Goal: Find specific page/section: Find specific page/section

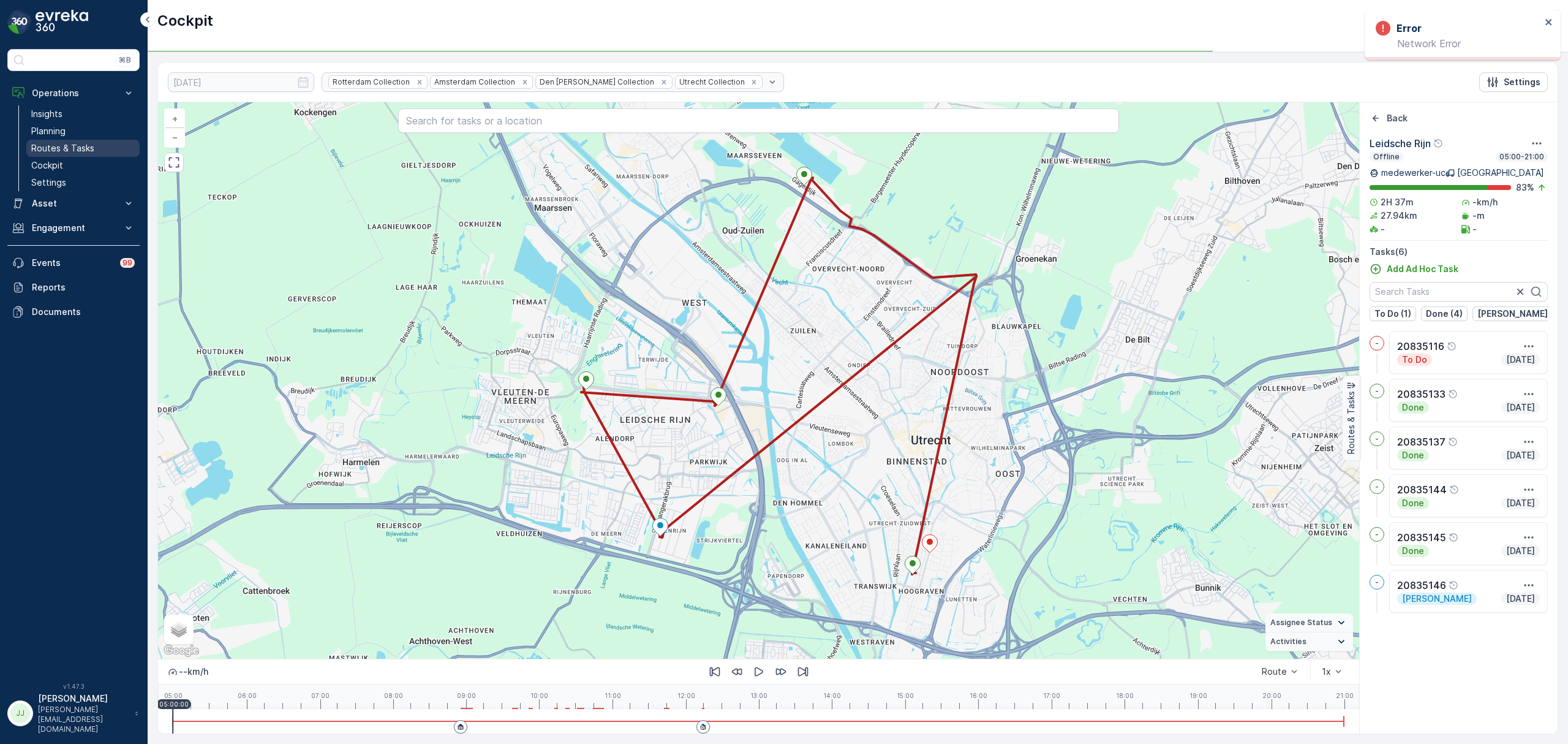
click at [88, 148] on p "Routes & Tasks" at bounding box center [62, 148] width 63 height 12
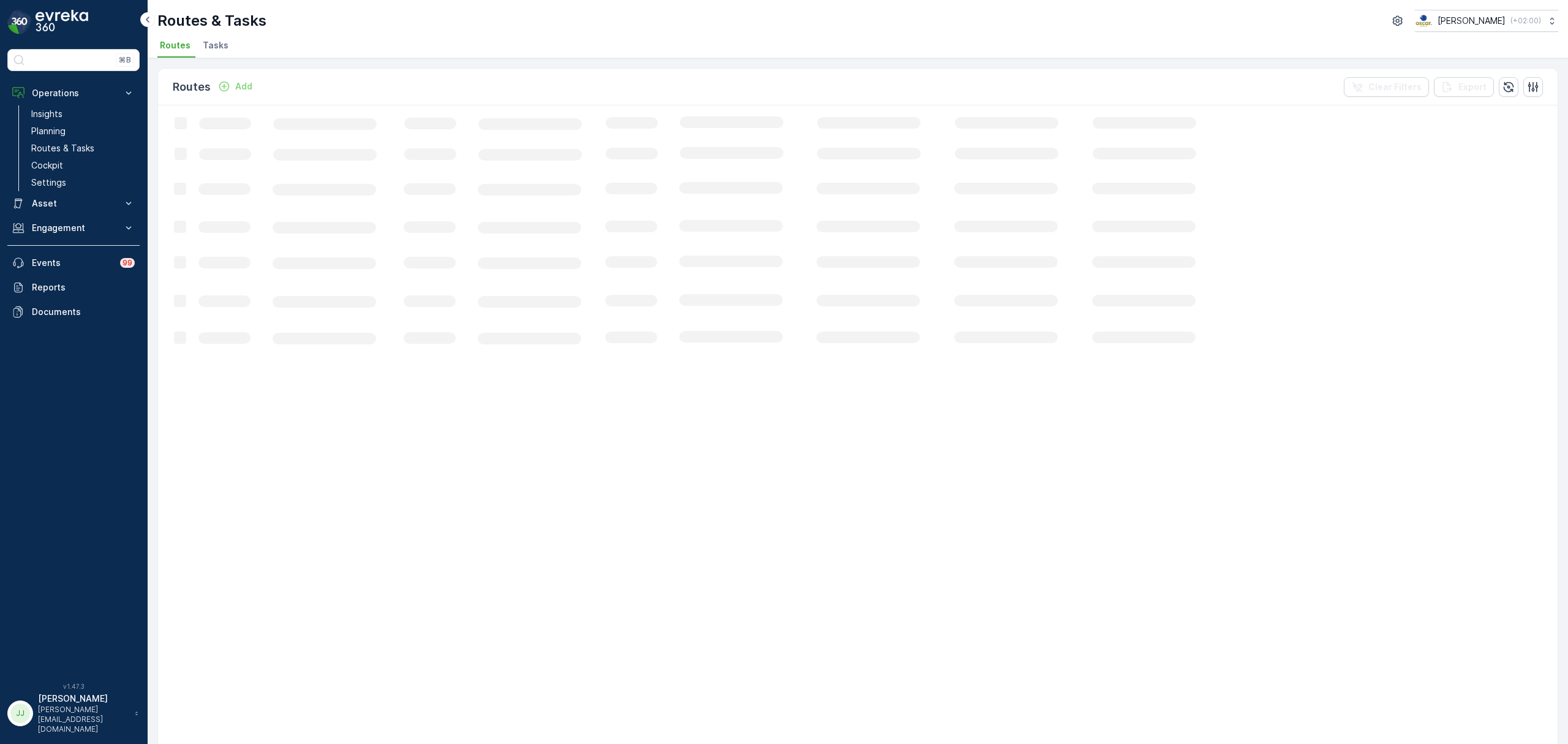
click at [212, 44] on span "Tasks" at bounding box center [215, 45] width 25 height 12
click at [189, 47] on li "Routes" at bounding box center [176, 47] width 38 height 21
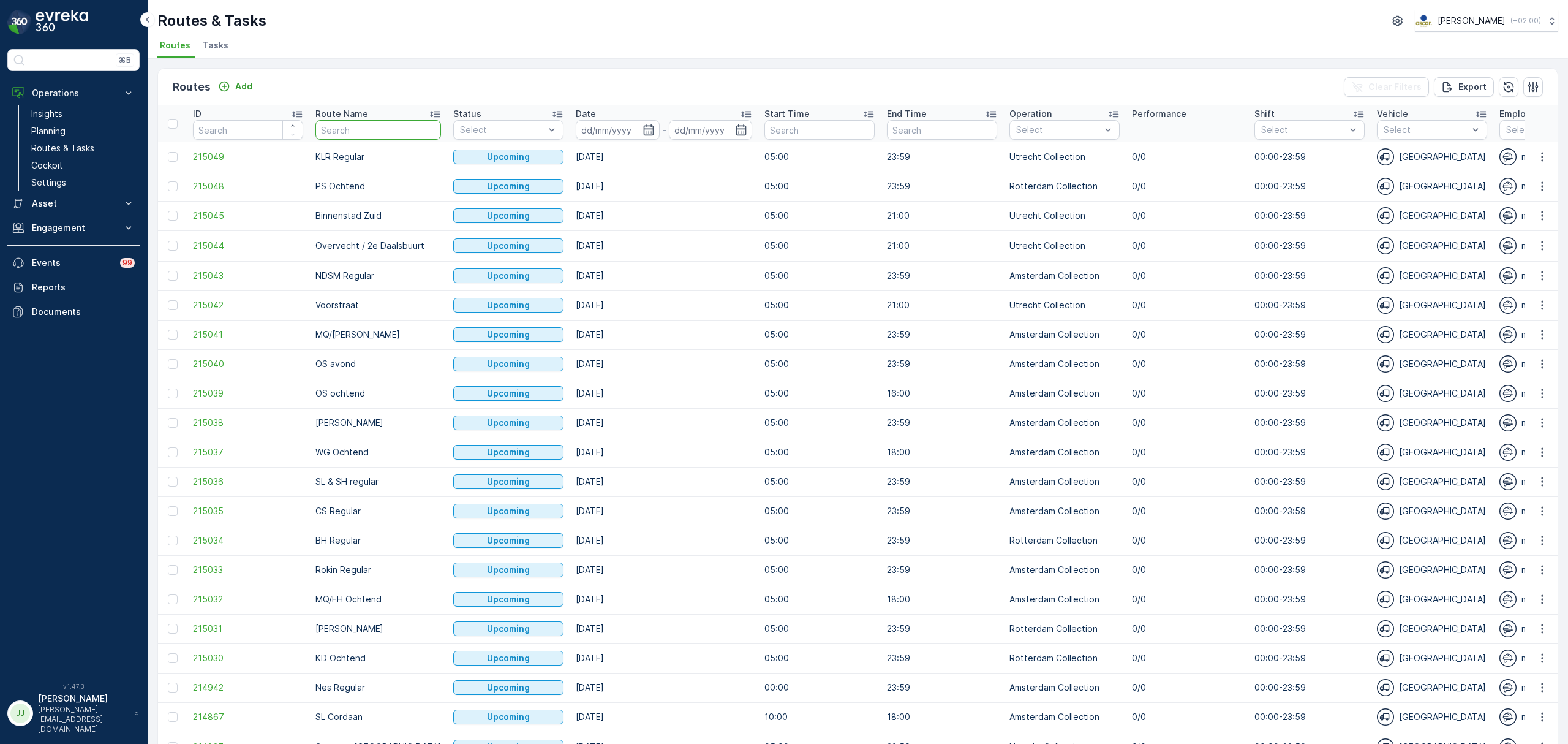
click at [376, 127] on input "text" at bounding box center [377, 130] width 125 height 20
type input "BH"
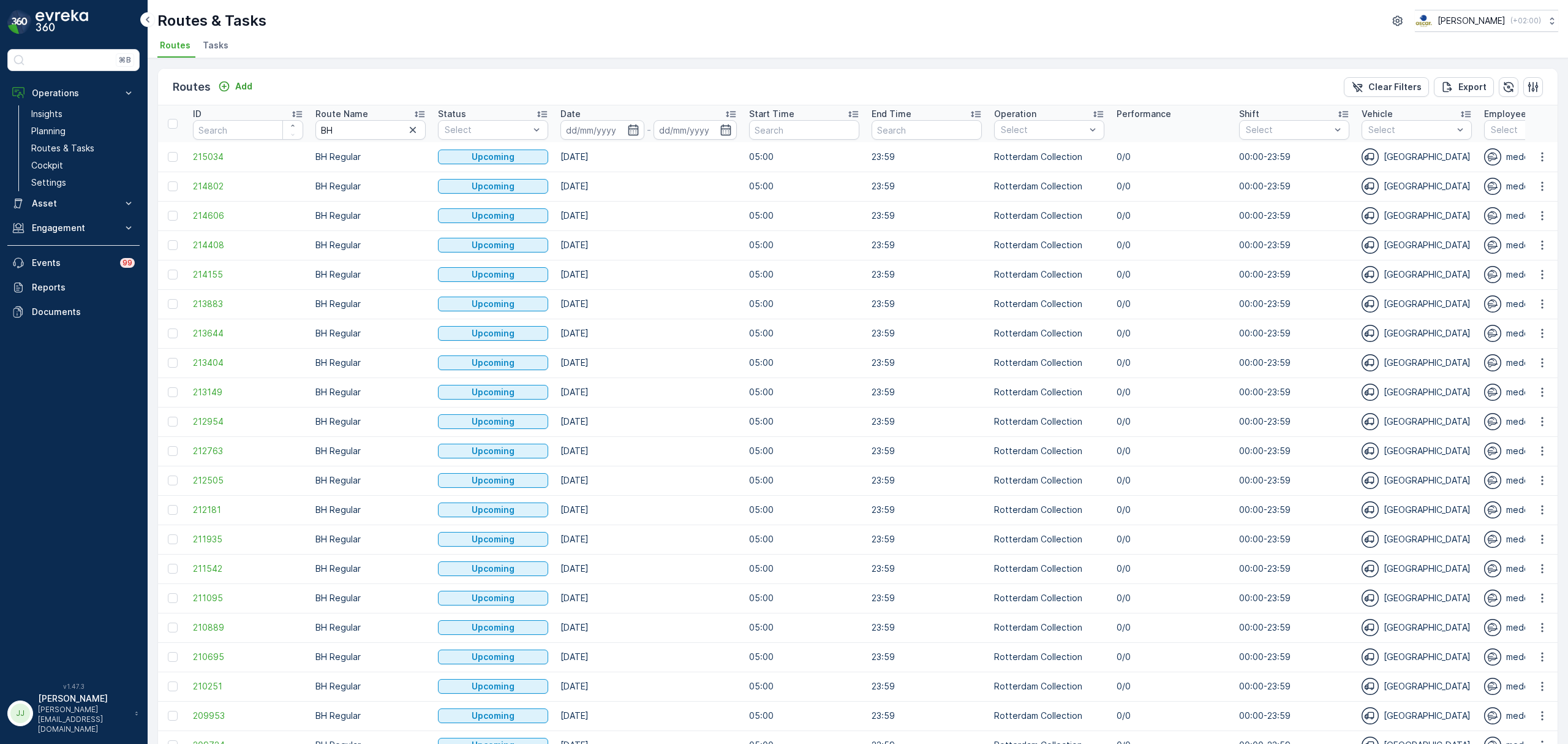
scroll to position [332, 0]
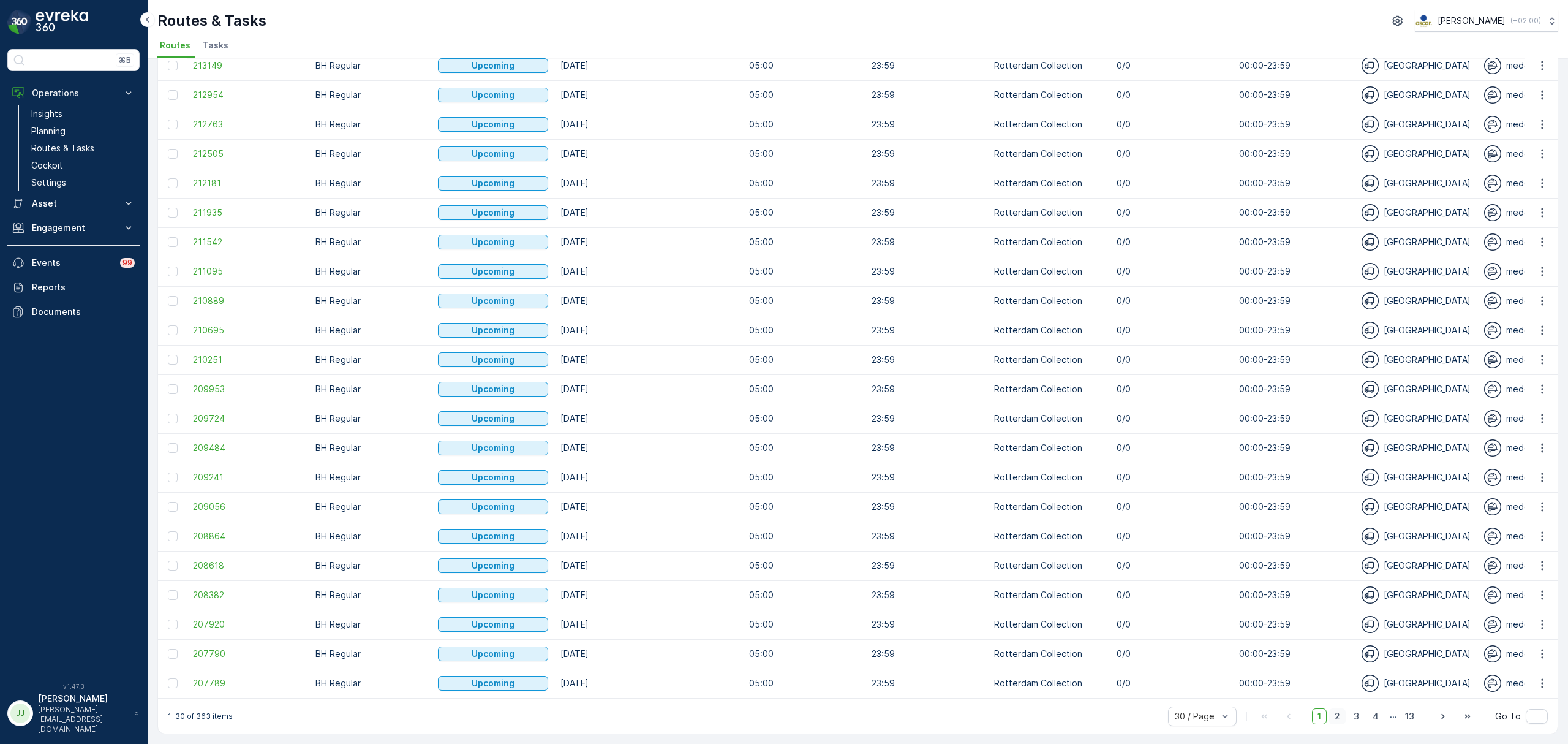
click at [1335, 711] on span "2" at bounding box center [1337, 716] width 17 height 16
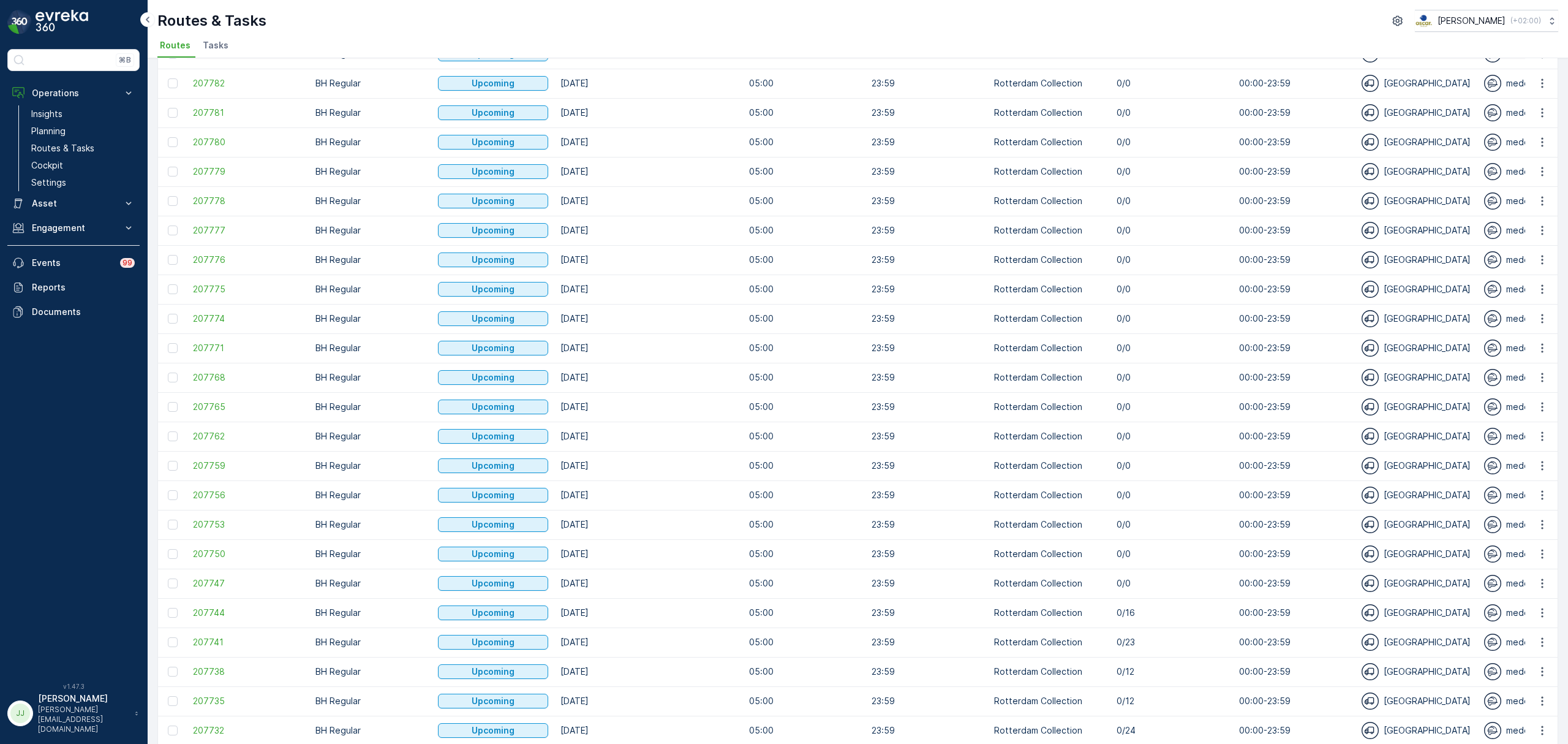
scroll to position [332, 0]
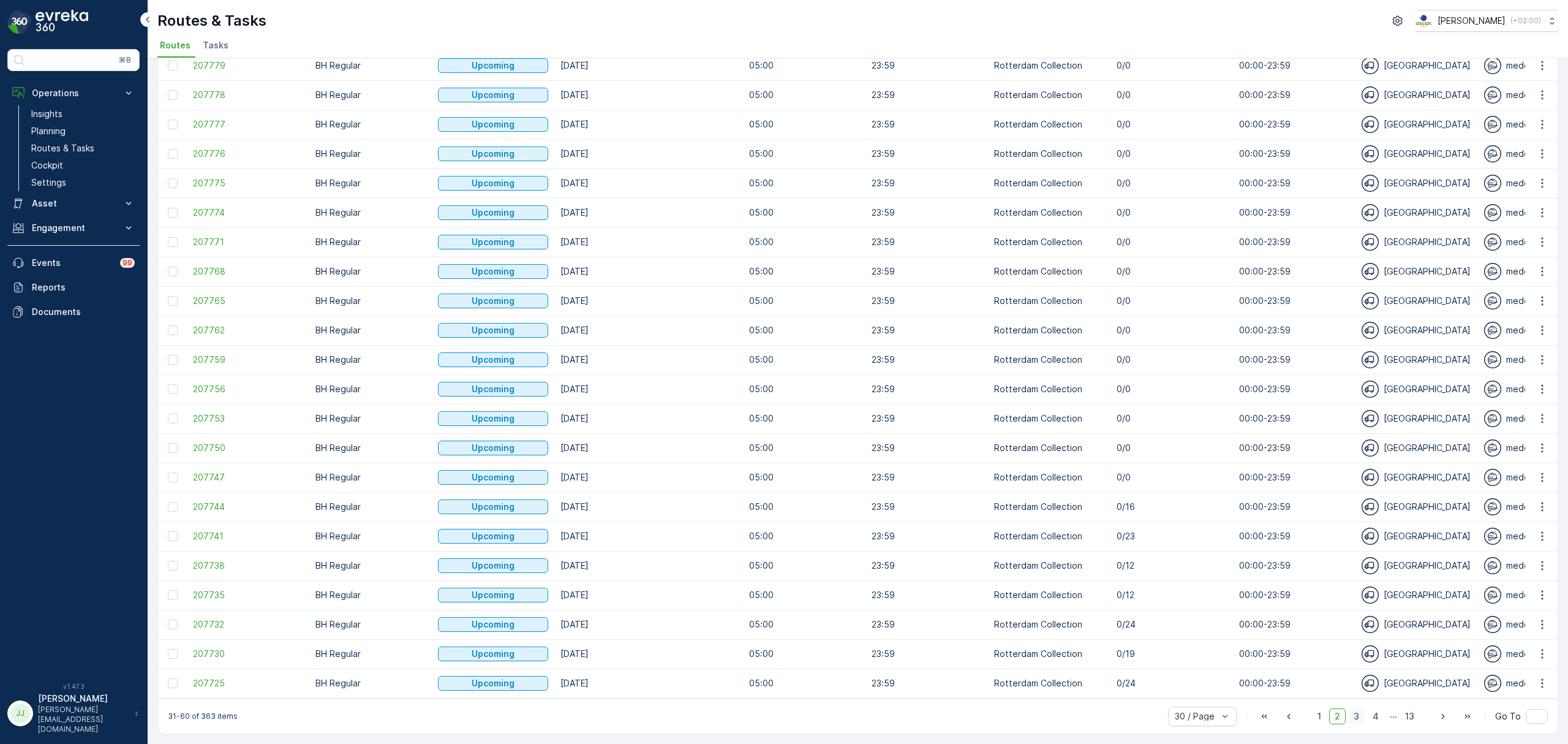
click at [1351, 712] on span "3" at bounding box center [1356, 716] width 17 height 16
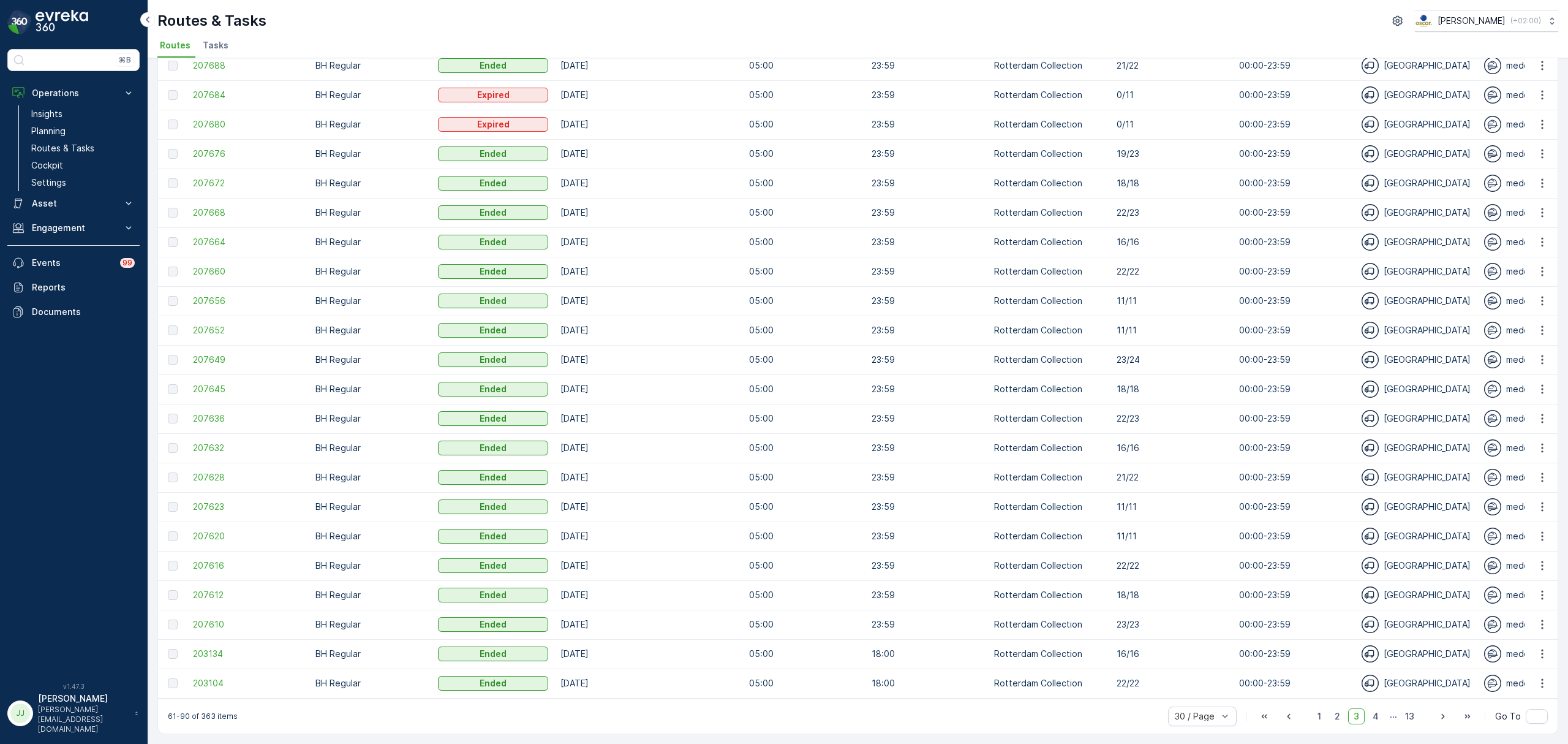
scroll to position [332, 0]
click at [1342, 716] on span "2" at bounding box center [1337, 716] width 17 height 16
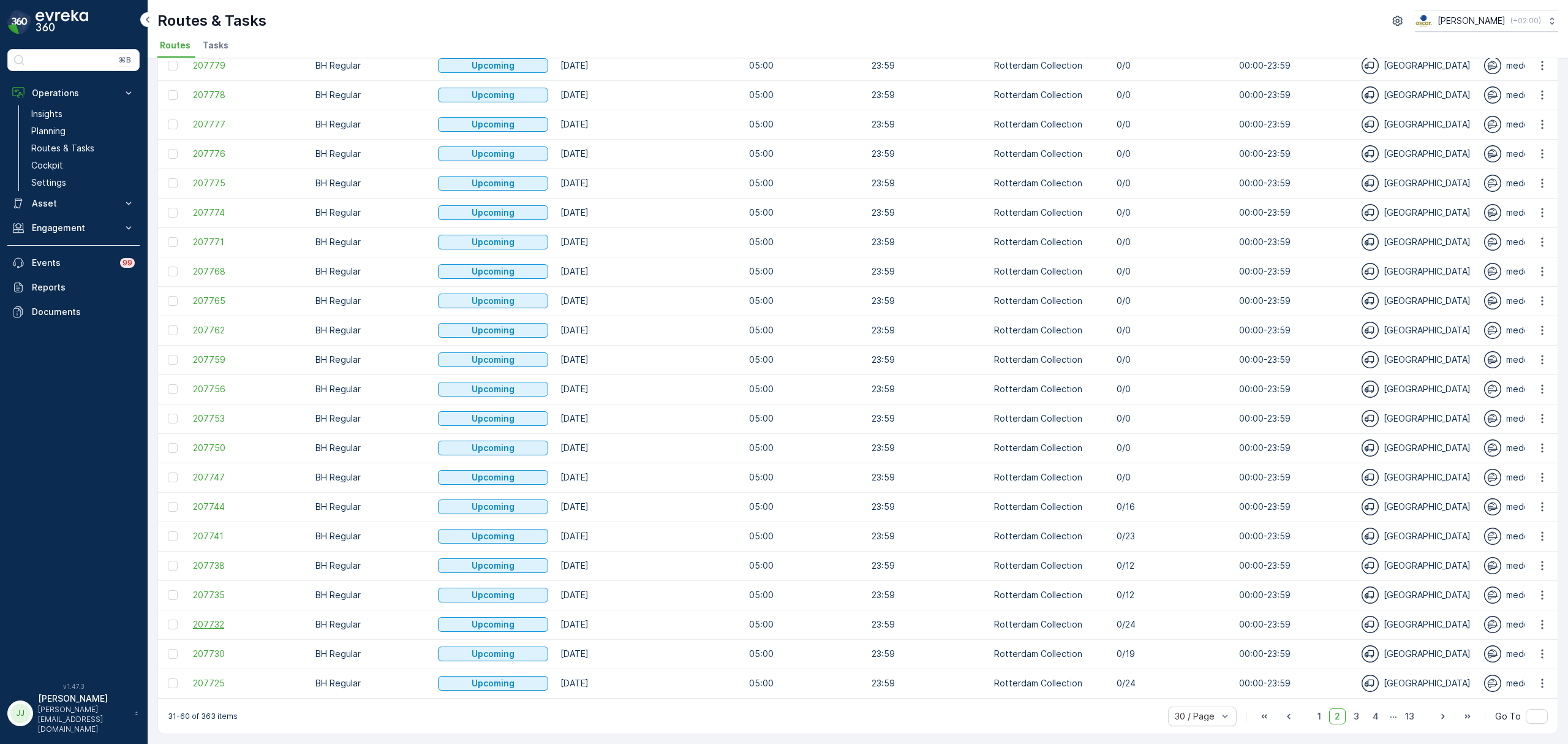
click at [211, 620] on span "207732" at bounding box center [248, 623] width 110 height 12
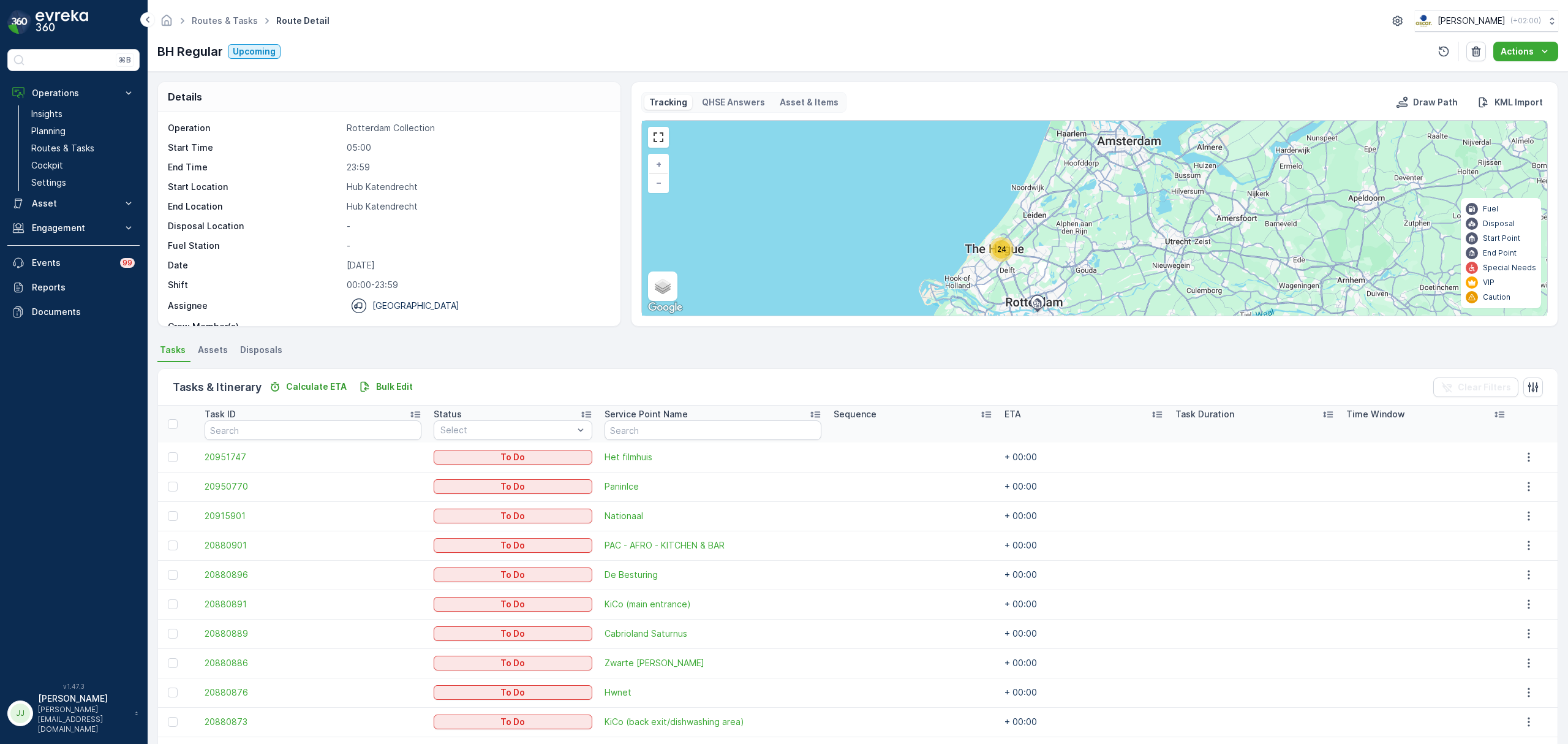
click at [1002, 249] on span "24" at bounding box center [1001, 250] width 9 height 9
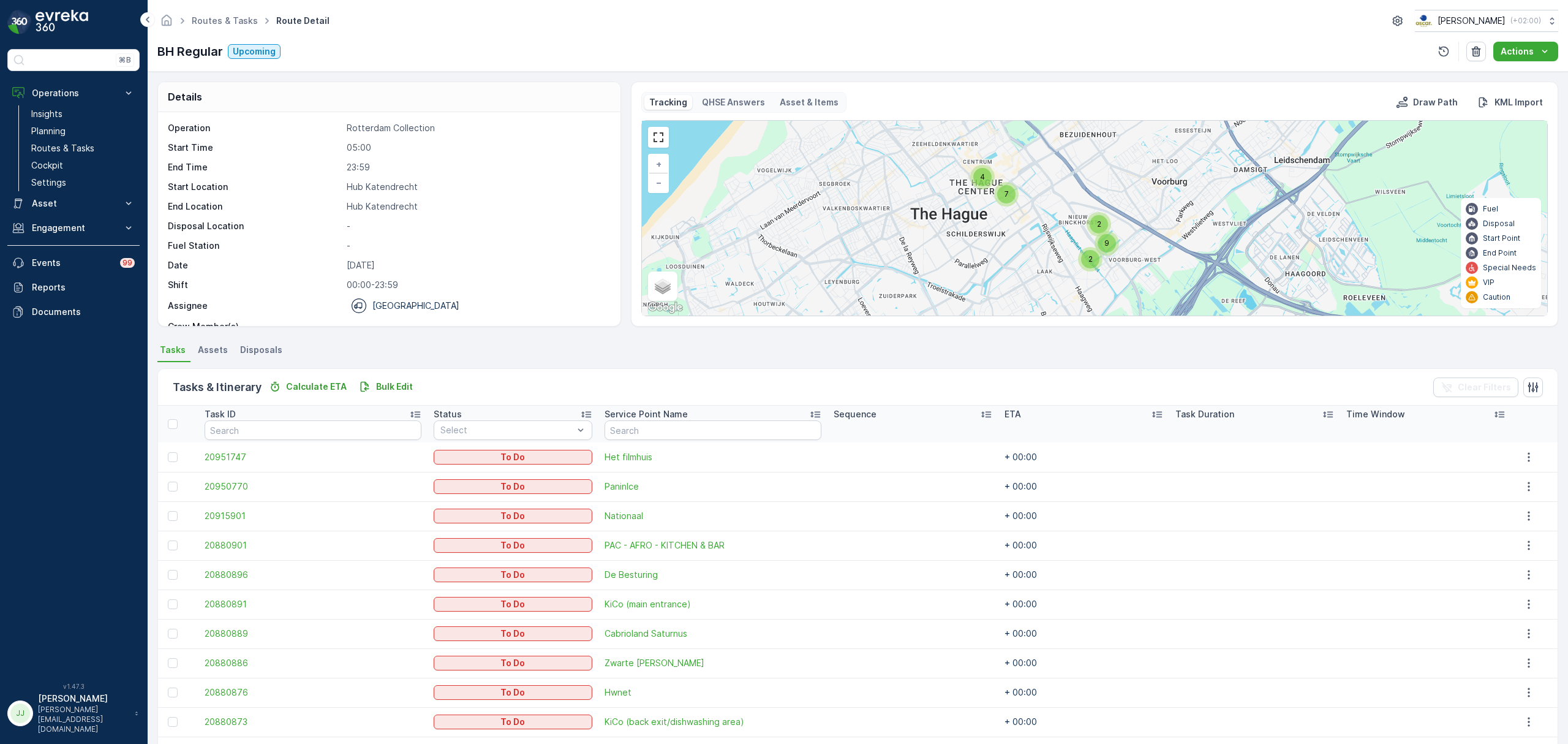
drag, startPoint x: 993, startPoint y: 199, endPoint x: 833, endPoint y: 190, distance: 160.3
click at [833, 190] on div "4 7 2 2 9 + − Satellite Roadmap Terrain Hybrid Leaflet Keyboard shortcuts Map D…" at bounding box center [1095, 218] width 905 height 195
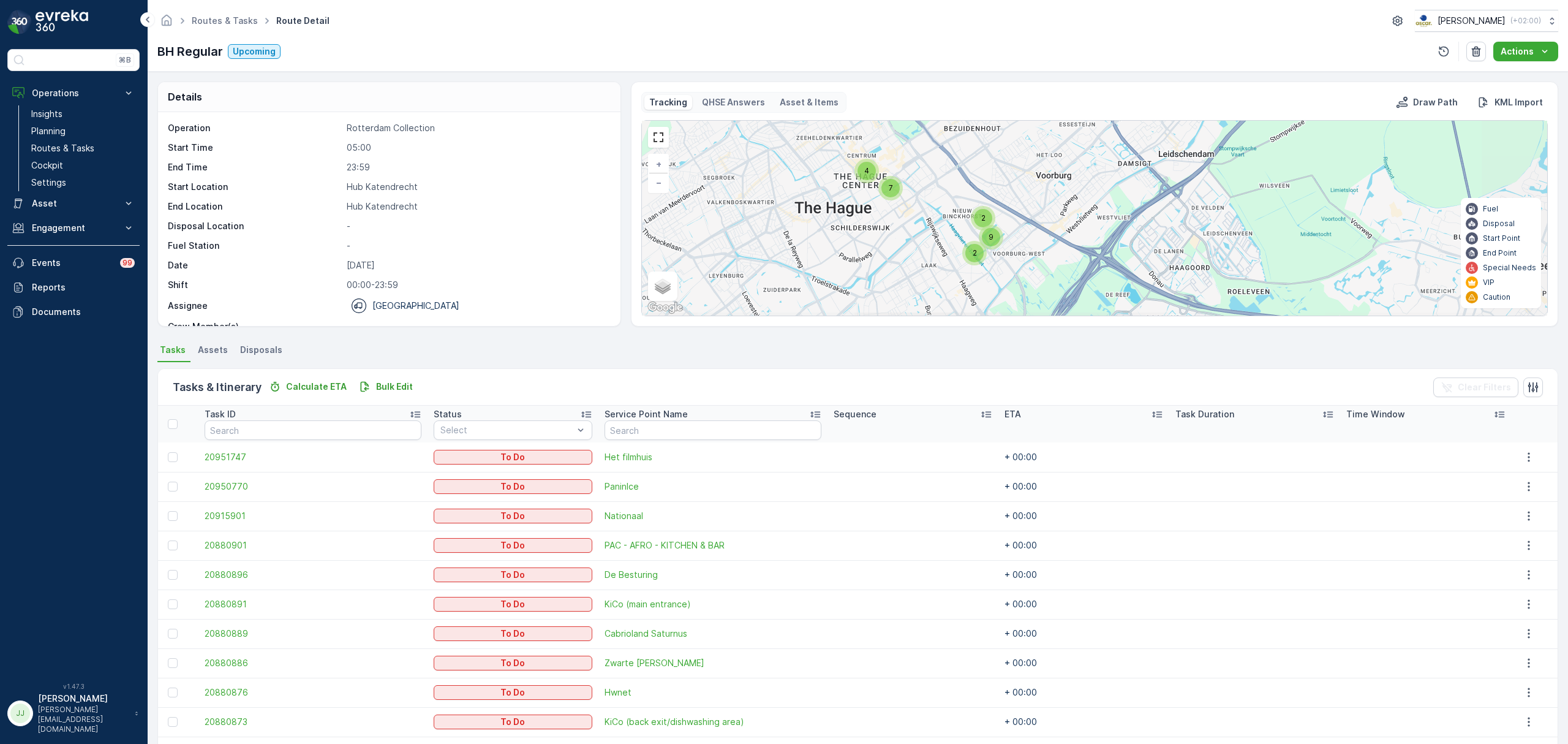
click at [858, 177] on div "4" at bounding box center [867, 171] width 19 height 19
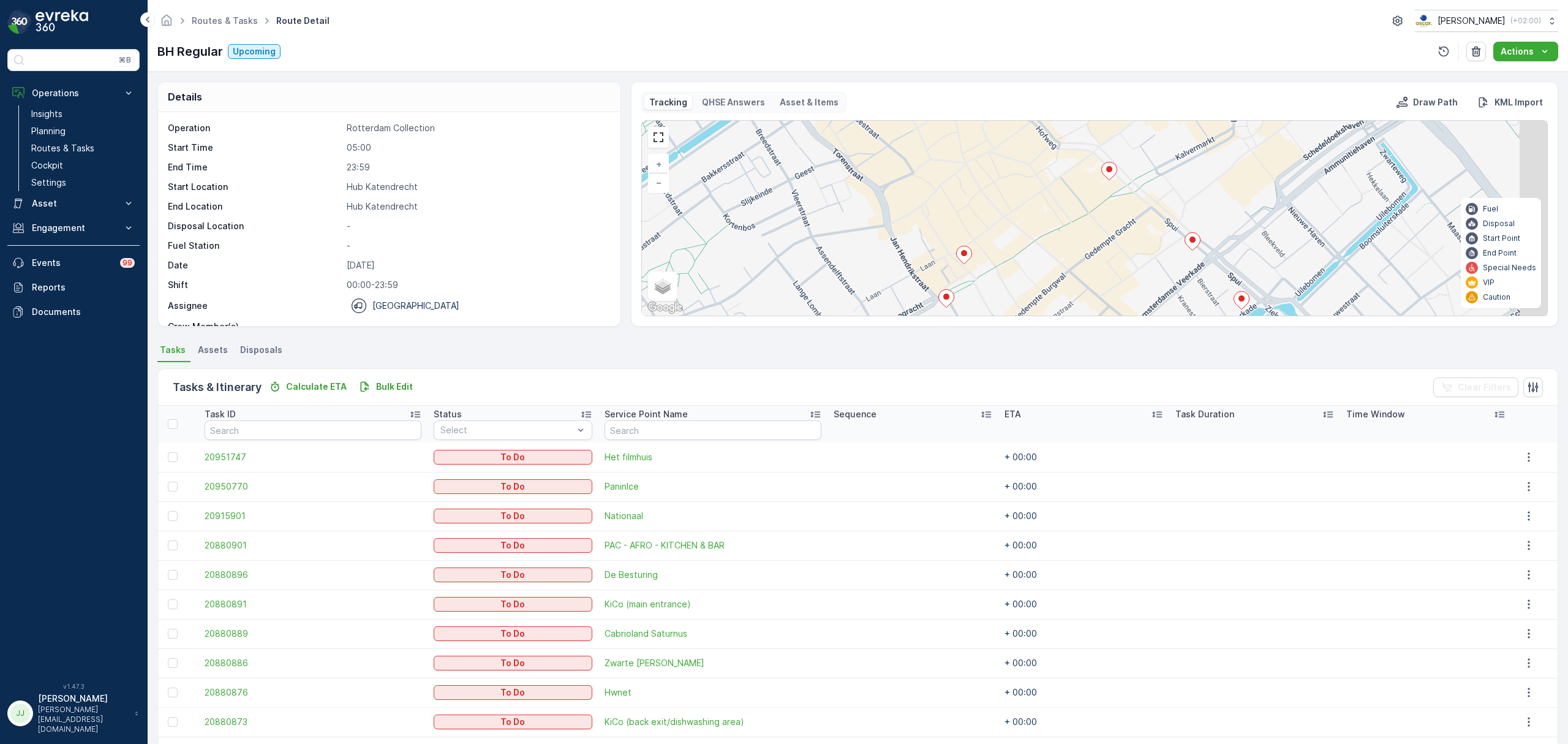
drag, startPoint x: 818, startPoint y: 209, endPoint x: 625, endPoint y: 215, distance: 193.1
click at [623, 211] on div "Details Operation Rotterdam Collection Start Time 05:00 End Time 23:59 Start Lo…" at bounding box center [857, 204] width 1400 height 245
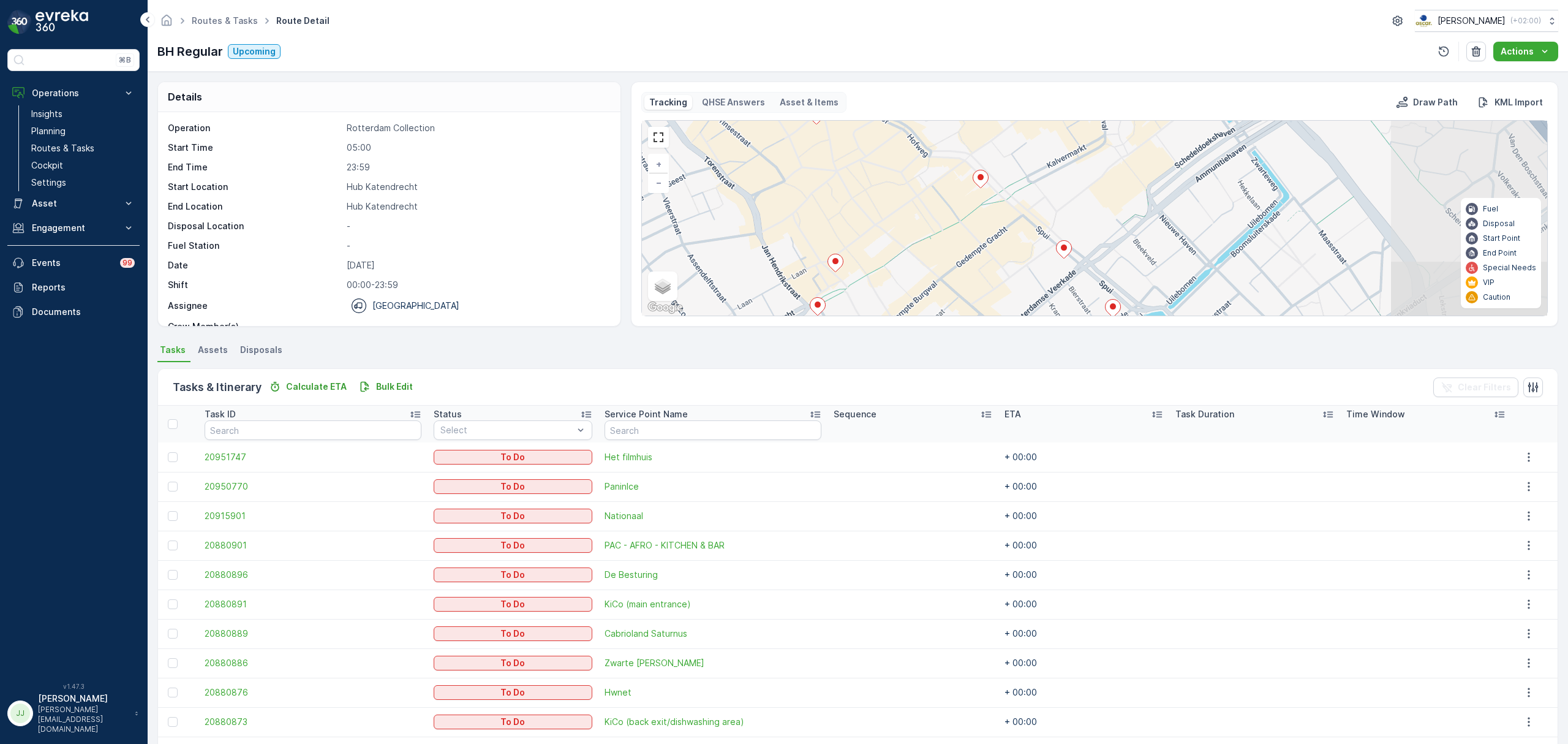
drag, startPoint x: 826, startPoint y: 185, endPoint x: 837, endPoint y: 255, distance: 70.9
click at [837, 256] on div "2 3 2 + − Satellite Roadmap Terrain Hybrid Leaflet Keyboard shortcuts Map Data …" at bounding box center [1095, 218] width 905 height 195
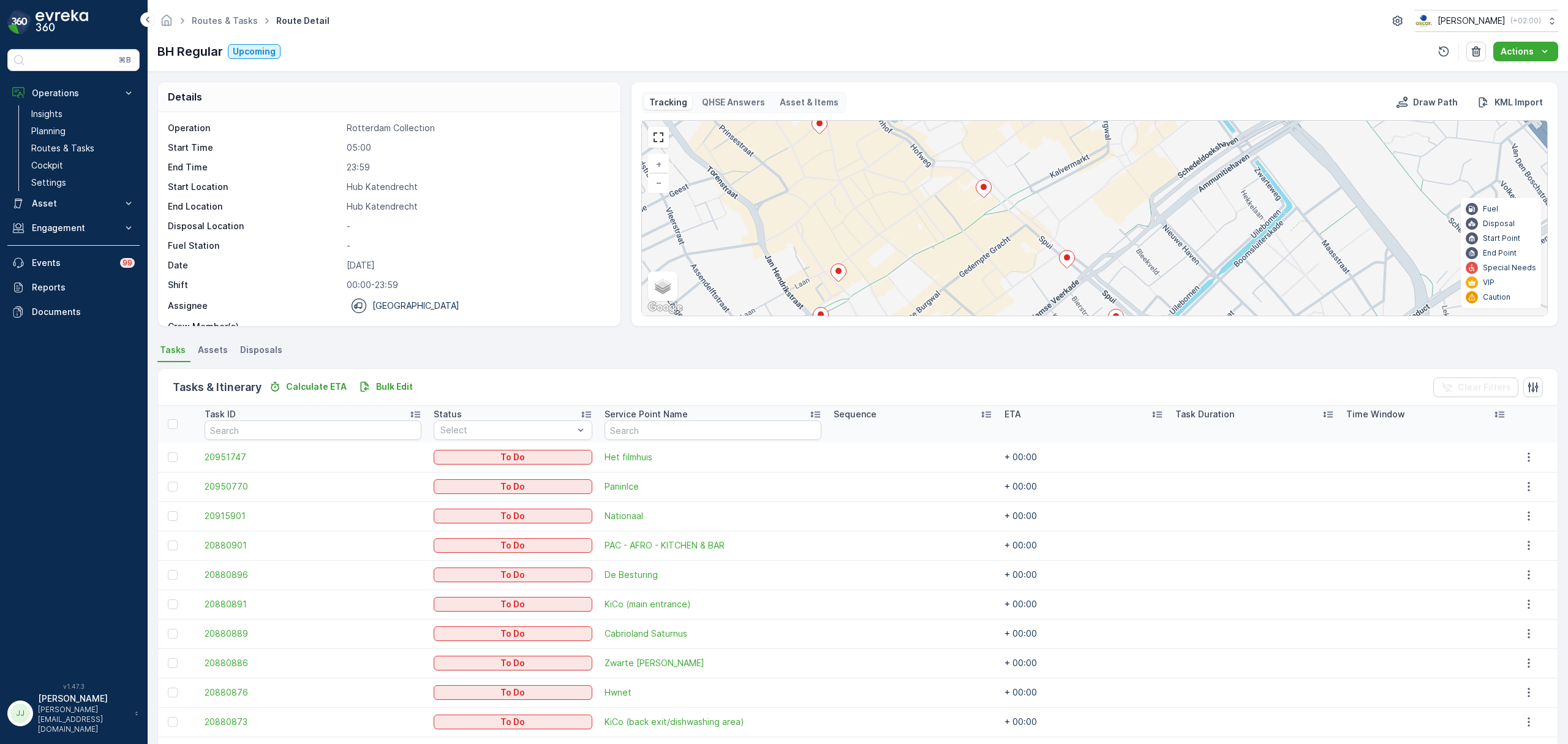
drag, startPoint x: 841, startPoint y: 235, endPoint x: 834, endPoint y: 172, distance: 63.4
click at [834, 172] on div "2 3 2 + − Satellite Roadmap Terrain Hybrid Leaflet Keyboard shortcuts Map Data …" at bounding box center [1095, 218] width 905 height 195
drag, startPoint x: 888, startPoint y: 250, endPoint x: 858, endPoint y: 199, distance: 59.2
click at [858, 199] on div "2 3 2 + − Satellite Roadmap Terrain Hybrid Leaflet Keyboard shortcuts Map Data …" at bounding box center [1095, 218] width 905 height 195
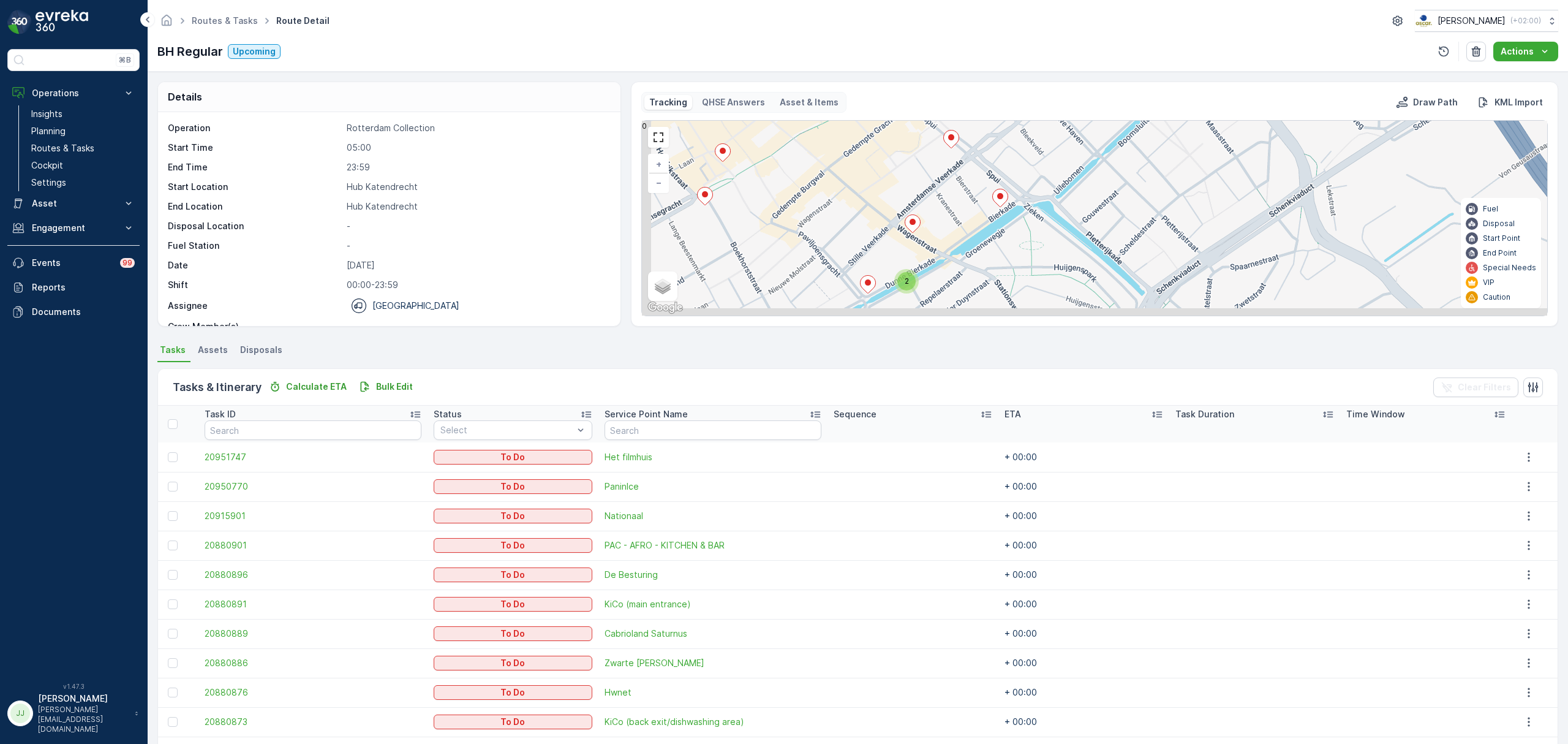
drag, startPoint x: 918, startPoint y: 259, endPoint x: 947, endPoint y: 238, distance: 35.8
click at [947, 238] on div "2 3 2 + − Satellite Roadmap Terrain Hybrid Leaflet Keyboard shortcuts Map Data …" at bounding box center [1095, 218] width 905 height 195
drag, startPoint x: 947, startPoint y: 260, endPoint x: 924, endPoint y: 198, distance: 66.1
click at [924, 198] on div "2 3 2 + − Satellite Roadmap Terrain Hybrid Leaflet Keyboard shortcuts Map Data …" at bounding box center [1095, 218] width 905 height 195
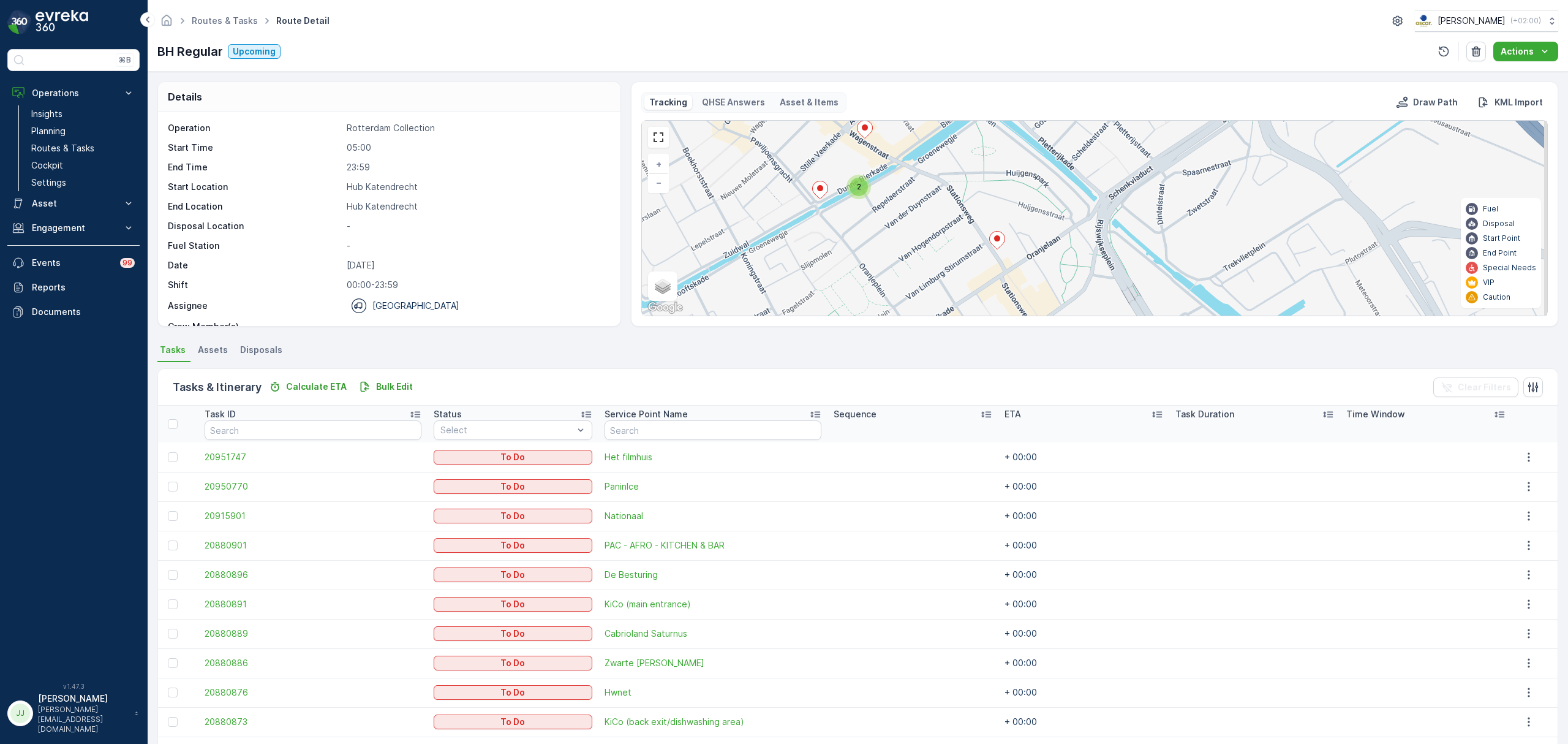
click at [951, 214] on div "2 3 2 + − Satellite Roadmap Terrain Hybrid Leaflet Keyboard shortcuts Map Data …" at bounding box center [1095, 218] width 905 height 195
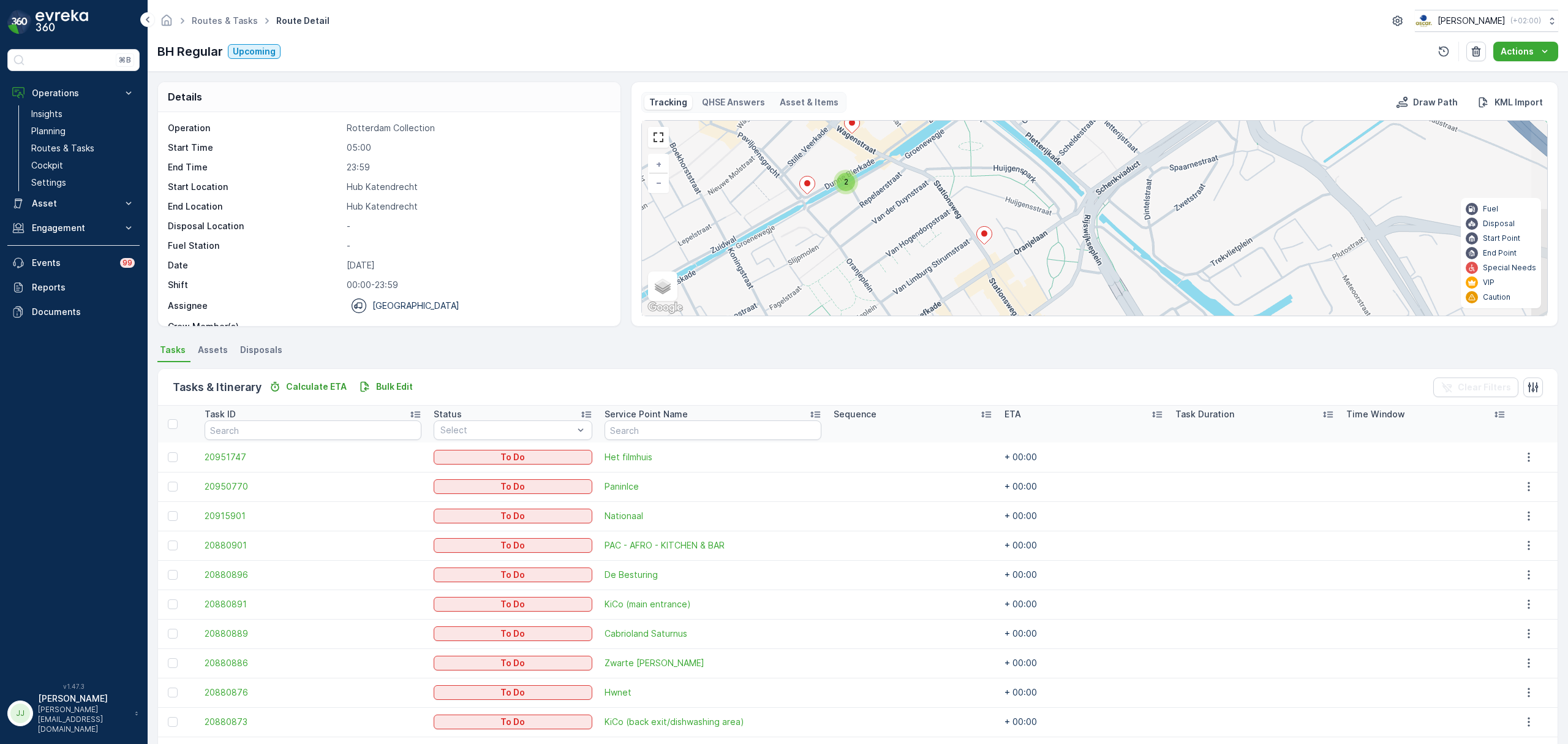
drag, startPoint x: 971, startPoint y: 243, endPoint x: 905, endPoint y: 218, distance: 70.6
click at [905, 218] on div "2 3 2 + − Satellite Roadmap Terrain Hybrid Leaflet Keyboard shortcuts Map Data …" at bounding box center [1095, 218] width 905 height 195
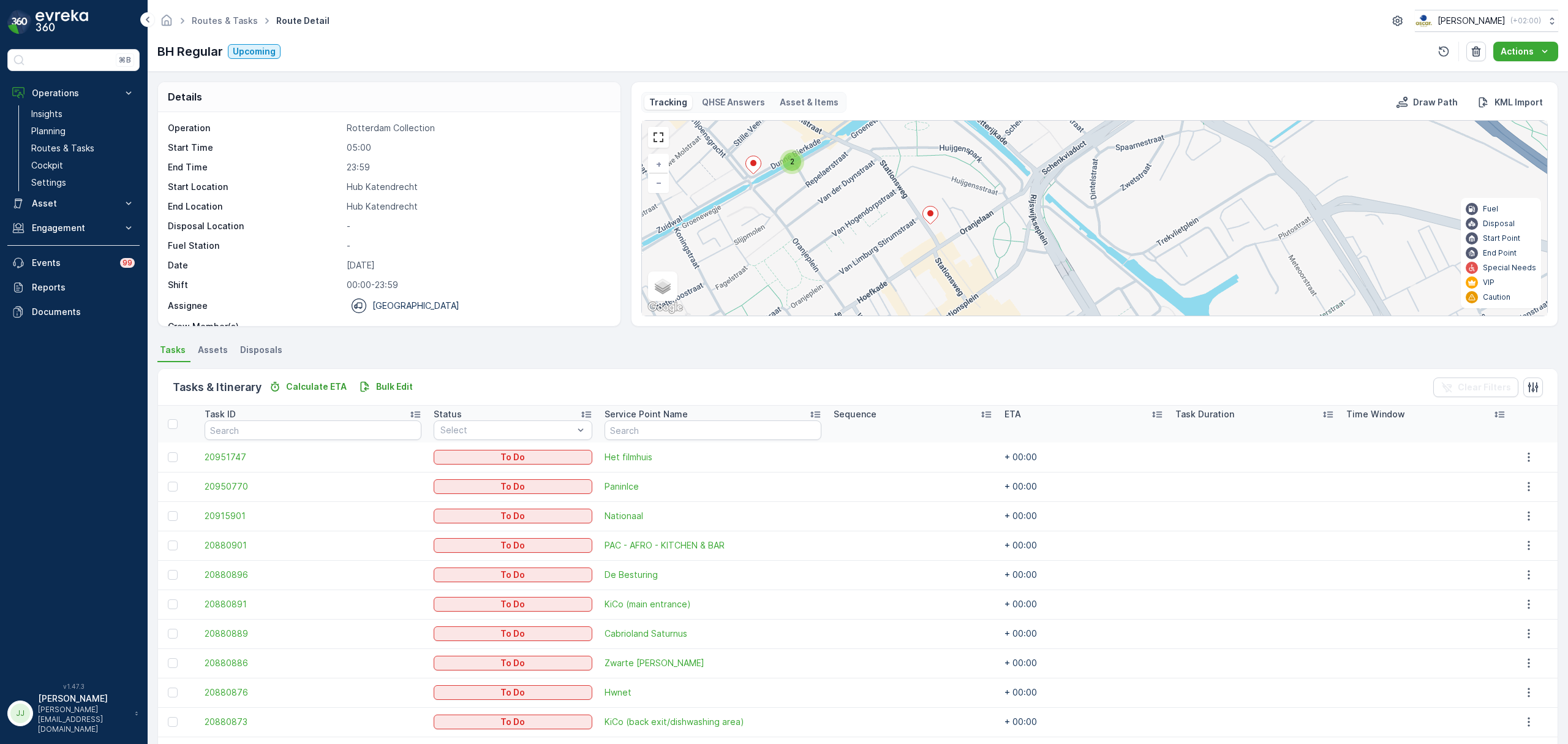
click at [942, 222] on div "2 3 2 + − Satellite Roadmap Terrain Hybrid Leaflet Keyboard shortcuts Map Data …" at bounding box center [1095, 218] width 905 height 195
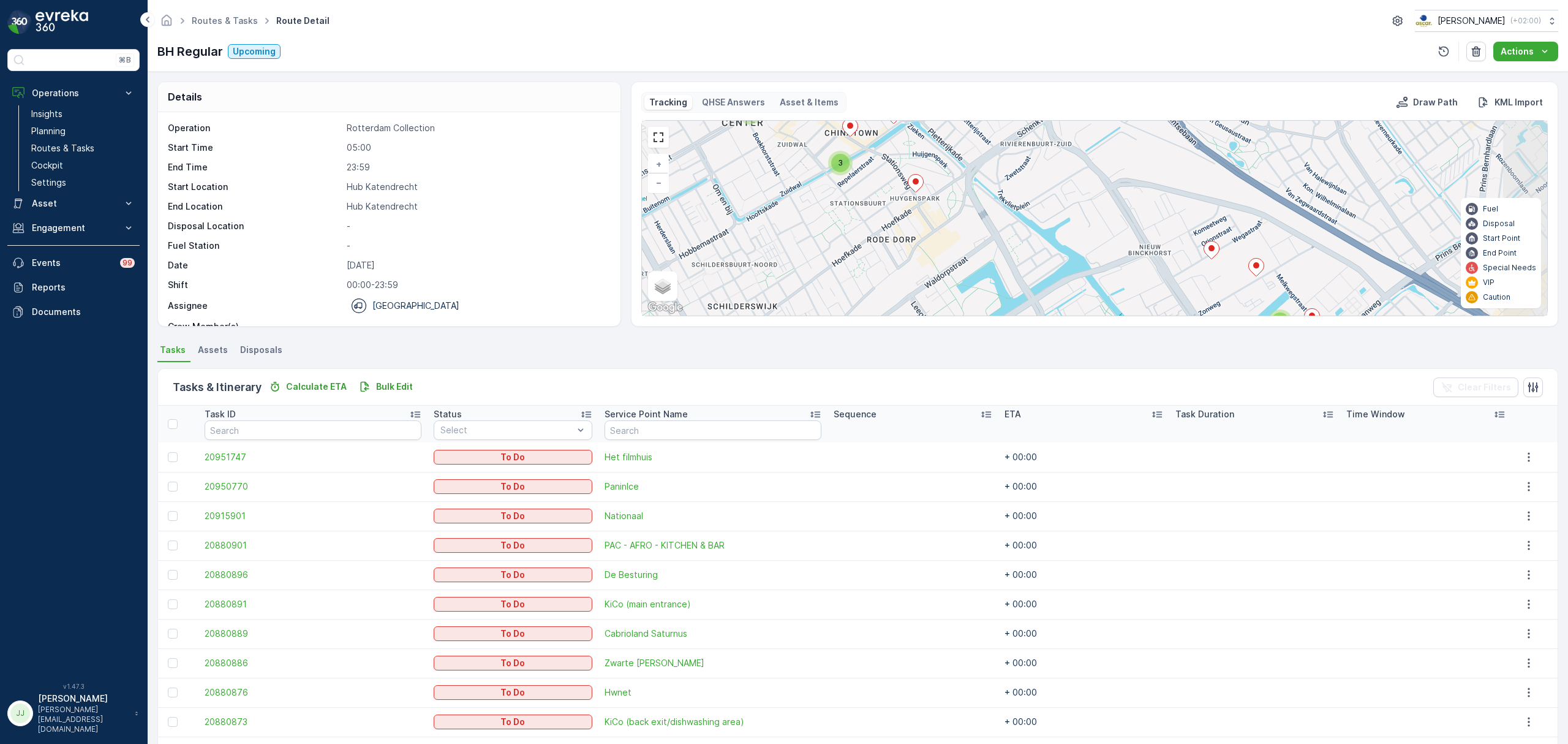
drag, startPoint x: 1013, startPoint y: 255, endPoint x: 990, endPoint y: 223, distance: 39.4
click at [990, 223] on div "2 2 2 3 3 3 + − Satellite Roadmap Terrain Hybrid Leaflet Keyboard shortcuts Map…" at bounding box center [1095, 218] width 905 height 195
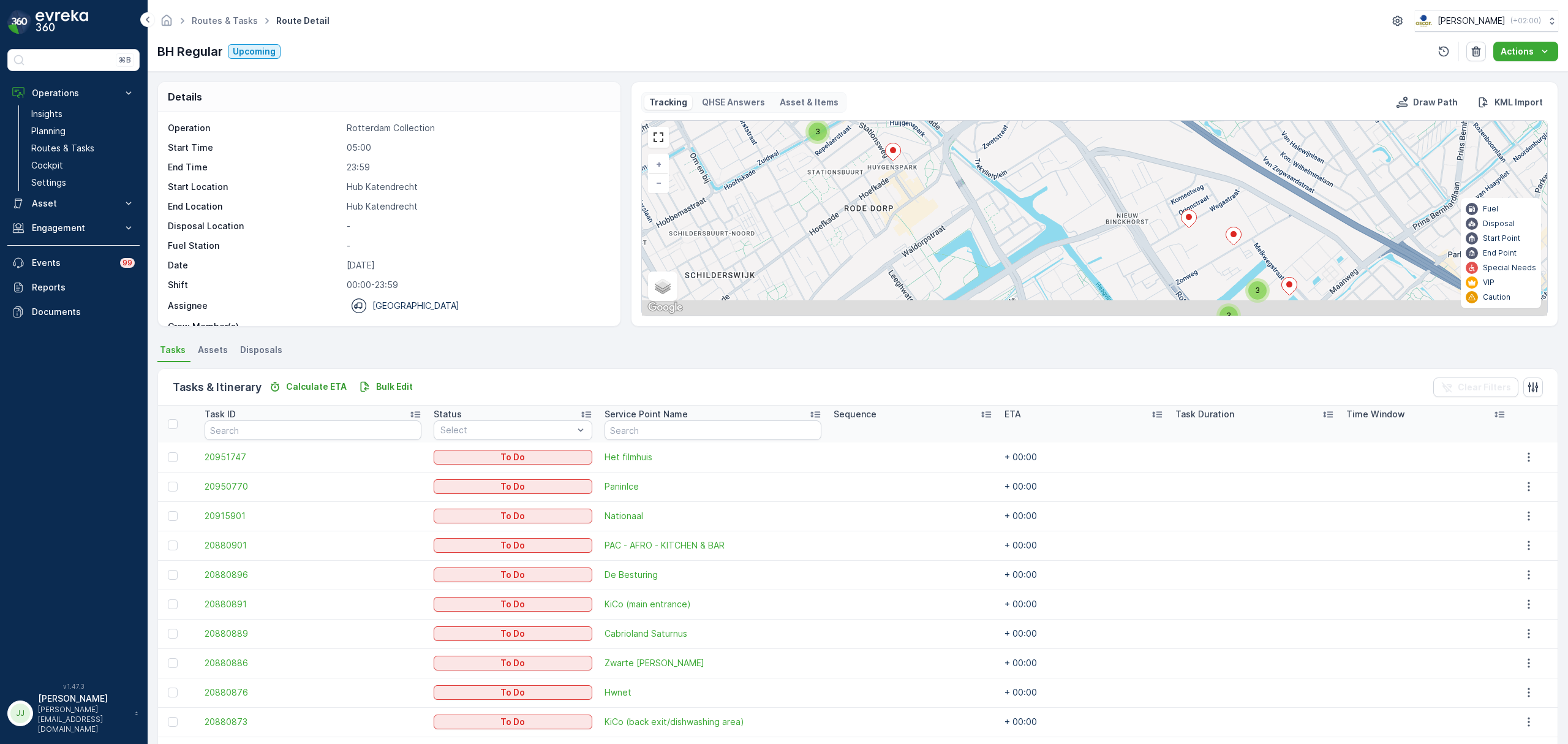
drag, startPoint x: 1012, startPoint y: 271, endPoint x: 975, endPoint y: 194, distance: 85.4
click at [975, 194] on div "2 3 3 3 + − Satellite Roadmap Terrain Hybrid Leaflet Keyboard shortcuts Map Dat…" at bounding box center [1095, 218] width 905 height 195
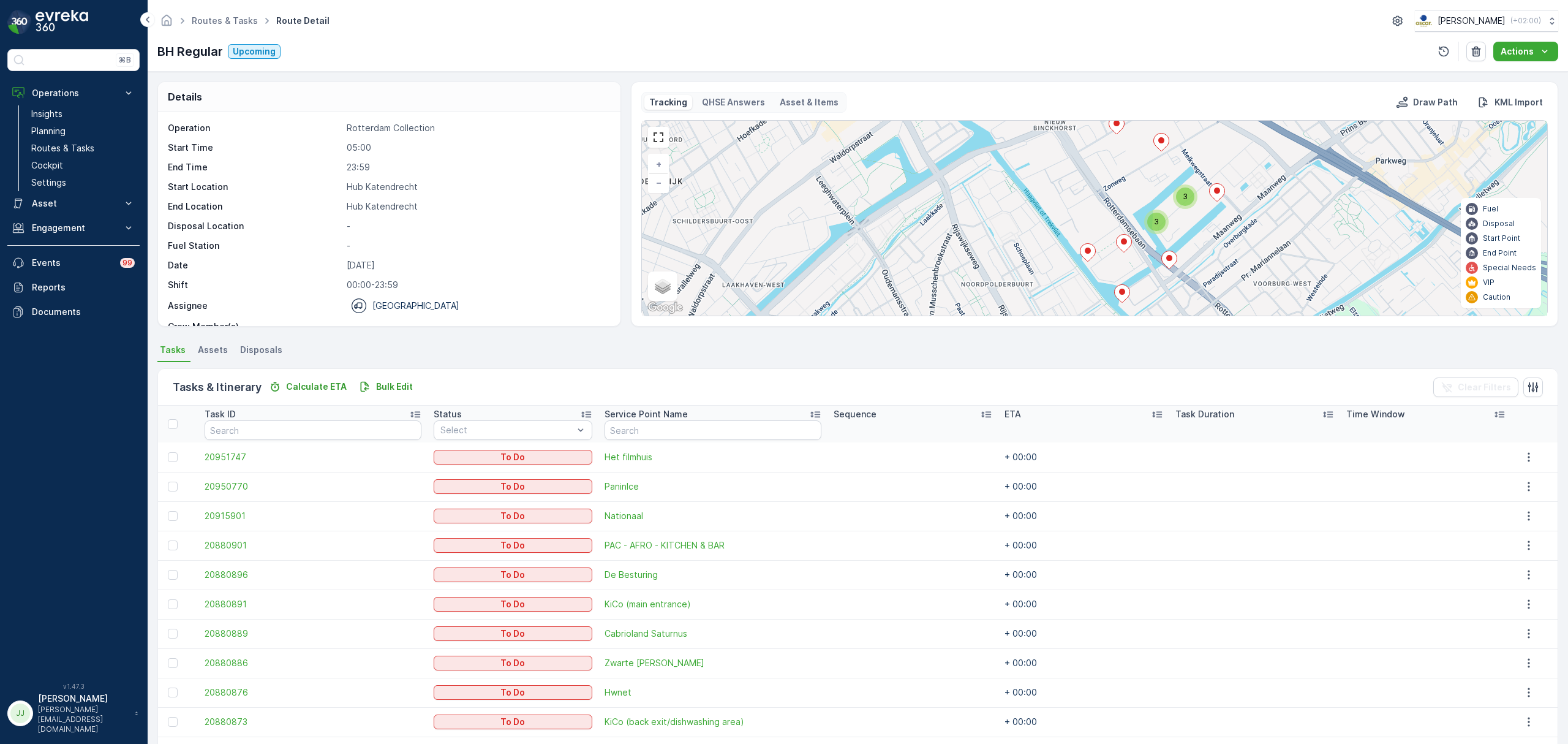
drag, startPoint x: 1004, startPoint y: 225, endPoint x: 968, endPoint y: 211, distance: 38.6
click at [968, 211] on div "2 3 3 3 + − Satellite Roadmap Terrain Hybrid Leaflet Keyboard shortcuts Map Dat…" at bounding box center [1095, 218] width 905 height 195
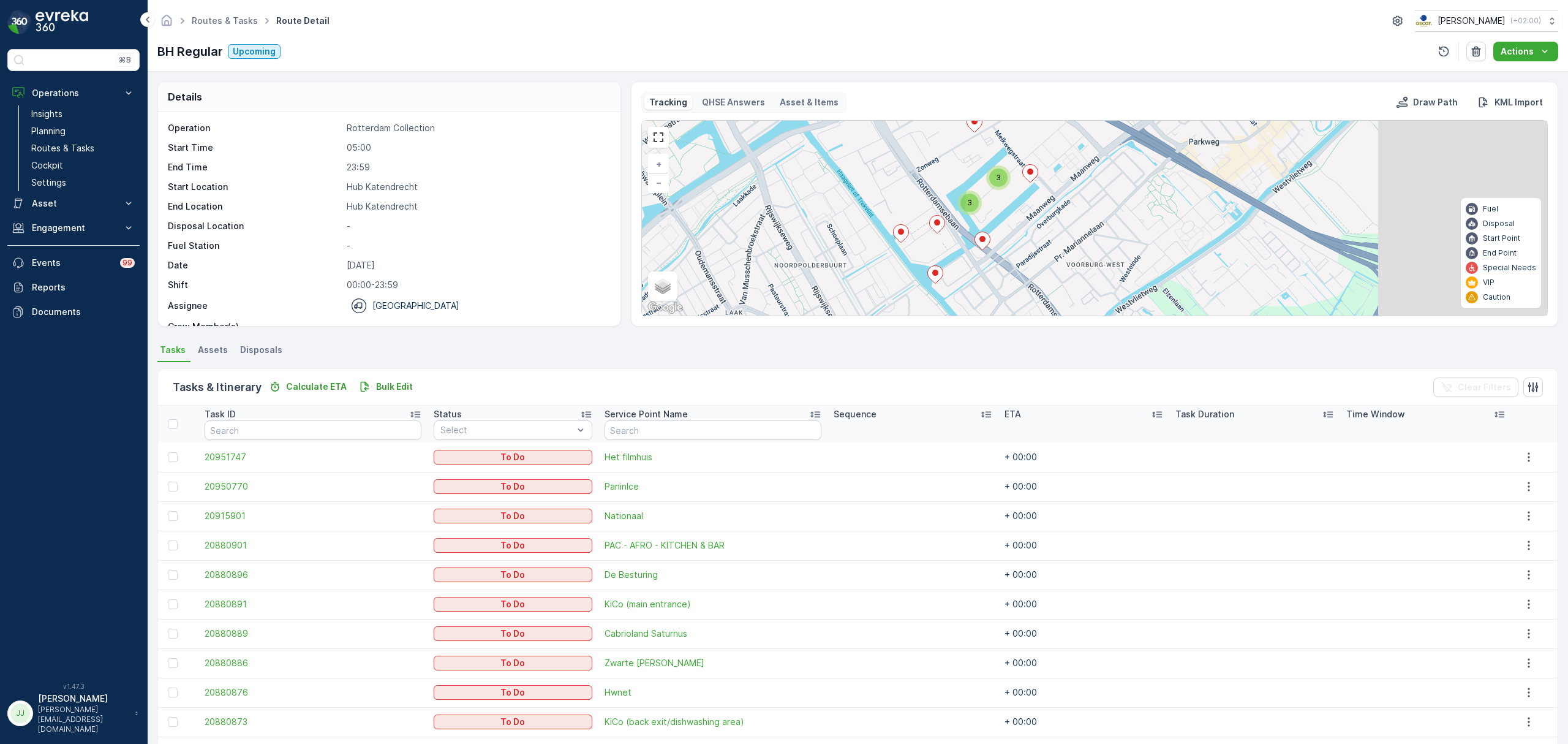
drag, startPoint x: 1009, startPoint y: 246, endPoint x: 829, endPoint y: 229, distance: 180.8
click at [824, 228] on div "2 3 3 3 + − Satellite Roadmap Terrain Hybrid Leaflet Keyboard shortcuts Map Dat…" at bounding box center [1095, 218] width 905 height 195
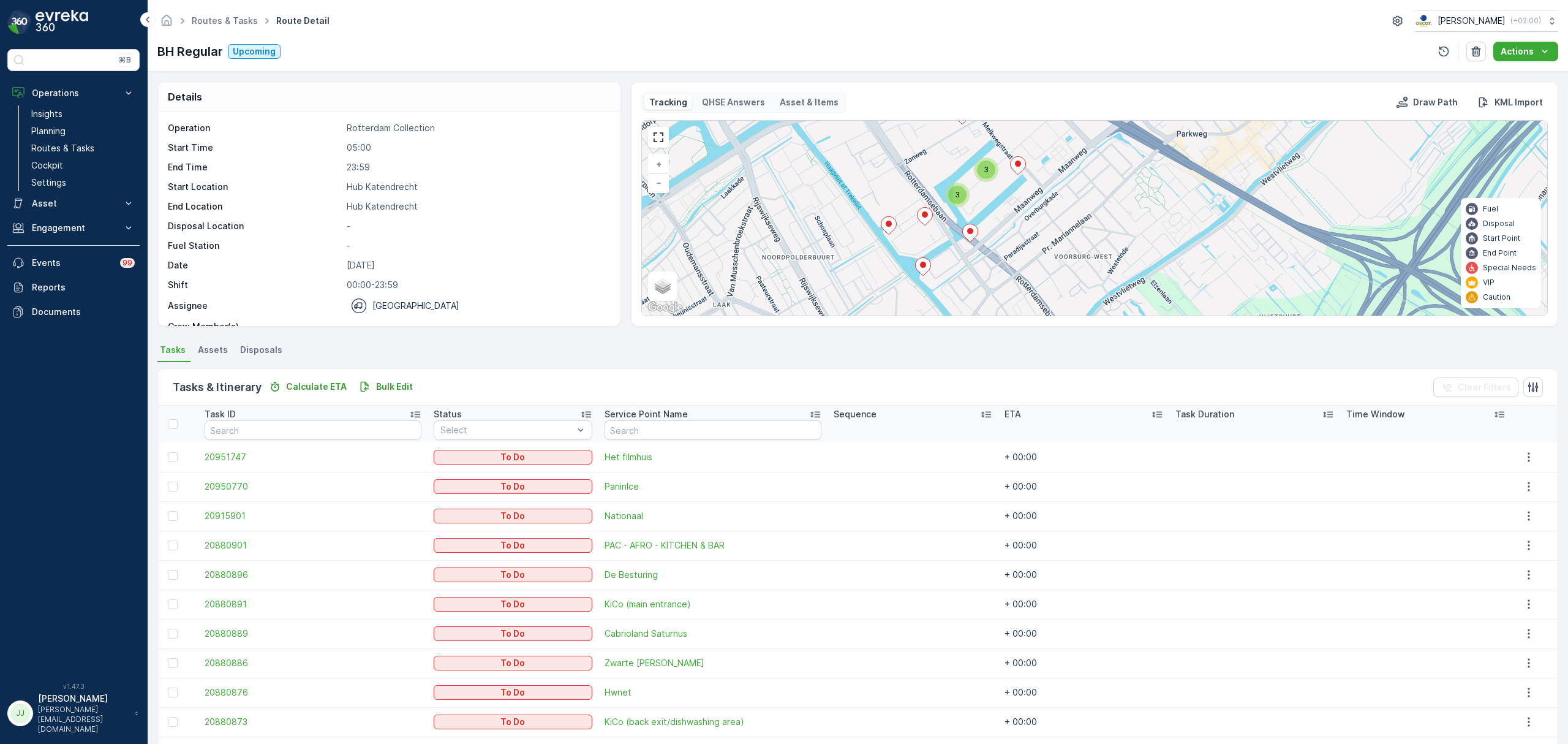
click at [976, 264] on div "2 3 3 3 + − Satellite Roadmap Terrain Hybrid Leaflet Keyboard shortcuts Map Dat…" at bounding box center [1095, 218] width 905 height 195
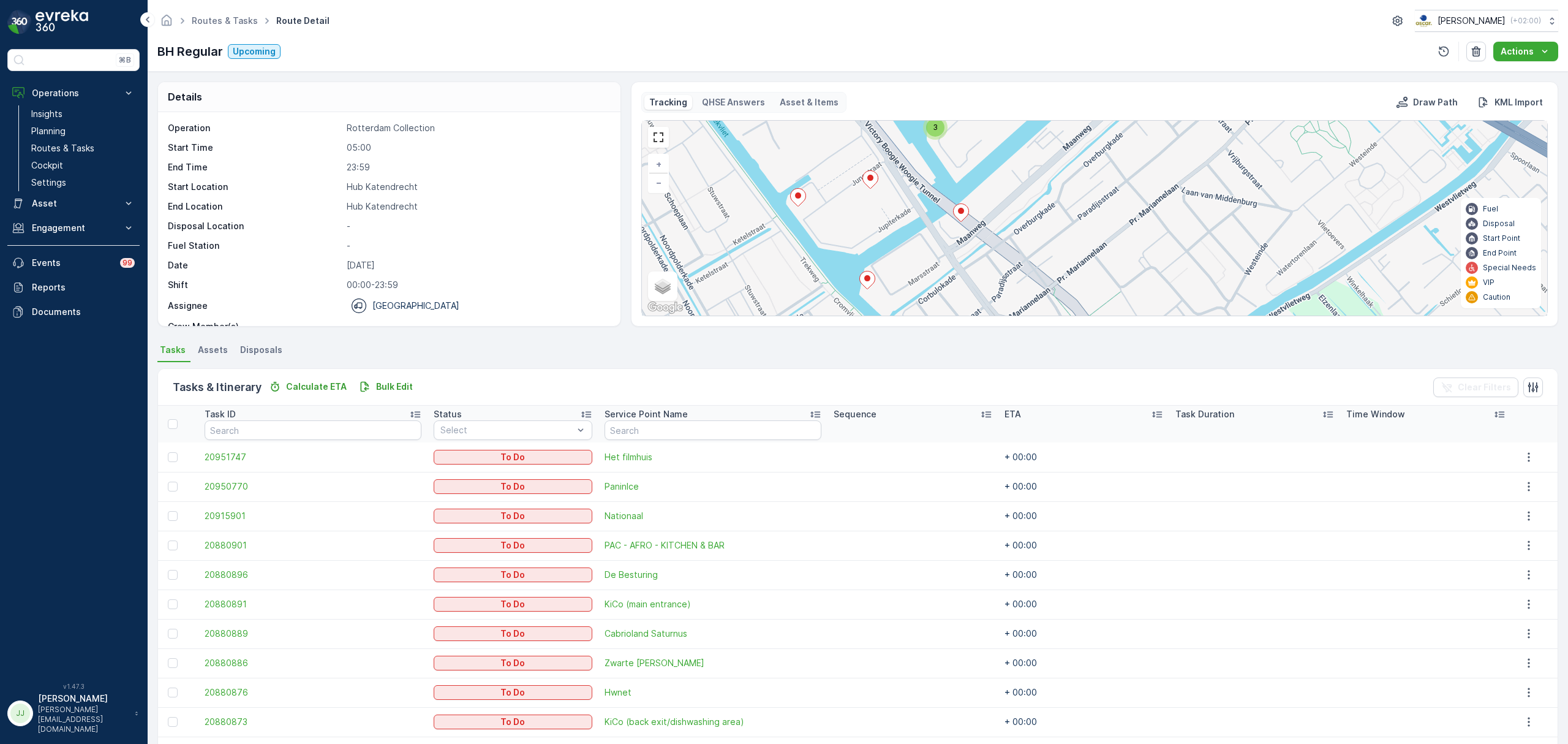
drag, startPoint x: 924, startPoint y: 211, endPoint x: 944, endPoint y: 322, distance: 112.8
click at [944, 322] on div "Tracking QHSE Answers Asset & Items Draw Path KML Import 2 3 2 + − Satellite Ro…" at bounding box center [1094, 204] width 927 height 245
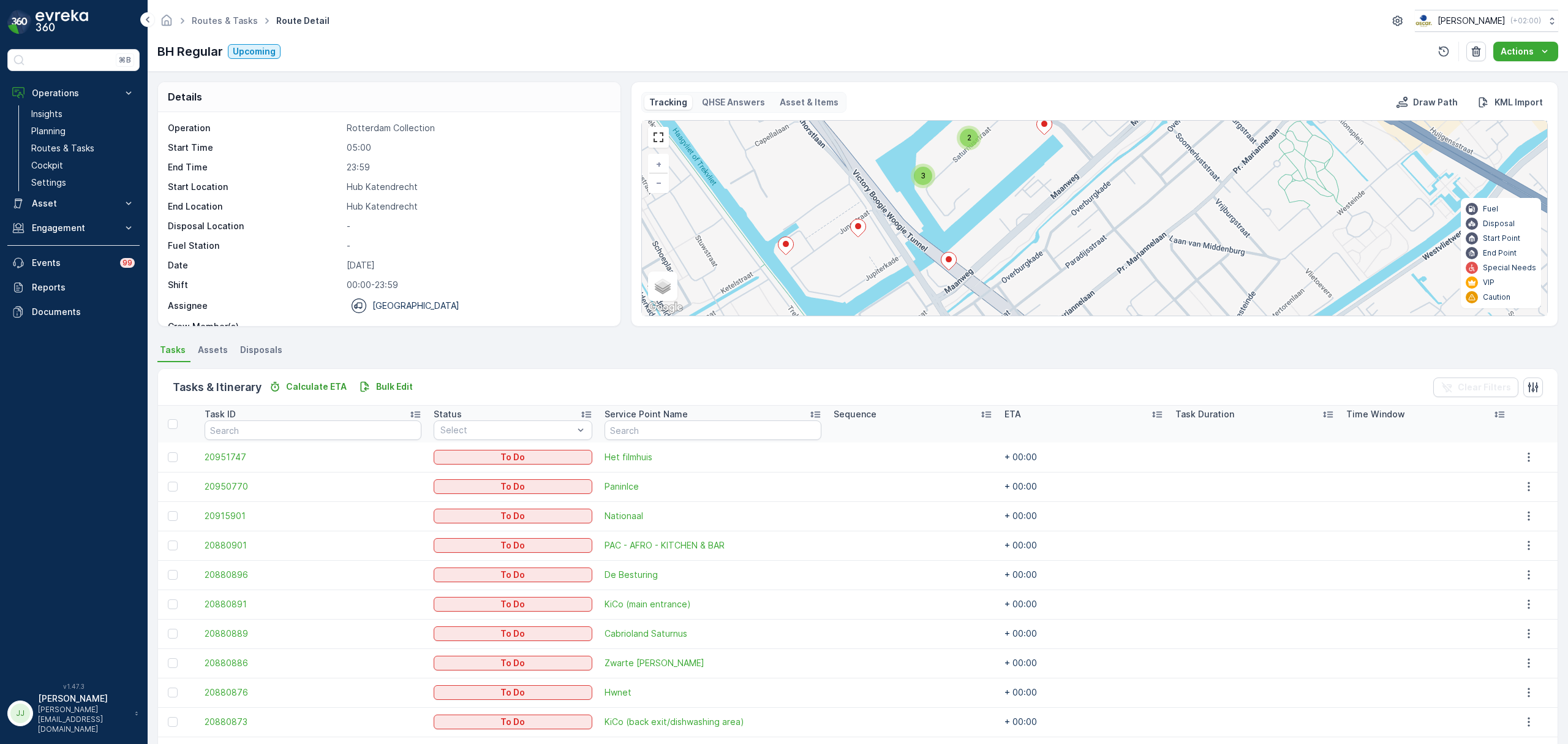
click at [949, 214] on div "2 3 2 + − Satellite Roadmap Terrain Hybrid Leaflet Keyboard shortcuts Map Data …" at bounding box center [1095, 218] width 905 height 195
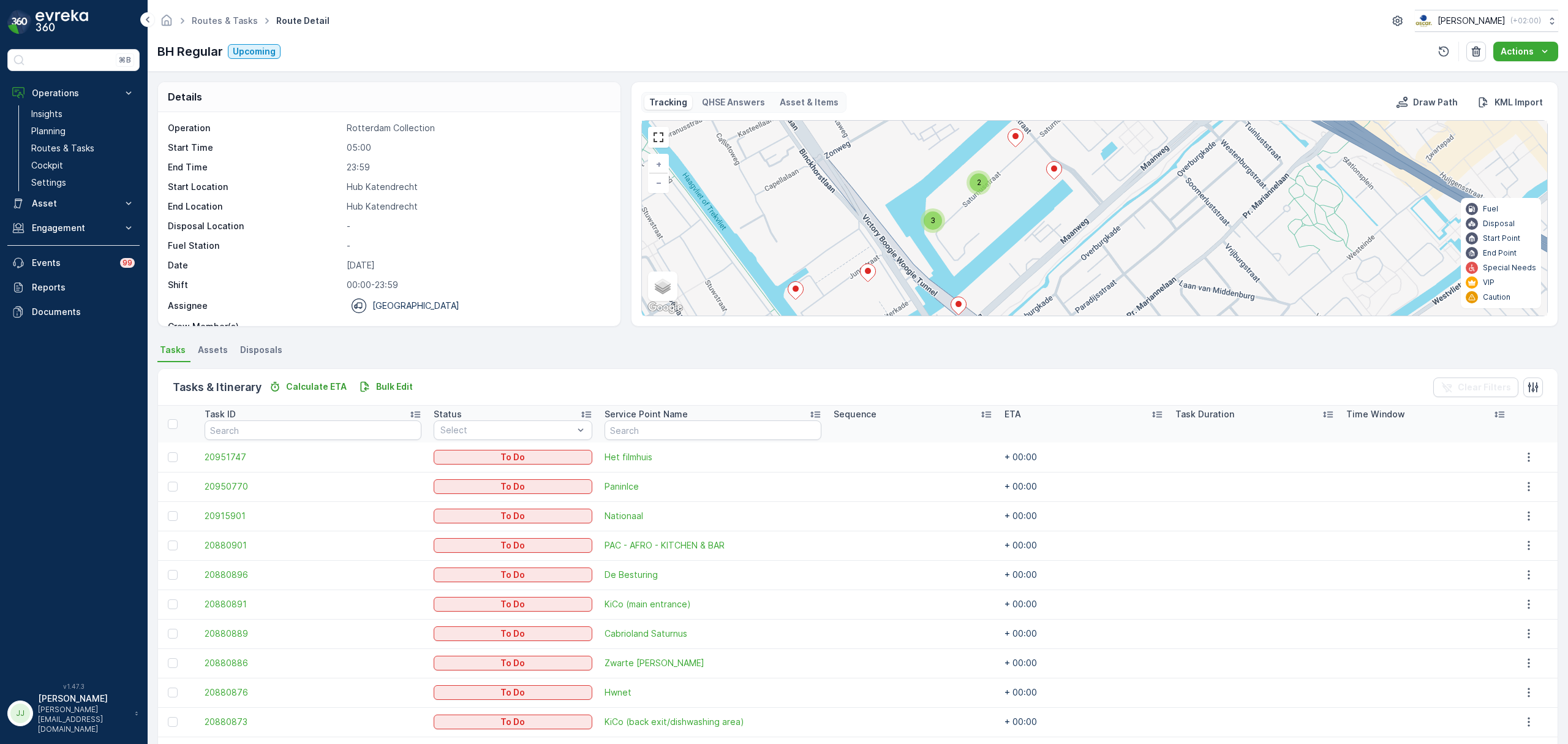
drag, startPoint x: 963, startPoint y: 199, endPoint x: 972, endPoint y: 244, distance: 45.9
click at [972, 244] on div "2 3 2 + − Satellite Roadmap Terrain Hybrid Leaflet Keyboard shortcuts Map Data …" at bounding box center [1095, 218] width 905 height 195
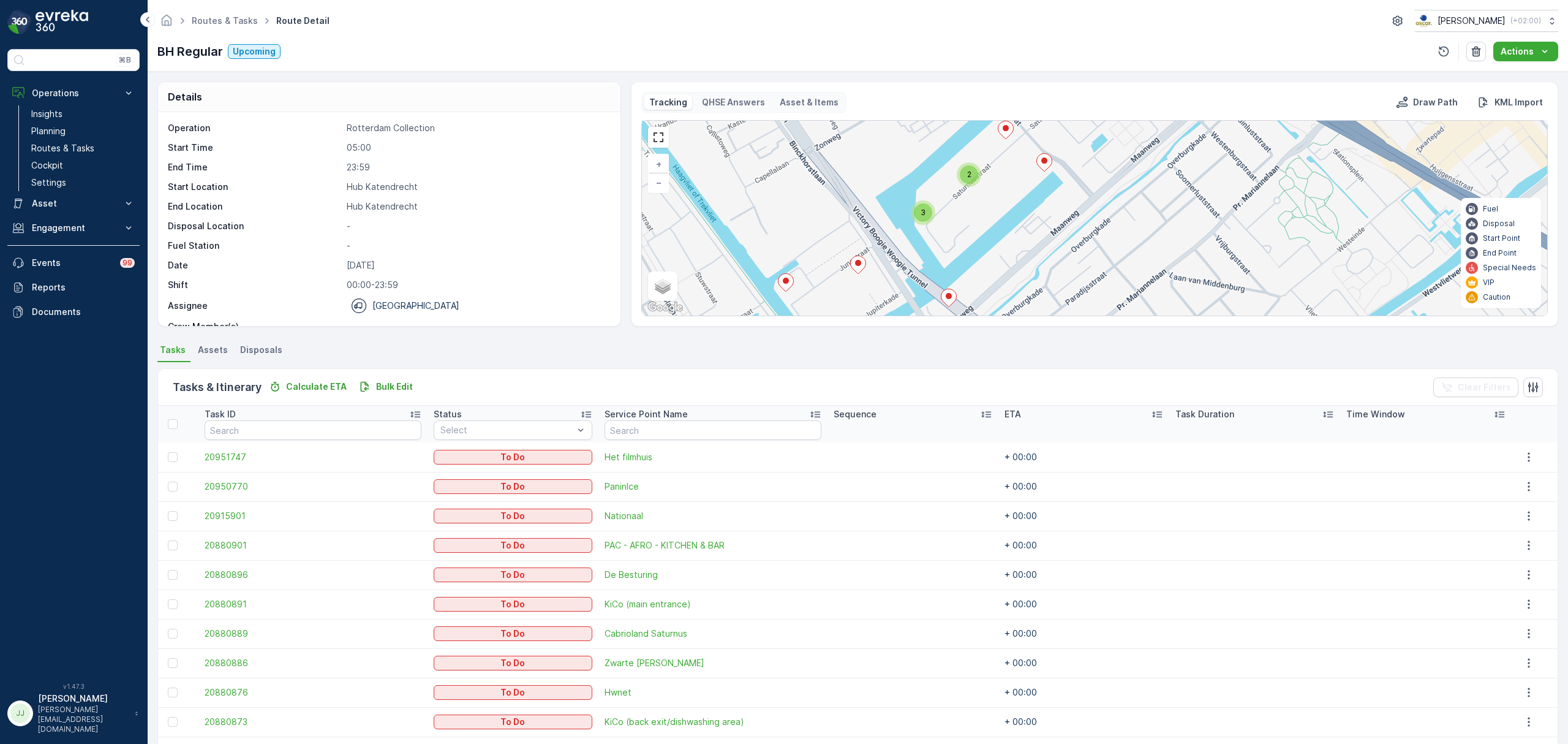
drag, startPoint x: 893, startPoint y: 281, endPoint x: 855, endPoint y: 253, distance: 47.2
click at [855, 253] on div "2 3 2 + − Satellite Roadmap Terrain Hybrid Leaflet Keyboard shortcuts Map Data …" at bounding box center [1095, 218] width 905 height 195
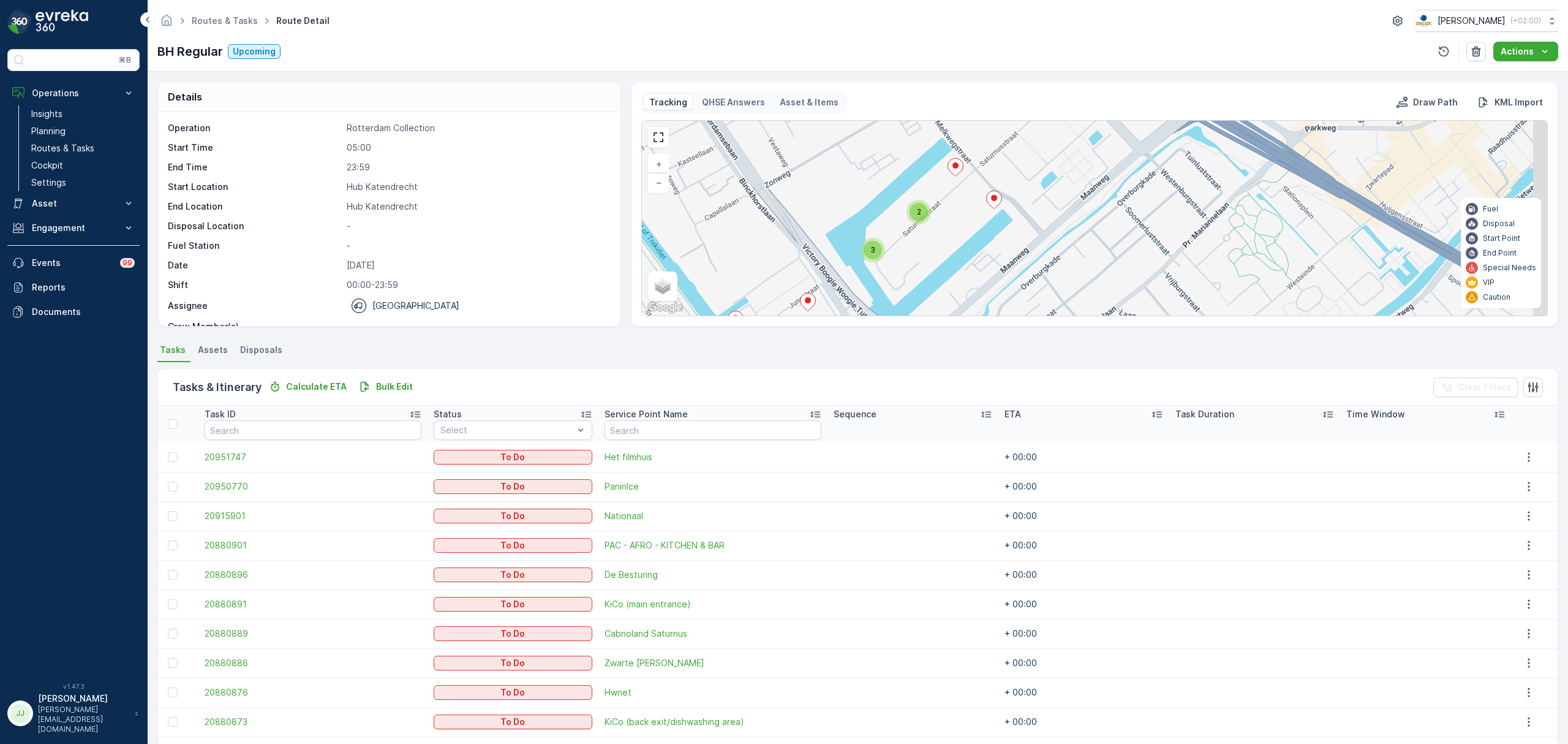
drag, startPoint x: 837, startPoint y: 200, endPoint x: 796, endPoint y: 302, distance: 109.9
click at [796, 302] on div "2 3 2 + − Satellite Roadmap Terrain Hybrid Leaflet Keyboard shortcuts Map Data …" at bounding box center [1095, 218] width 905 height 195
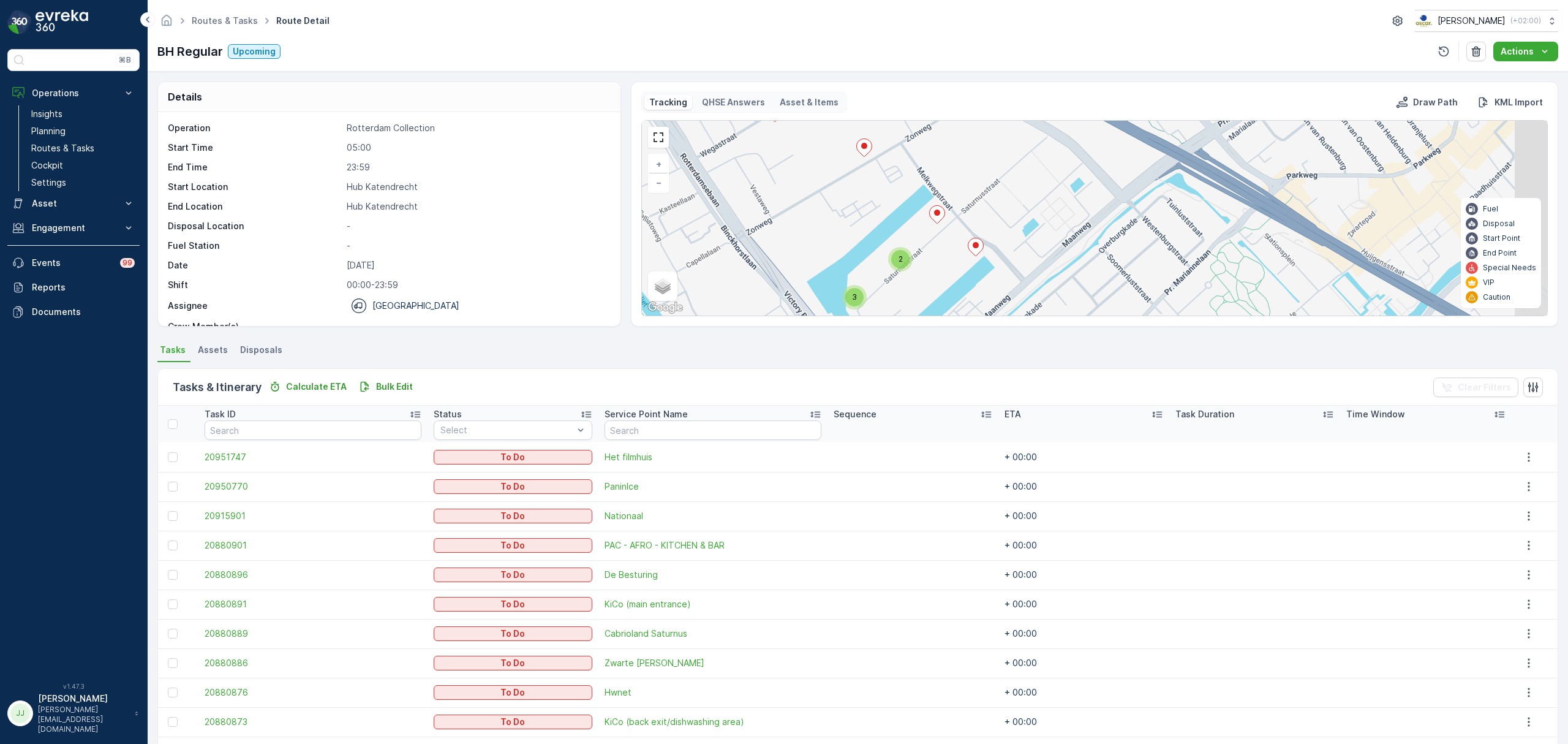
click at [796, 302] on div "2 3 2 + − Satellite Roadmap Terrain Hybrid Leaflet Keyboard shortcuts Map Data …" at bounding box center [1095, 218] width 905 height 195
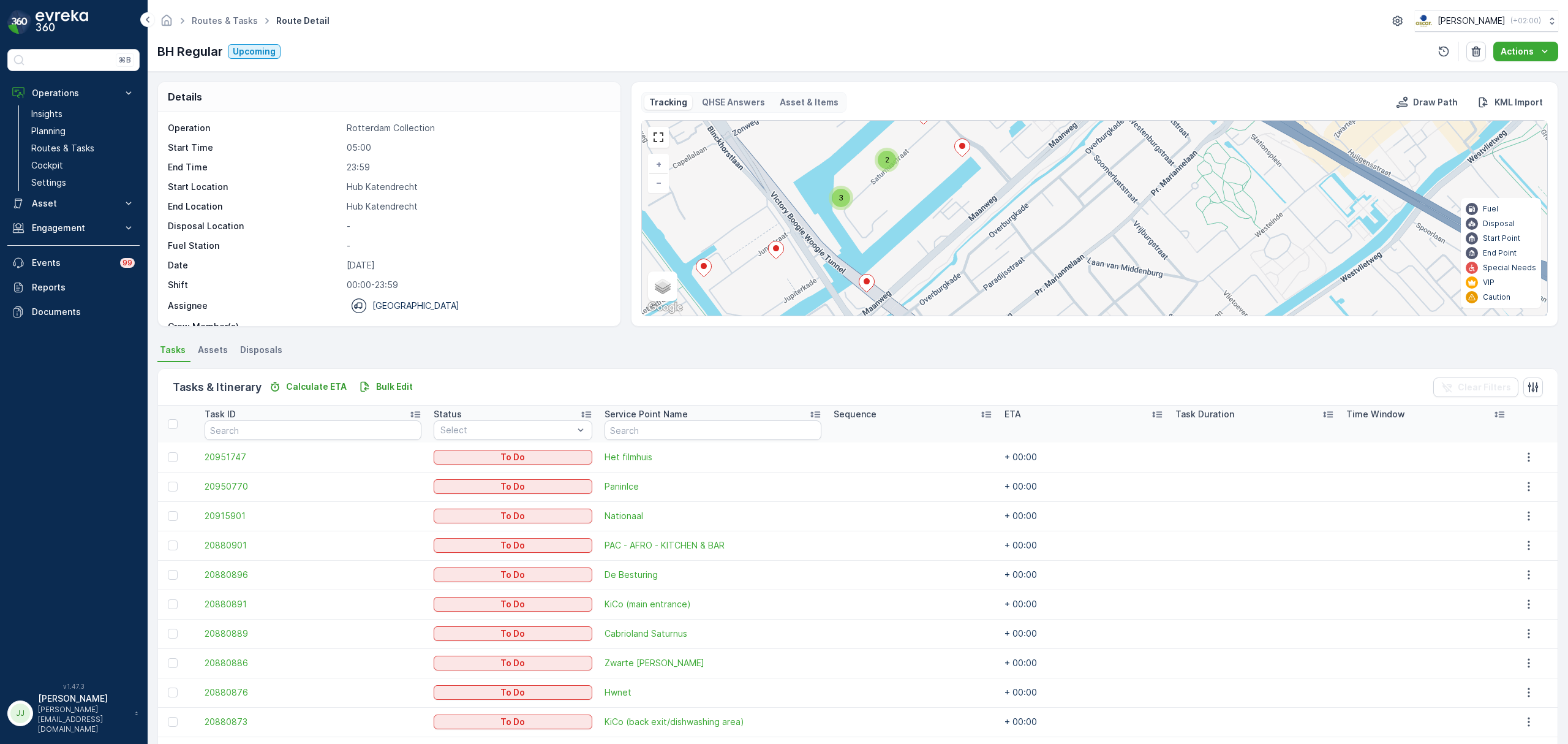
drag, startPoint x: 834, startPoint y: 260, endPoint x: 833, endPoint y: 162, distance: 98.0
click at [833, 162] on div "2 3 2 + − Satellite Roadmap Terrain Hybrid Leaflet Keyboard shortcuts Map Data …" at bounding box center [1095, 218] width 905 height 195
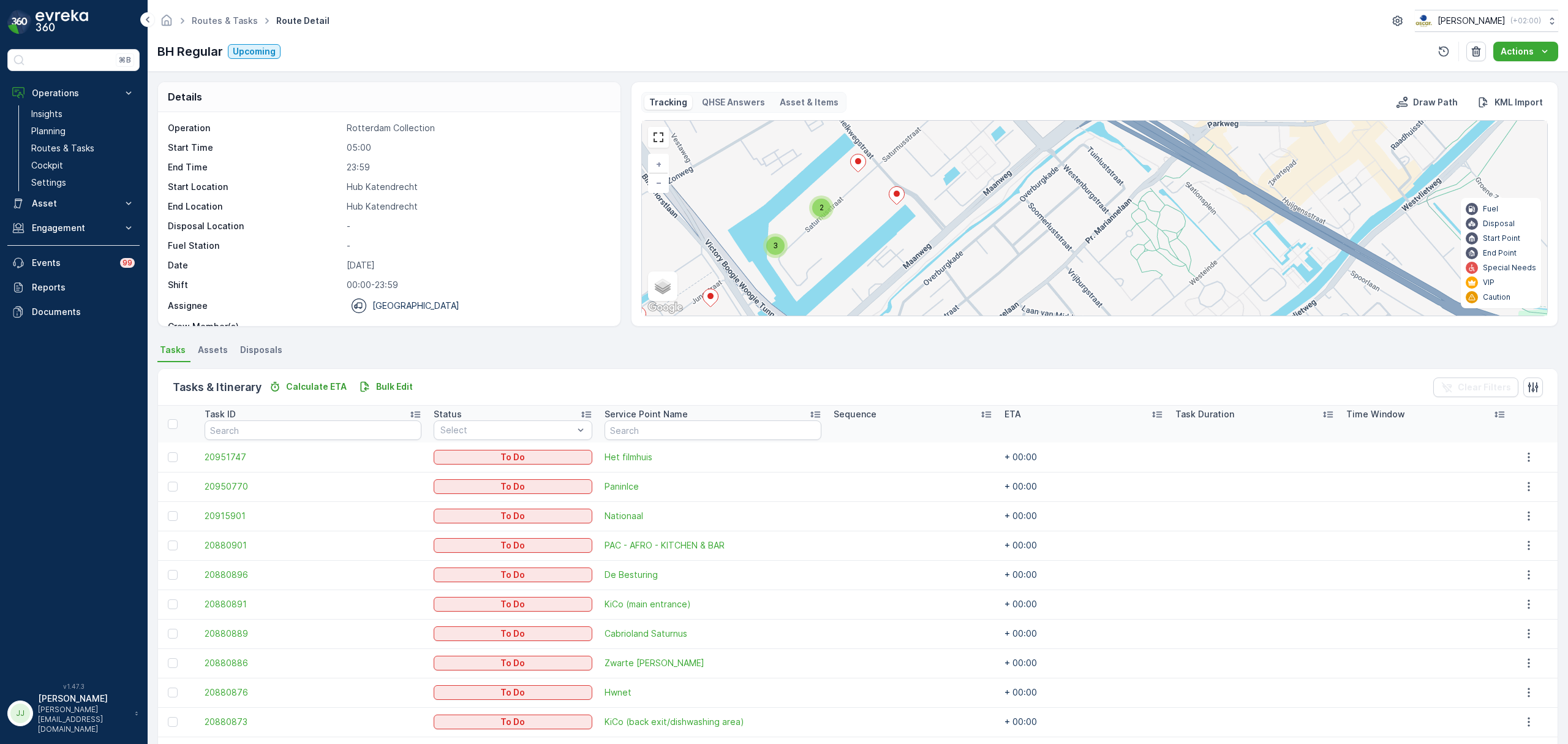
drag, startPoint x: 961, startPoint y: 238, endPoint x: 873, endPoint y: 278, distance: 96.7
click at [873, 278] on div "2 3 2 + − Satellite Roadmap Terrain Hybrid Leaflet Keyboard shortcuts Map Data …" at bounding box center [1095, 218] width 905 height 195
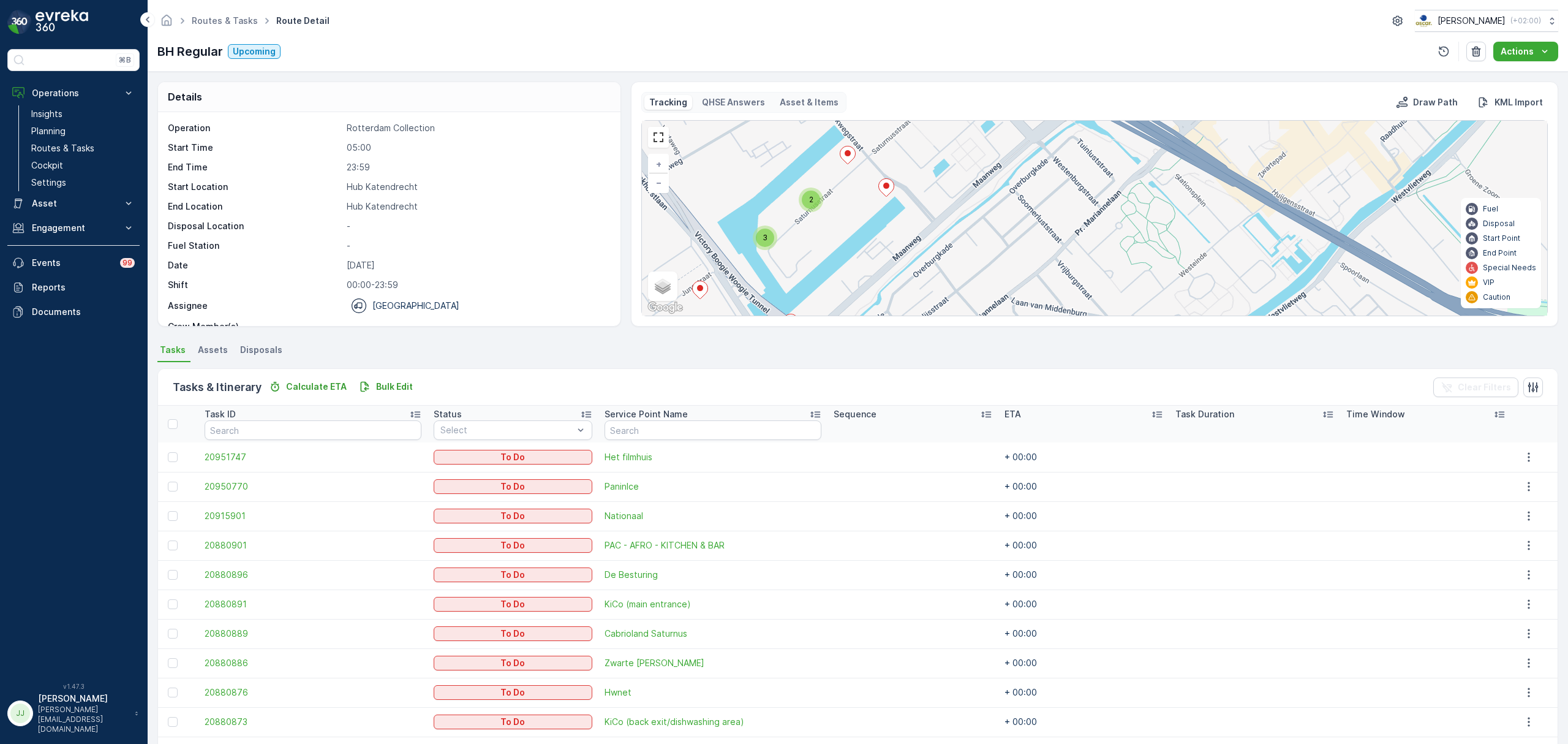
click at [849, 155] on ellipse at bounding box center [847, 153] width 7 height 7
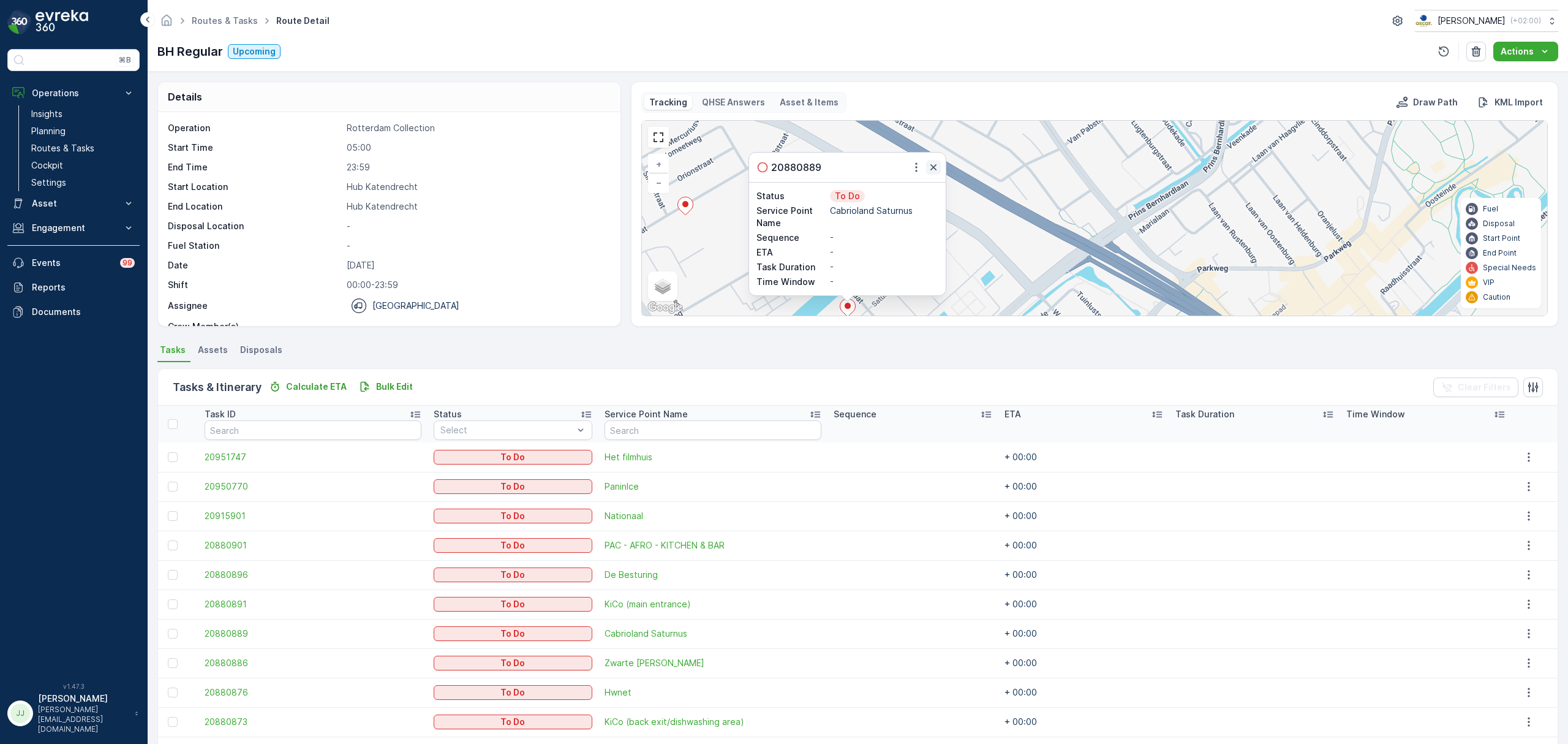
click at [929, 170] on icon "button" at bounding box center [933, 167] width 12 height 12
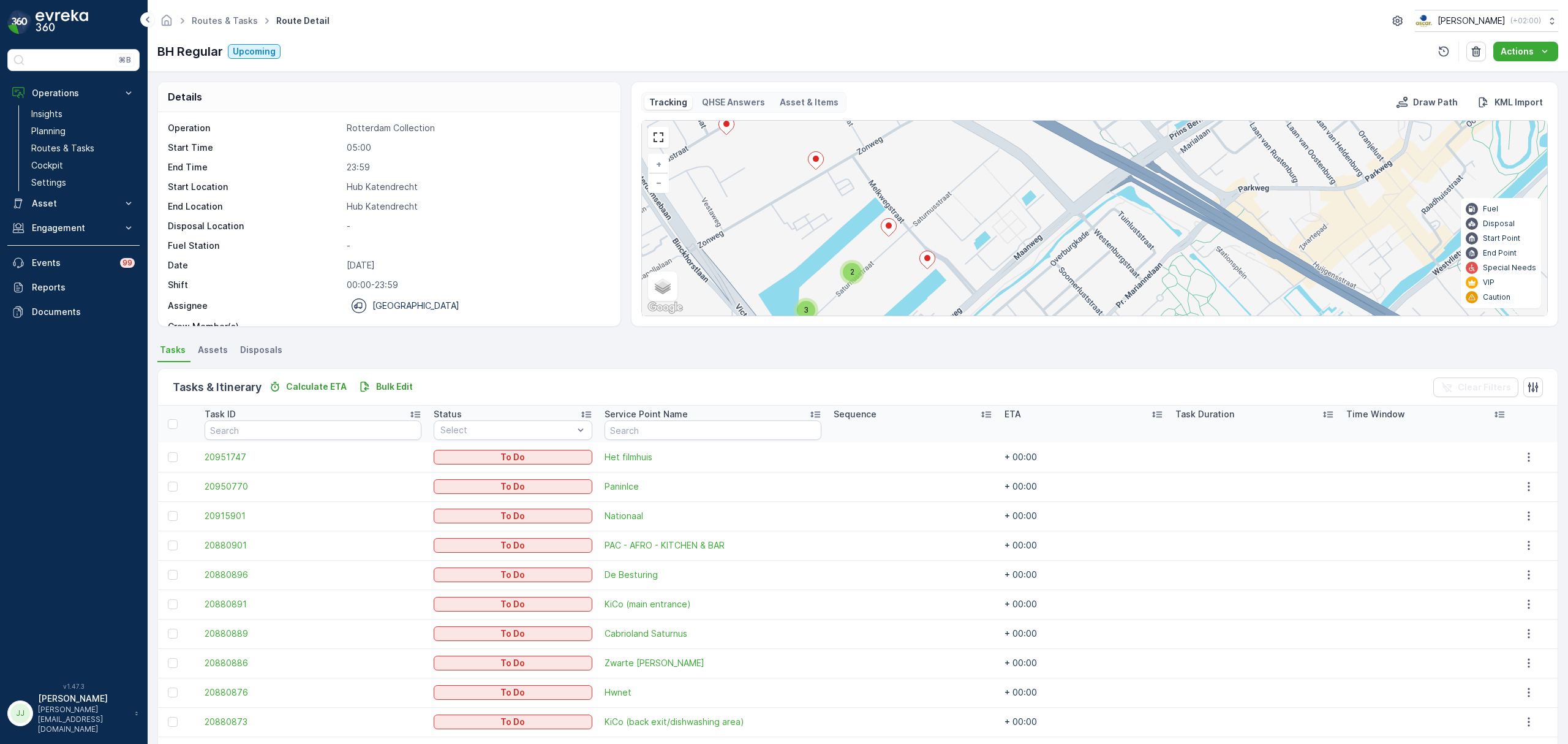
drag, startPoint x: 893, startPoint y: 274, endPoint x: 934, endPoint y: 194, distance: 89.9
click at [934, 194] on div "2 3 2 + − Satellite Roadmap Terrain Hybrid Leaflet Keyboard shortcuts Map Data …" at bounding box center [1095, 218] width 905 height 195
click at [854, 282] on div "2" at bounding box center [852, 272] width 19 height 19
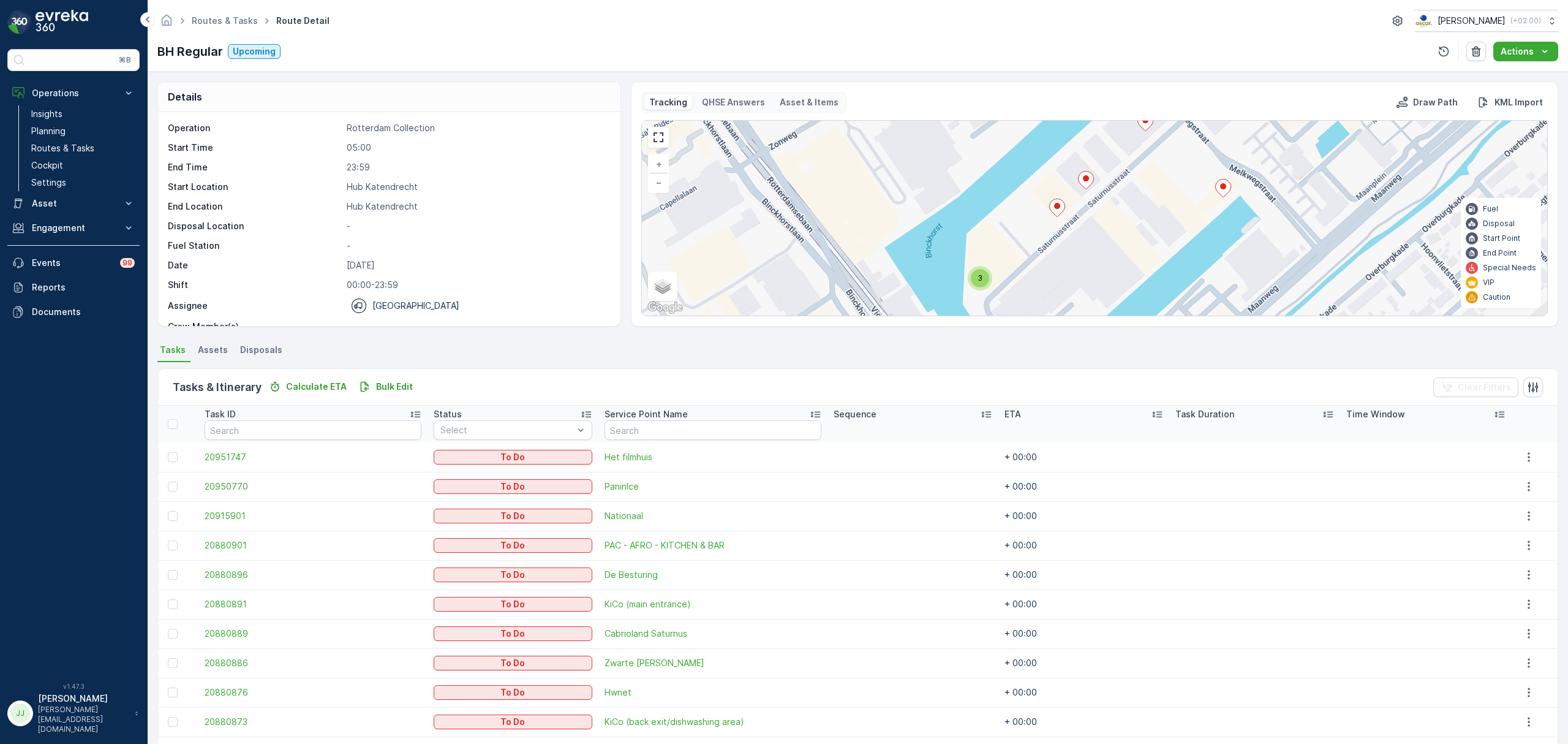
drag, startPoint x: 1129, startPoint y: 222, endPoint x: 1115, endPoint y: 217, distance: 14.9
click at [1115, 217] on div "3 + − Satellite Roadmap Terrain Hybrid Leaflet Keyboard shortcuts Map Data Map …" at bounding box center [1095, 218] width 905 height 195
click at [1086, 186] on icon at bounding box center [1086, 180] width 15 height 18
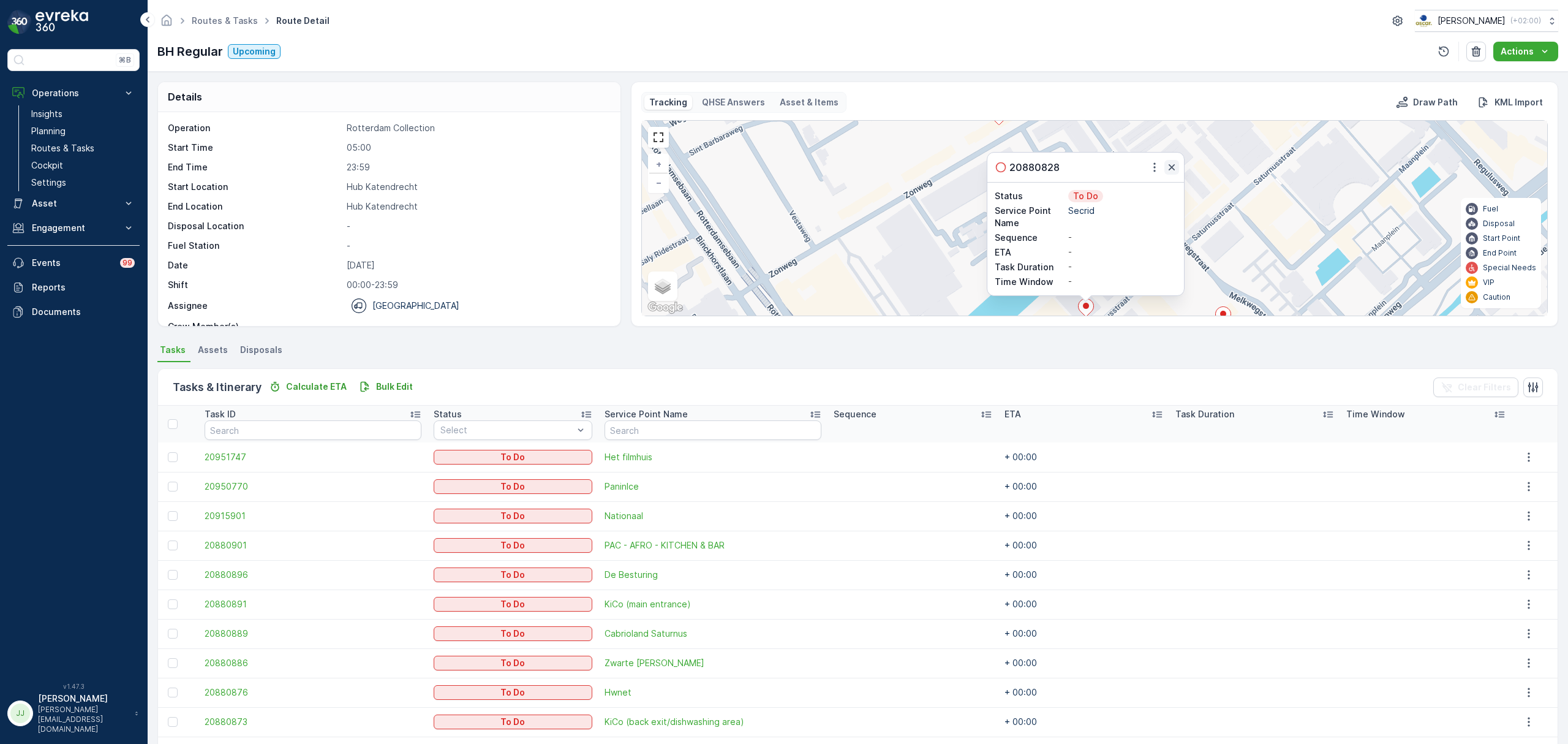
click at [1176, 170] on icon "button" at bounding box center [1171, 167] width 12 height 12
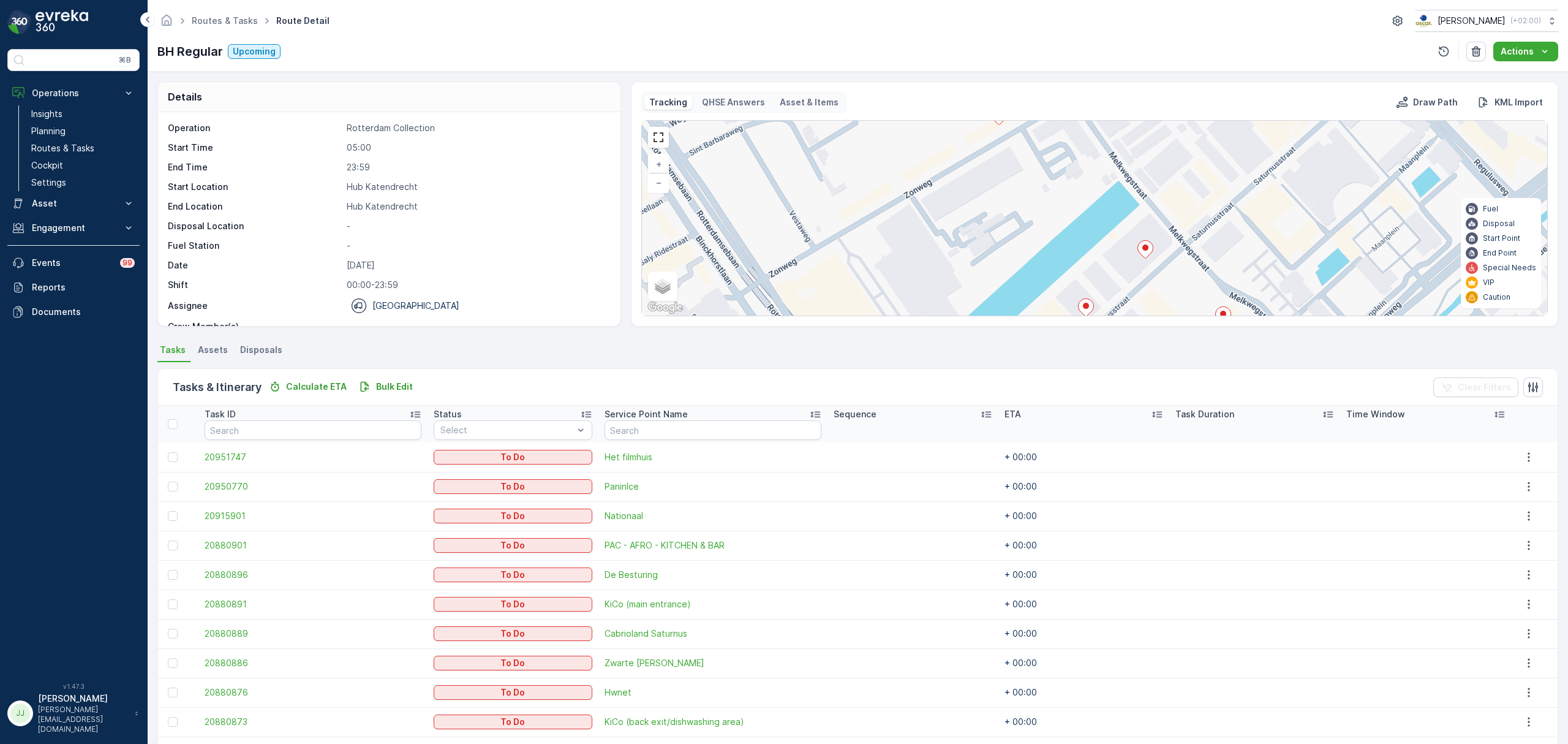
click at [1144, 252] on icon at bounding box center [1145, 250] width 15 height 18
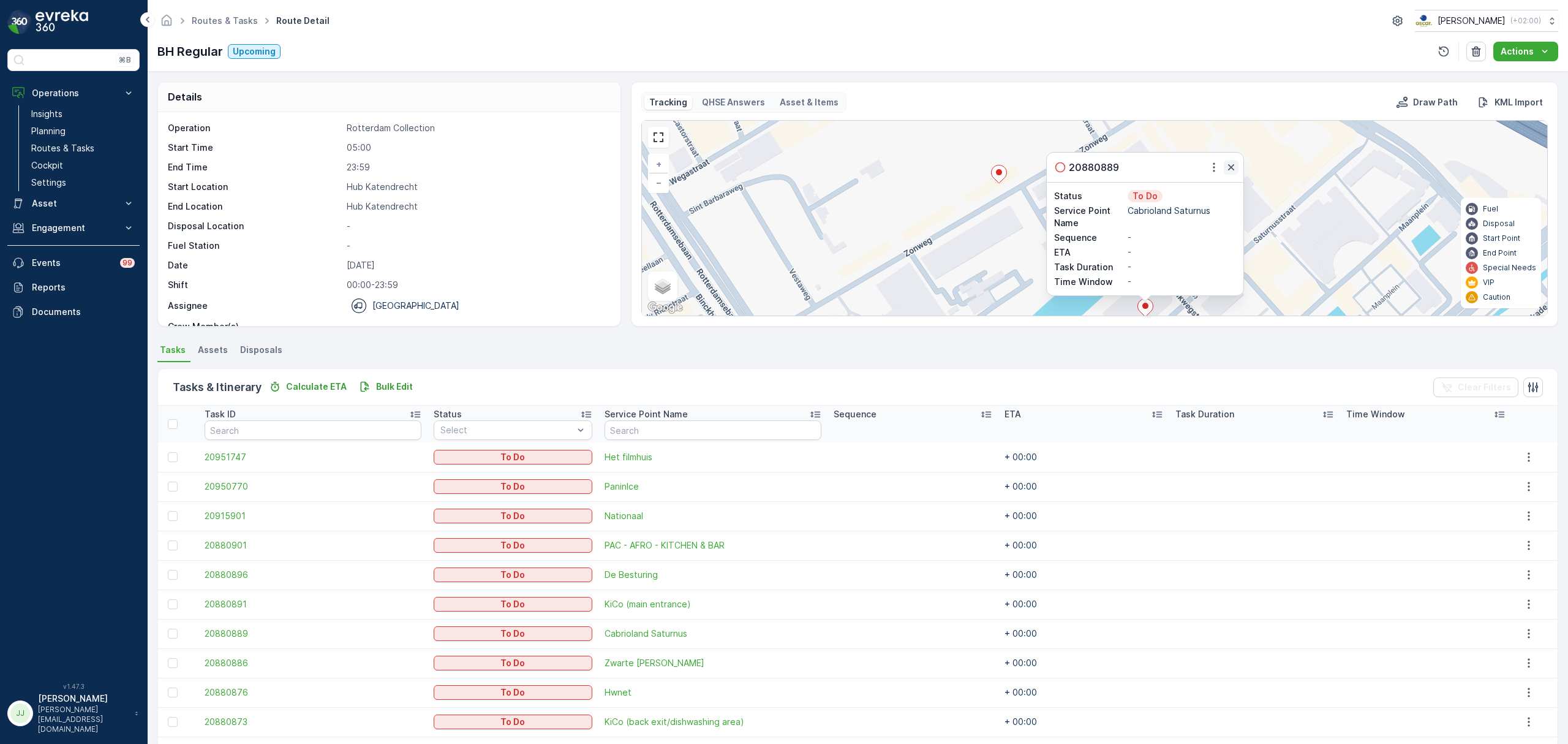
click at [1233, 172] on icon "button" at bounding box center [1230, 167] width 12 height 12
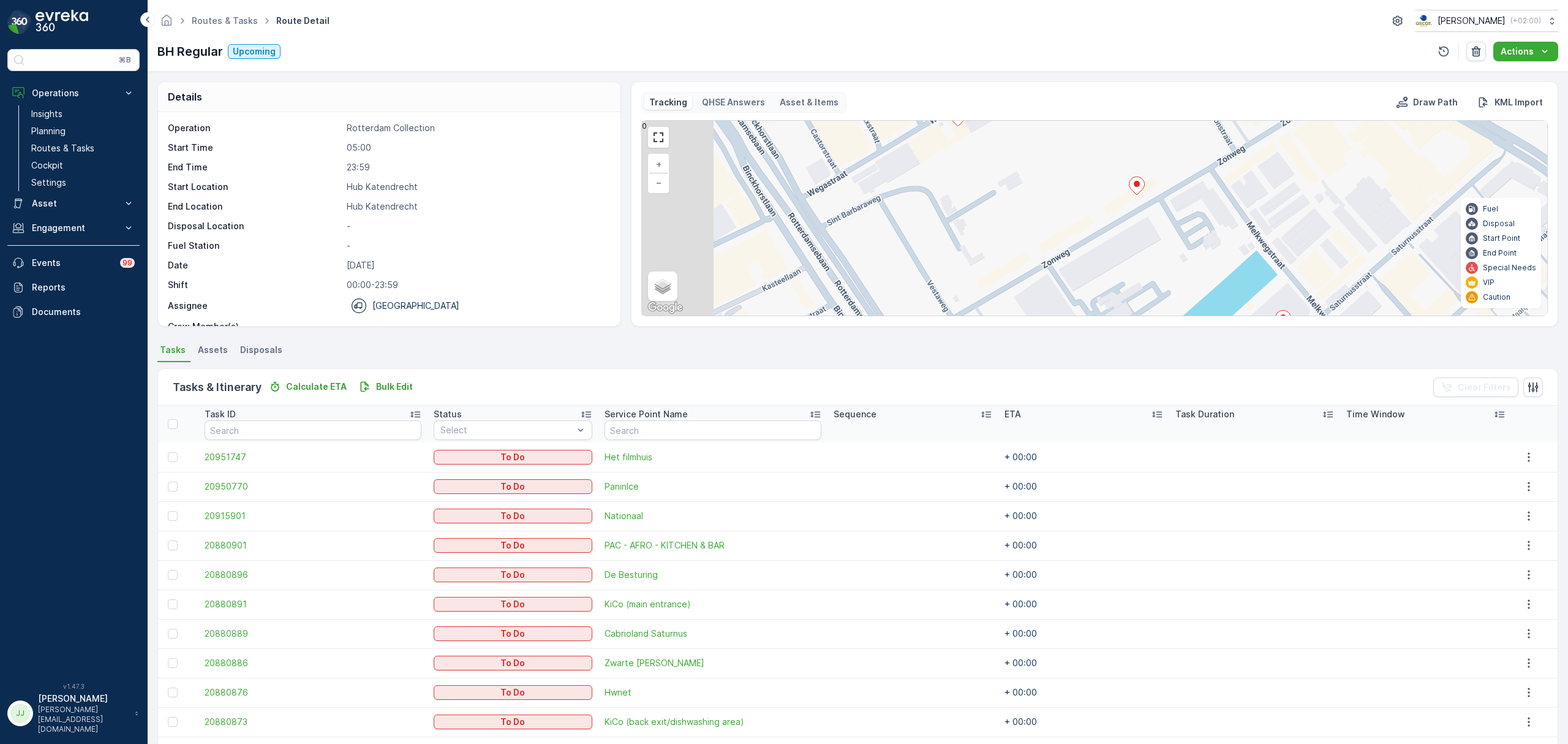
drag, startPoint x: 807, startPoint y: 207, endPoint x: 987, endPoint y: 217, distance: 180.3
click at [987, 217] on div "3 + − Satellite Roadmap Terrain Hybrid Leaflet Keyboard shortcuts Map Data Map …" at bounding box center [1095, 218] width 905 height 195
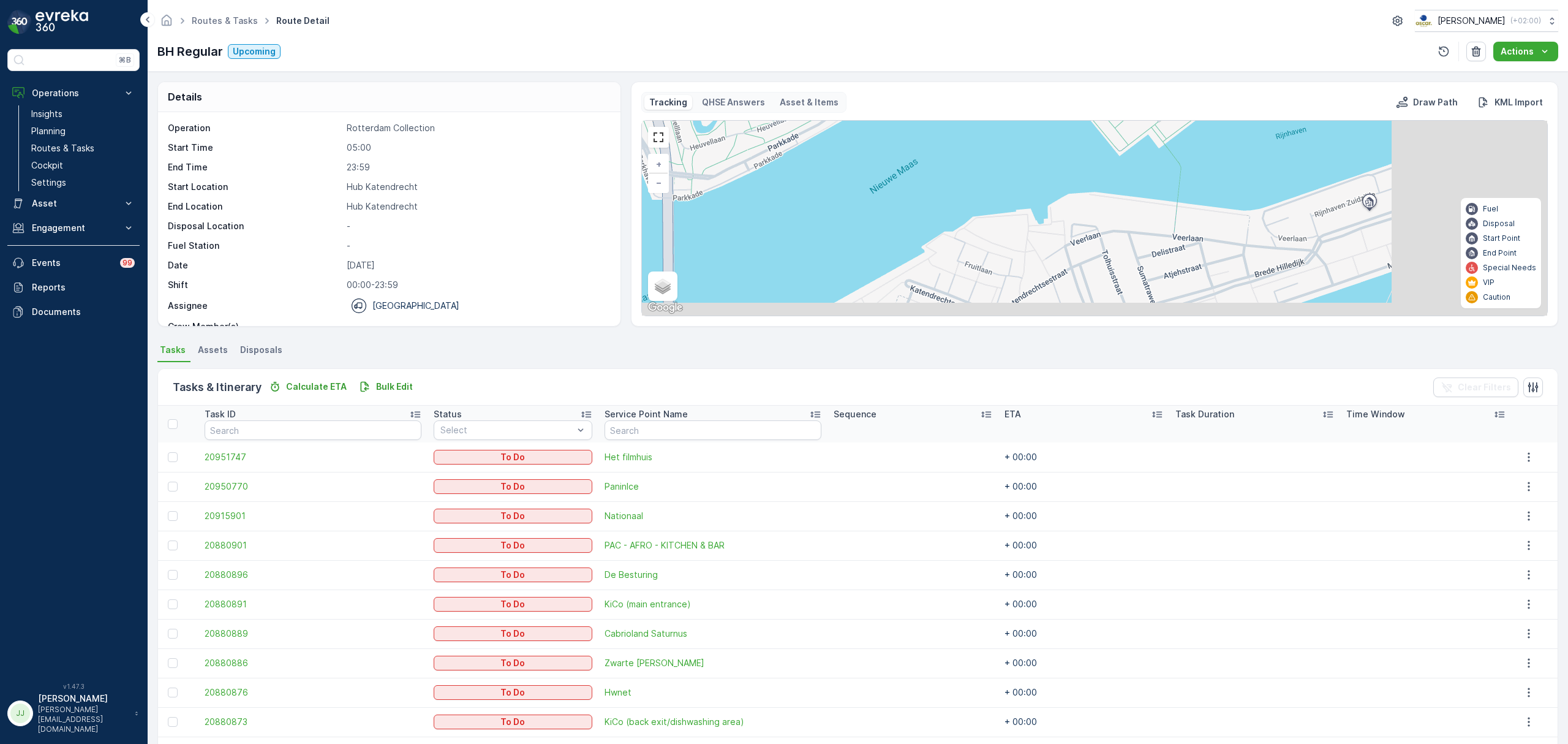
drag, startPoint x: 831, startPoint y: 148, endPoint x: 839, endPoint y: 194, distance: 46.7
click at [823, 142] on div "2 3 2 Hub Katendrecht + − Satellite Roadmap Terrain Hybrid Leaflet Keyboard sho…" at bounding box center [1095, 218] width 905 height 195
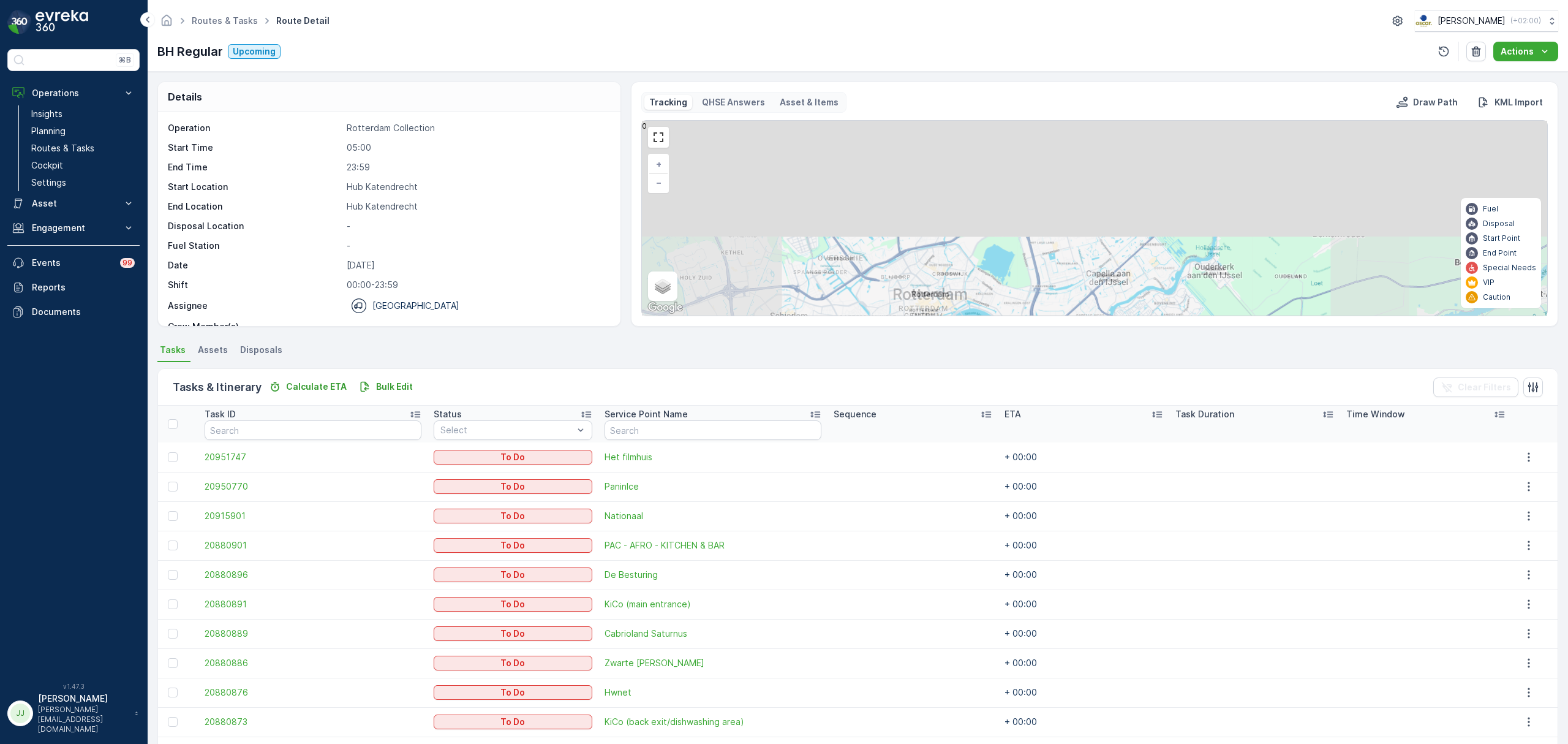
drag, startPoint x: 889, startPoint y: 301, endPoint x: 874, endPoint y: 278, distance: 27.5
click at [905, 336] on div "Details Operation Rotterdam Collection Start Time 05:00 End Time 23:59 Start Lo…" at bounding box center [857, 408] width 1420 height 672
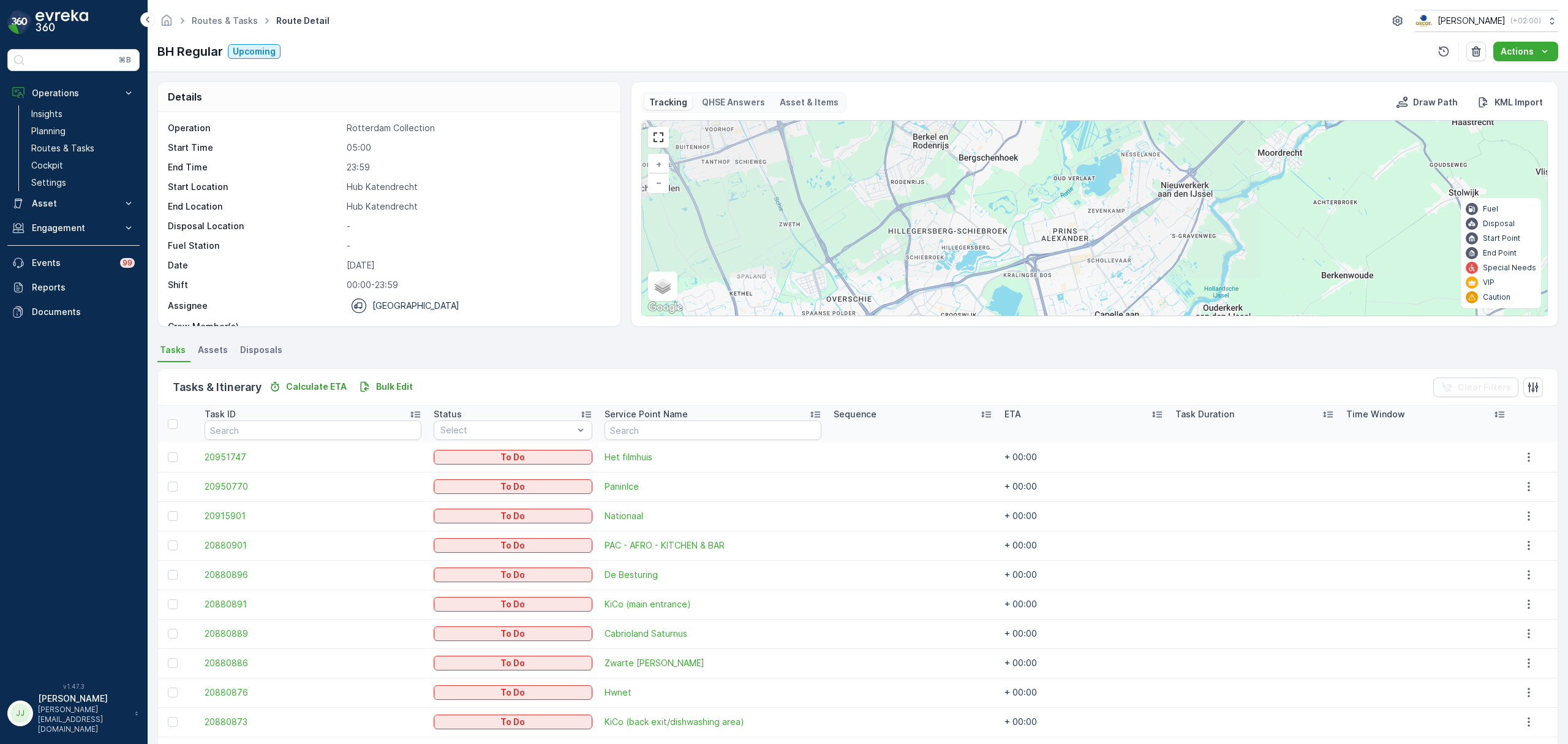
drag, startPoint x: 868, startPoint y: 290, endPoint x: 892, endPoint y: 231, distance: 63.7
click at [886, 336] on div "Details Operation Rotterdam Collection Start Time 05:00 End Time 23:59 Start Lo…" at bounding box center [857, 408] width 1420 height 672
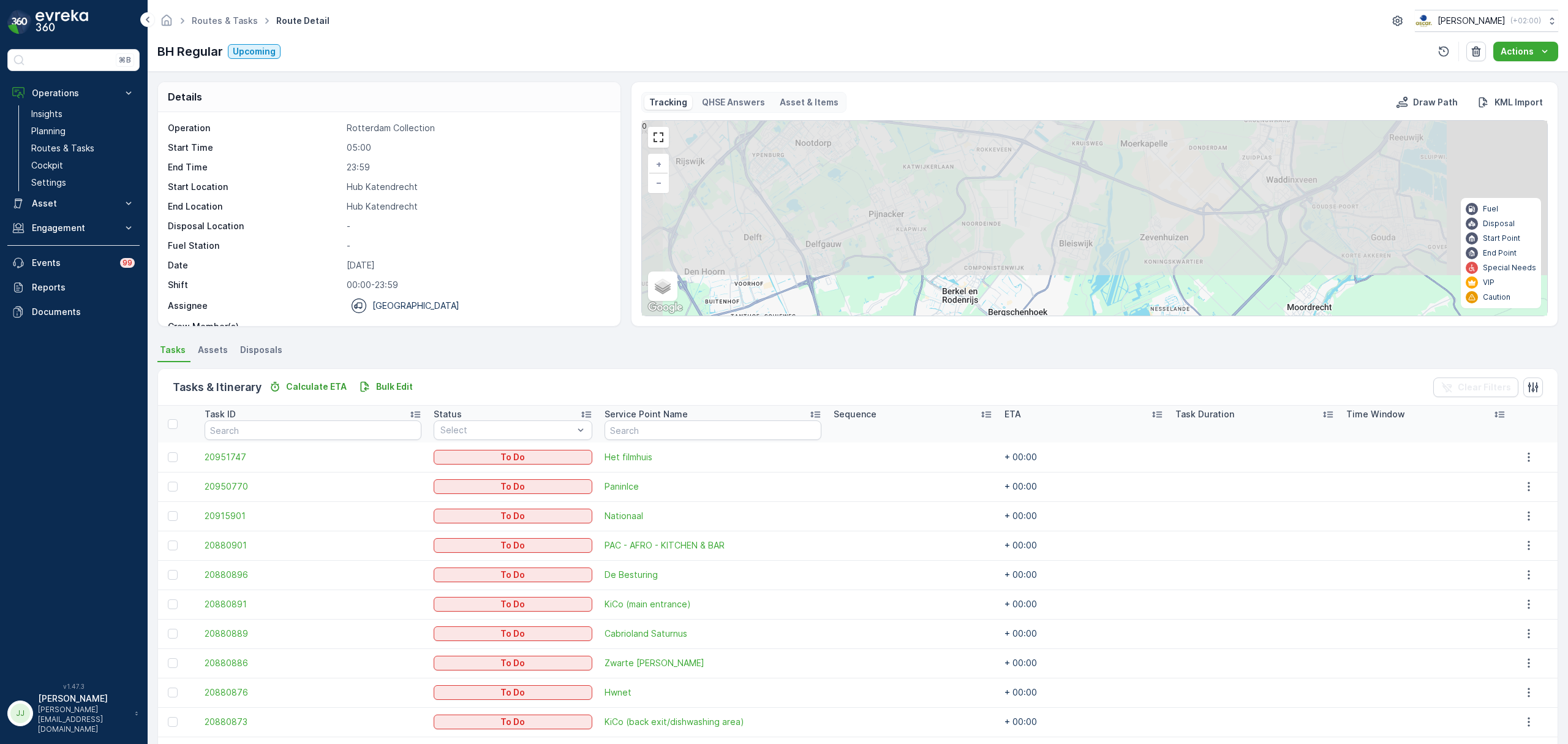
drag, startPoint x: 892, startPoint y: 231, endPoint x: 904, endPoint y: 341, distance: 110.7
click at [904, 341] on div "Details Operation Rotterdam Collection Start Time 05:00 End Time 23:59 Start Lo…" at bounding box center [857, 408] width 1420 height 672
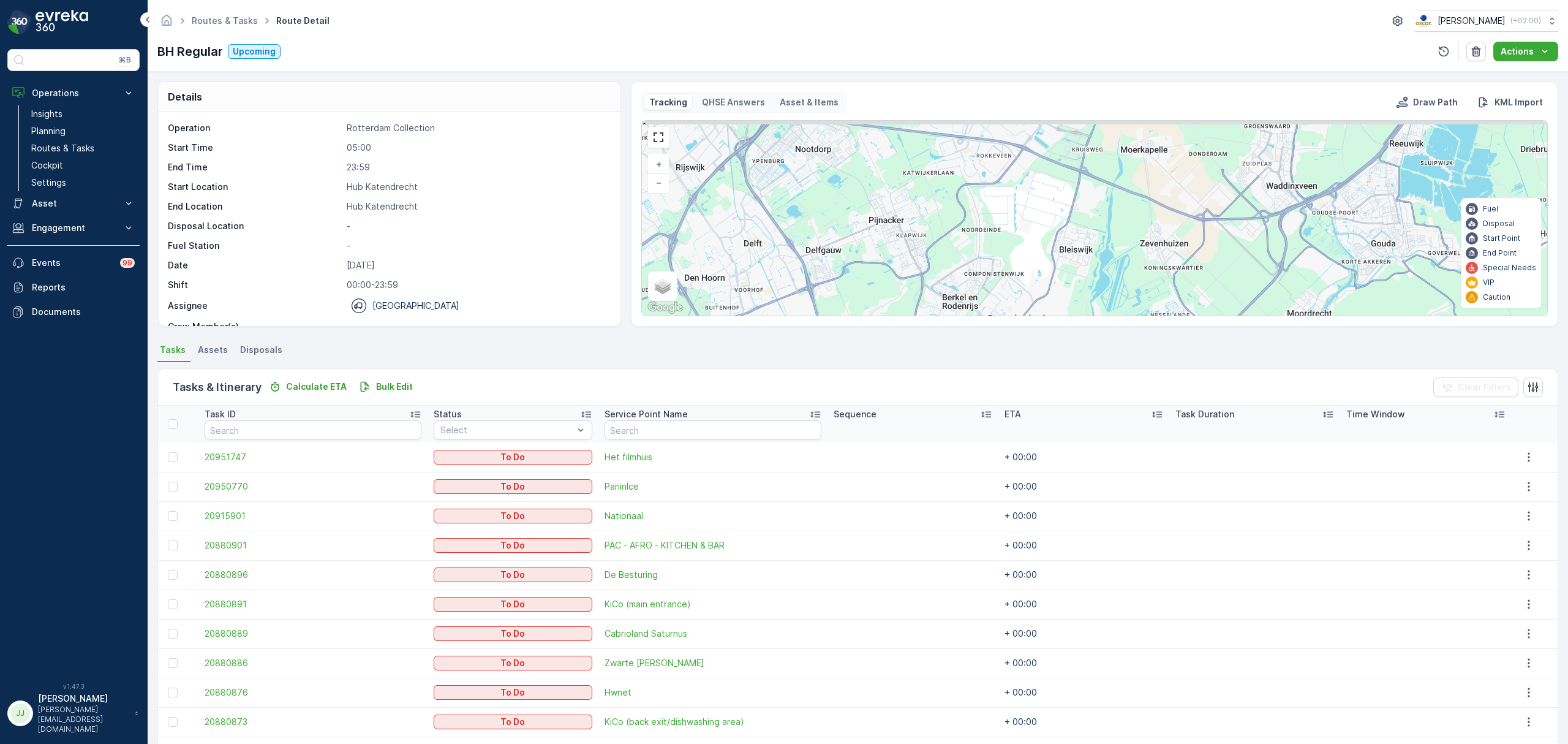
drag, startPoint x: 888, startPoint y: 235, endPoint x: 902, endPoint y: 295, distance: 61.6
click at [912, 337] on div "Details Operation Rotterdam Collection Start Time 05:00 End Time 23:59 Start Lo…" at bounding box center [857, 408] width 1420 height 672
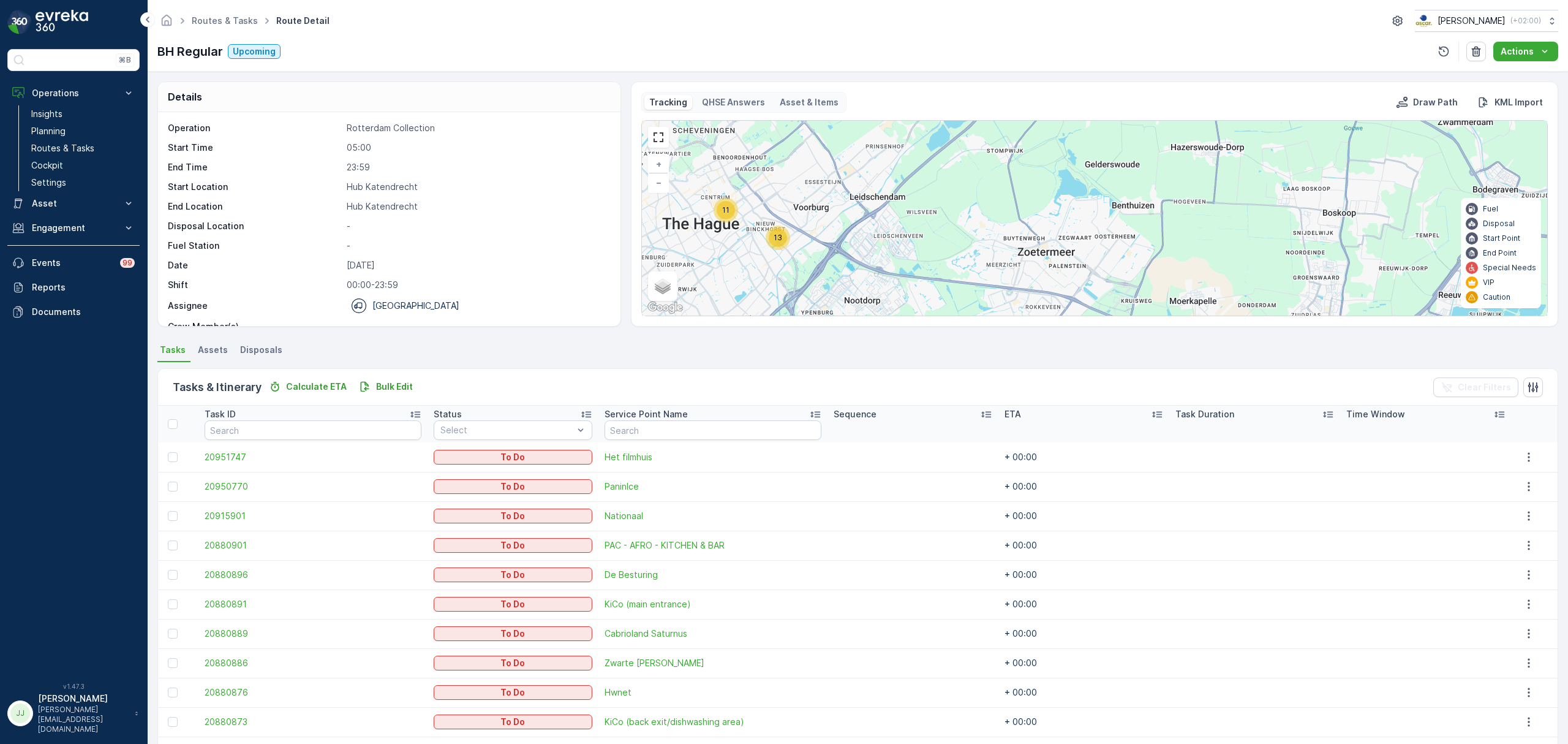
drag, startPoint x: 917, startPoint y: 299, endPoint x: 931, endPoint y: 299, distance: 14.0
click at [931, 299] on div "11 13 + − Satellite Roadmap Terrain Hybrid Leaflet Keyboard shortcuts Map Data …" at bounding box center [1095, 218] width 905 height 195
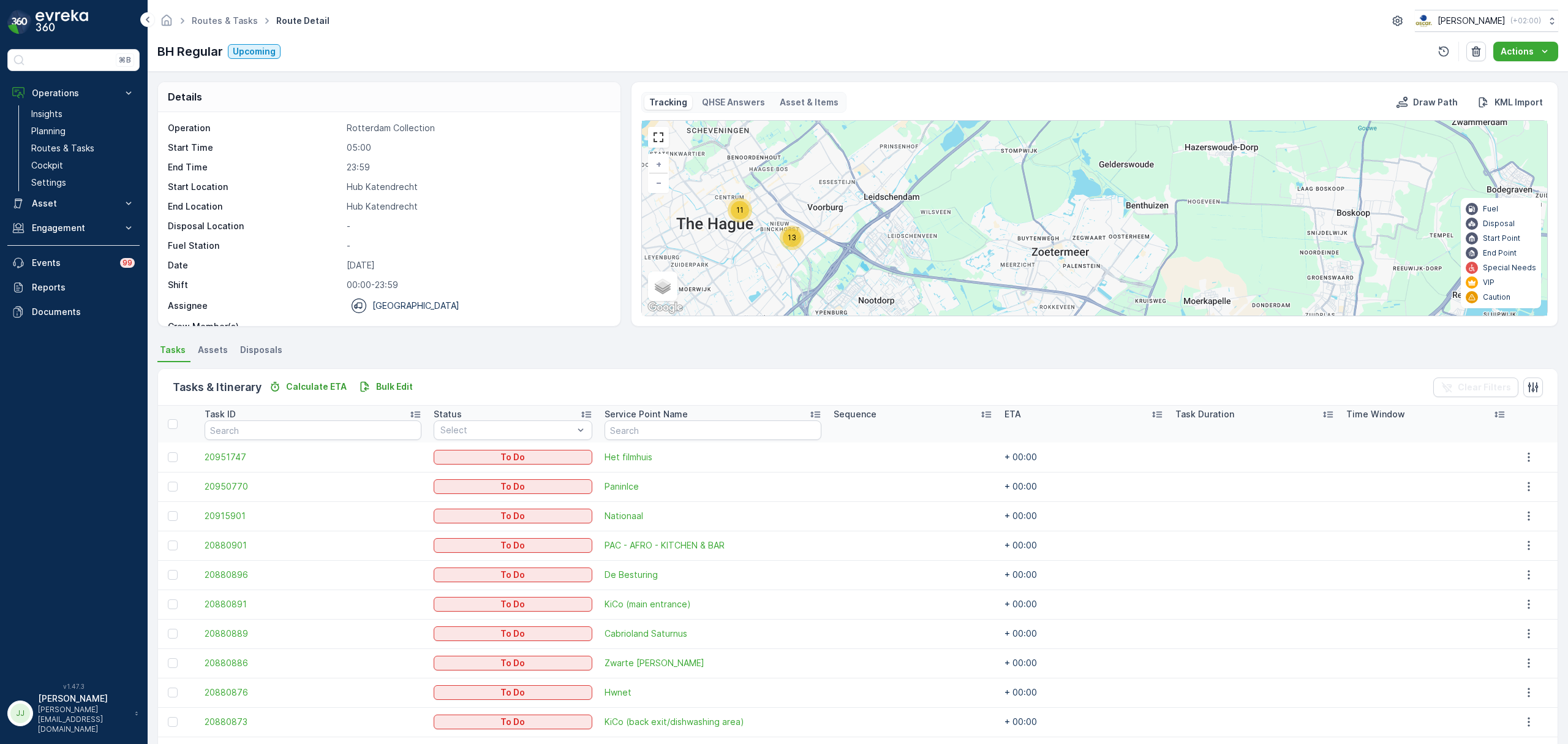
click at [792, 239] on span "13" at bounding box center [792, 237] width 8 height 9
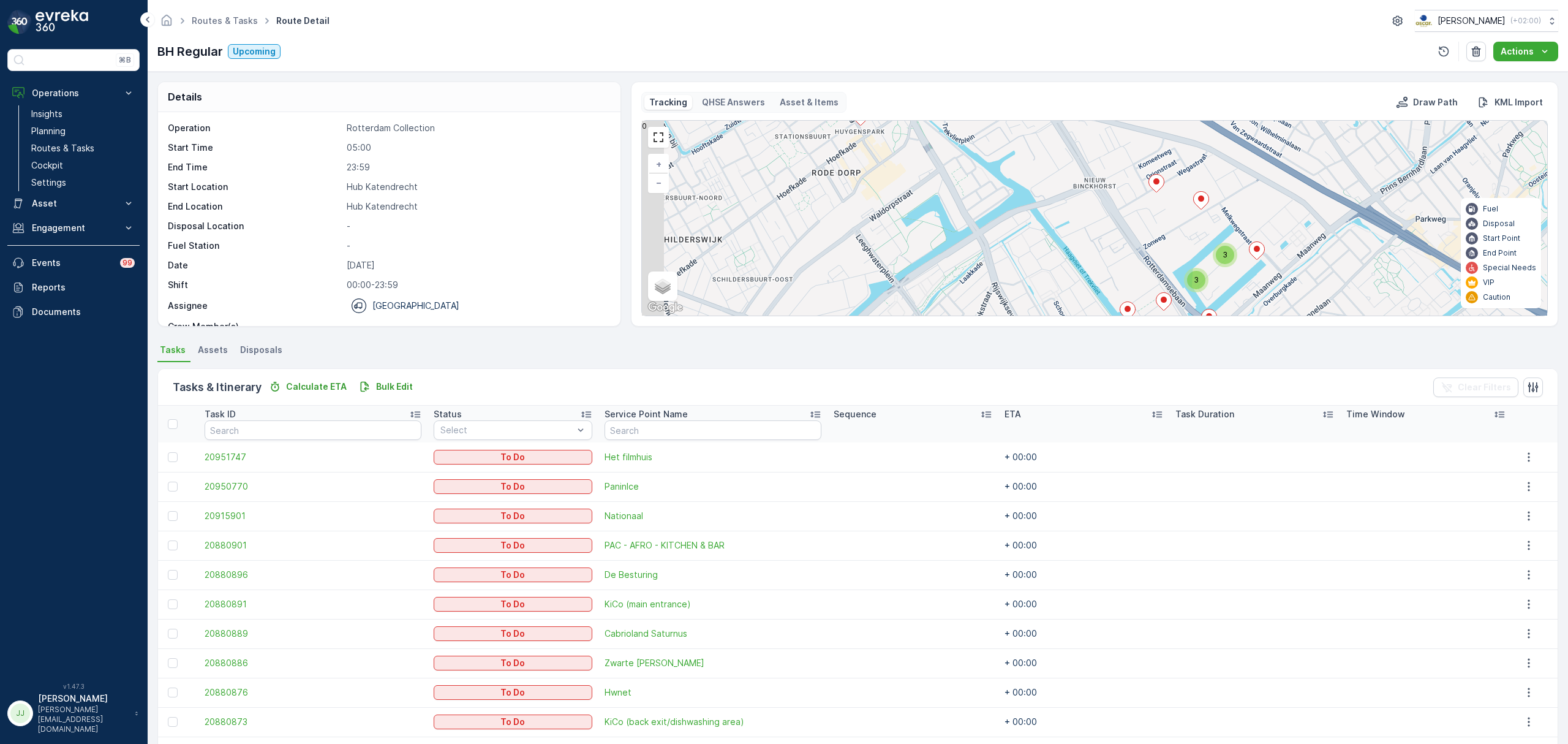
drag, startPoint x: 919, startPoint y: 245, endPoint x: 995, endPoint y: 283, distance: 85.0
click at [1024, 312] on div "2 3 3 3 + − Satellite Roadmap Terrain Hybrid Leaflet Keyboard shortcuts Map Dat…" at bounding box center [1095, 218] width 905 height 195
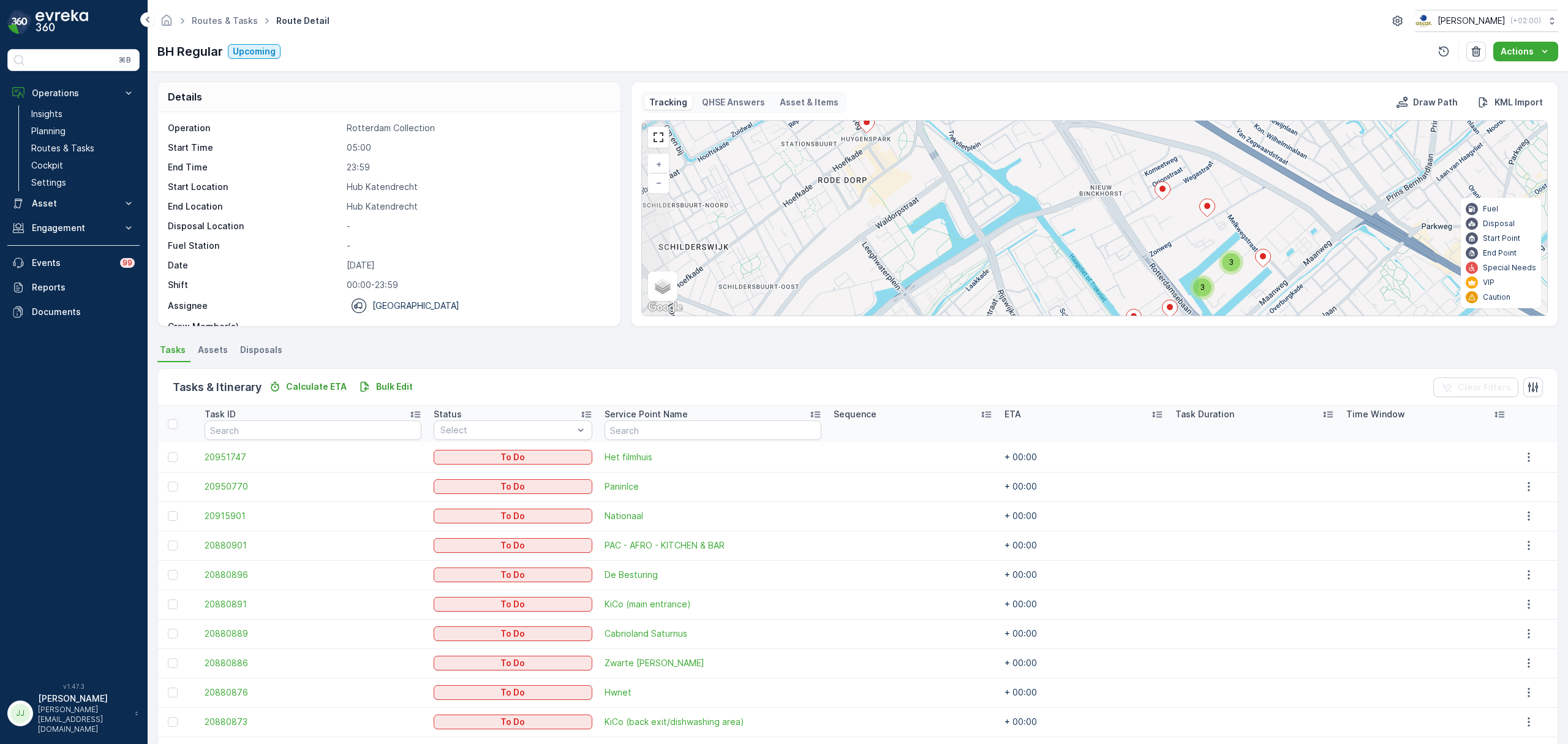
drag, startPoint x: 975, startPoint y: 247, endPoint x: 919, endPoint y: 235, distance: 57.3
click at [986, 283] on div "2 3 3 3 + − Satellite Roadmap Terrain Hybrid Leaflet Keyboard shortcuts Map Dat…" at bounding box center [1095, 218] width 905 height 195
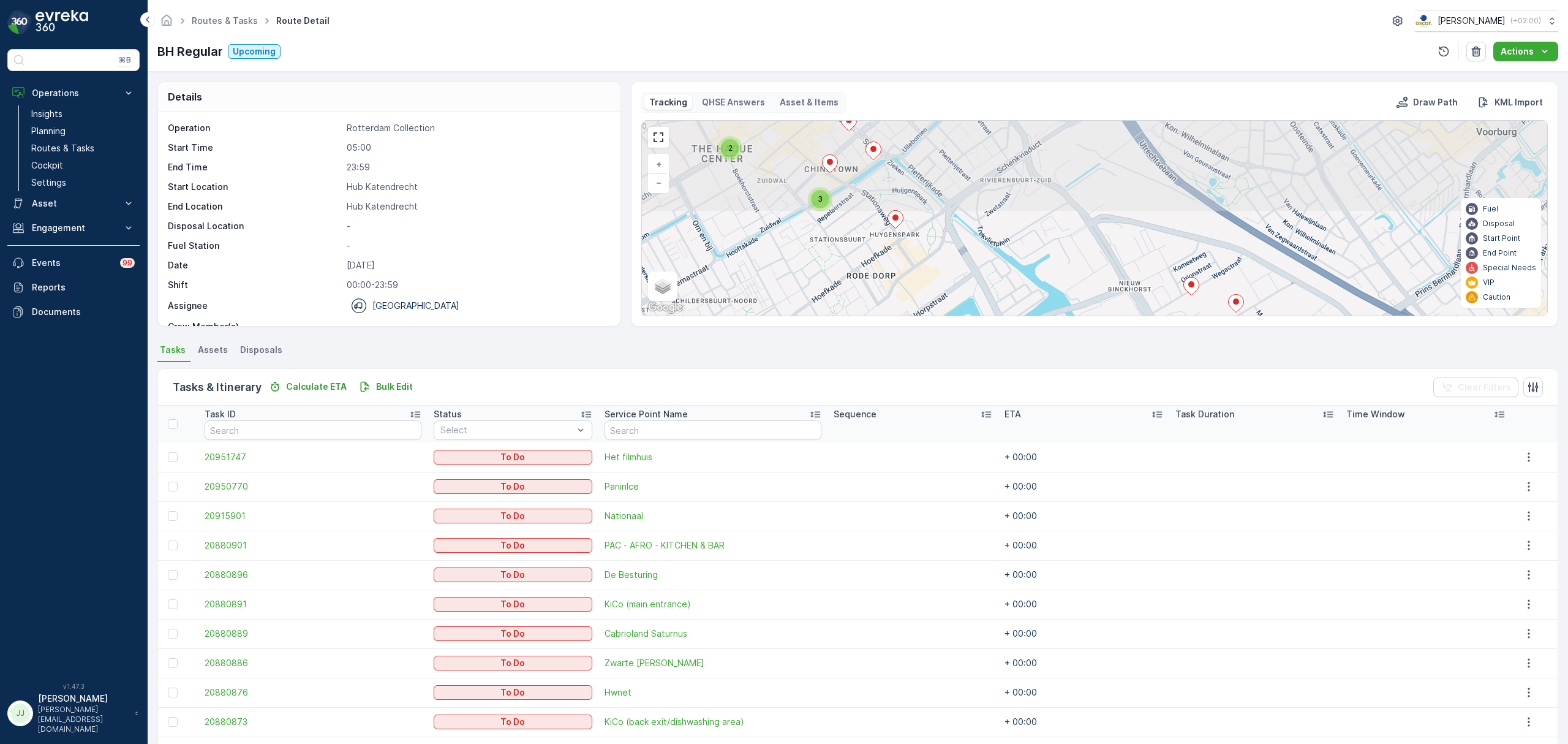
drag, startPoint x: 919, startPoint y: 235, endPoint x: 923, endPoint y: 284, distance: 49.2
click at [938, 302] on div "2 3 3 3 + − Satellite Roadmap Terrain Hybrid Leaflet Keyboard shortcuts Map Dat…" at bounding box center [1095, 218] width 905 height 195
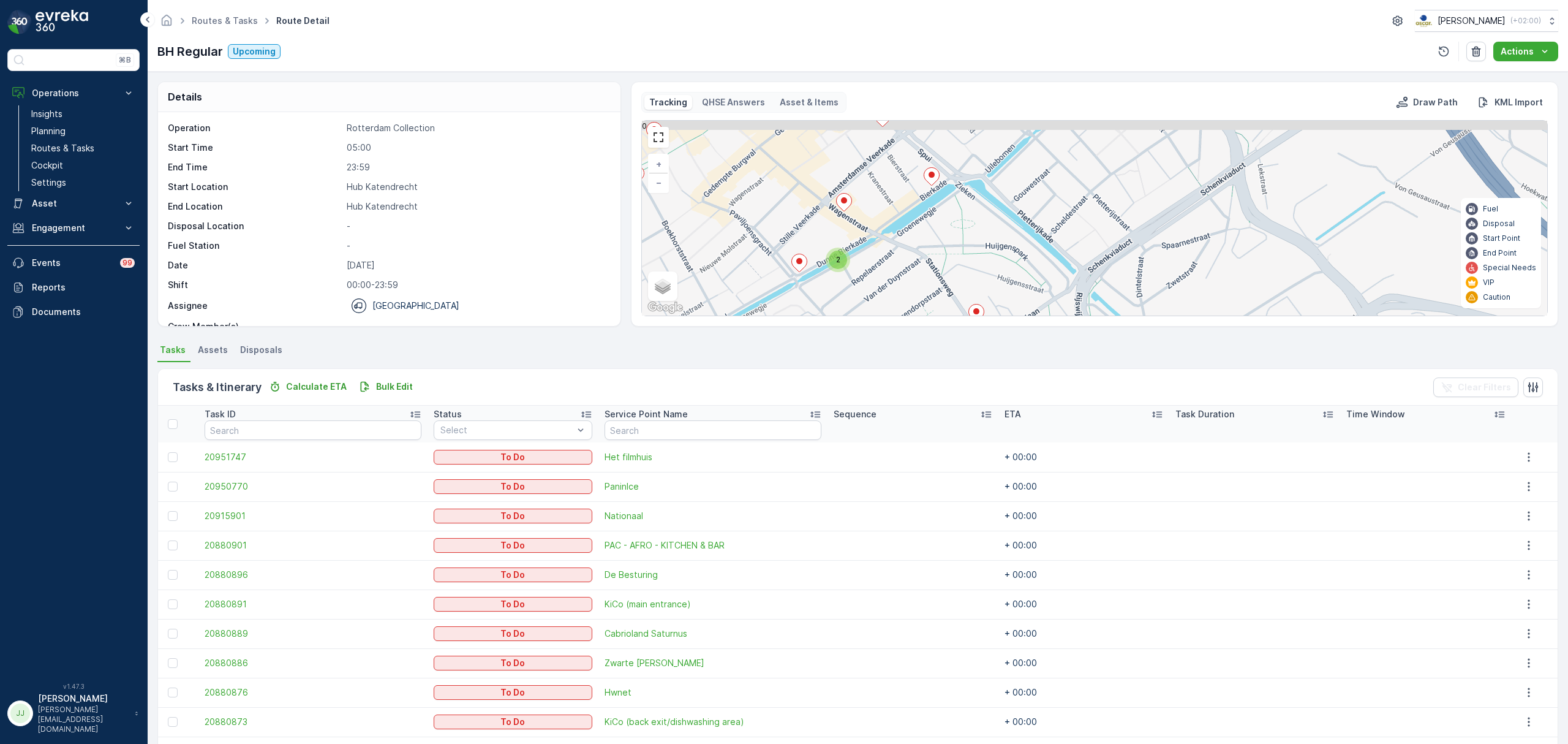
drag, startPoint x: 851, startPoint y: 215, endPoint x: 911, endPoint y: 309, distance: 111.5
click at [918, 315] on div "2 3 2 + − Satellite Roadmap Terrain Hybrid Leaflet Keyboard shortcuts Map Data …" at bounding box center [1095, 218] width 905 height 195
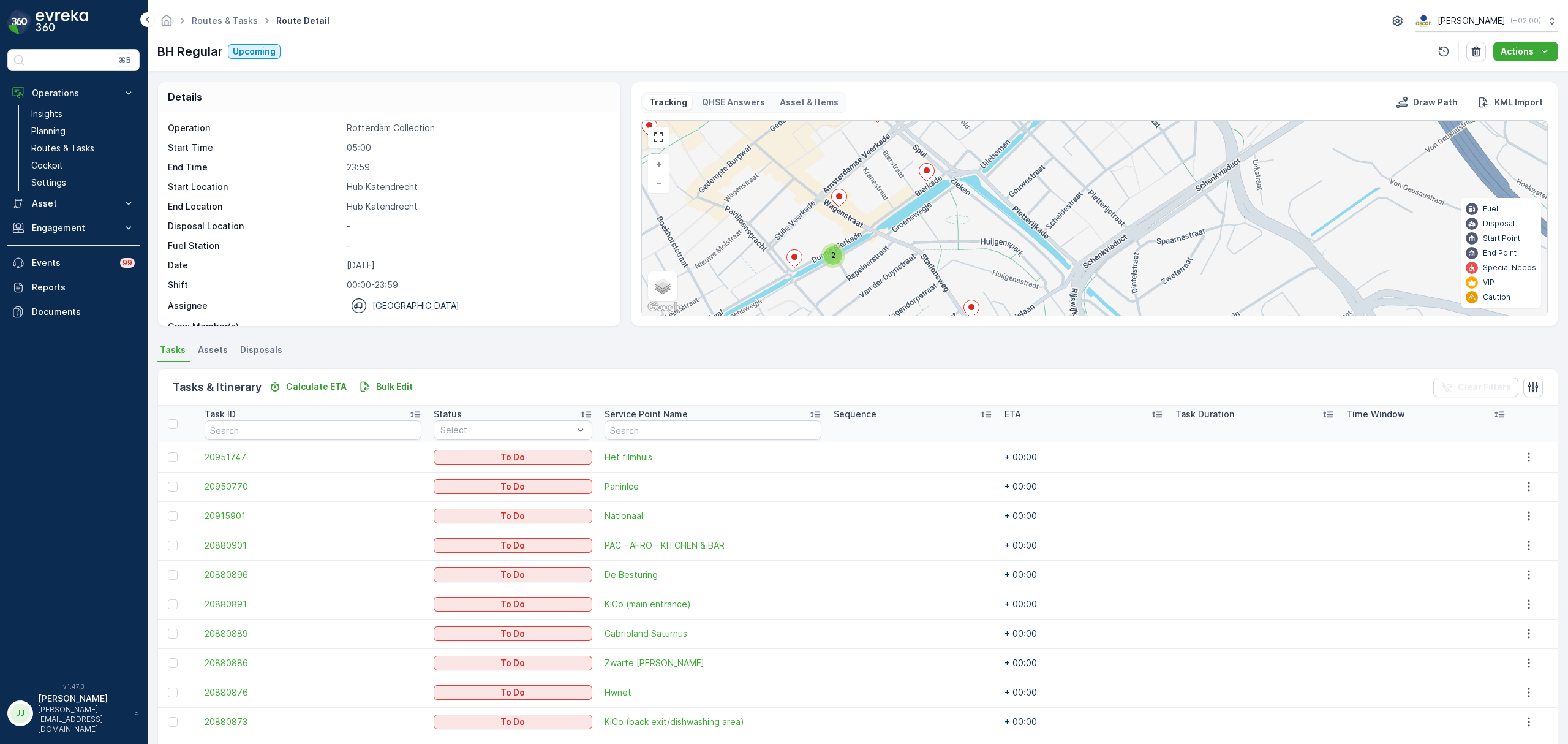
click at [836, 264] on div "2" at bounding box center [833, 256] width 19 height 19
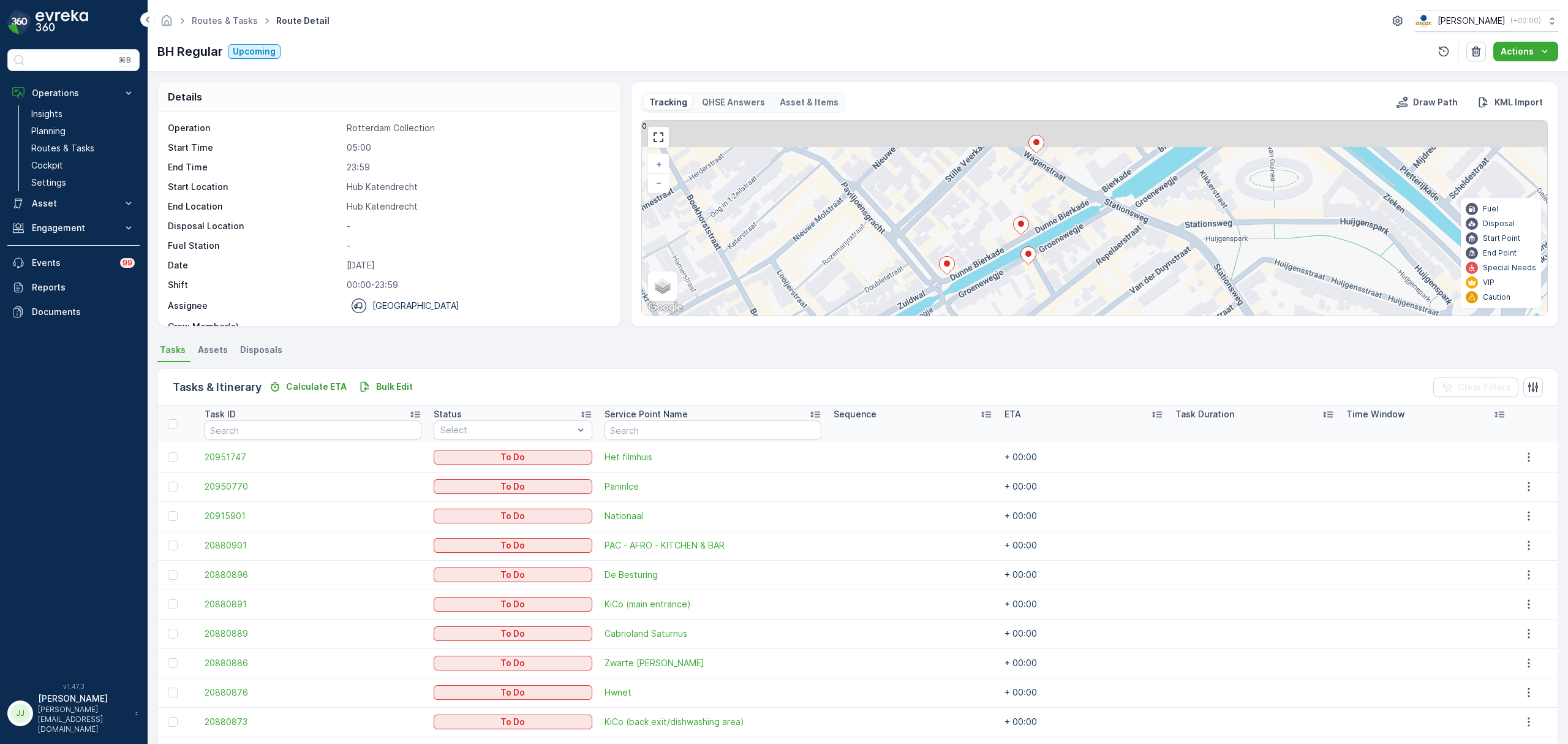
drag, startPoint x: 1160, startPoint y: 267, endPoint x: 1063, endPoint y: 289, distance: 99.5
click at [1069, 322] on div "Tracking QHSE Answers Asset & Items Draw Path KML Import 3 + − Satellite Roadma…" at bounding box center [1094, 204] width 927 height 245
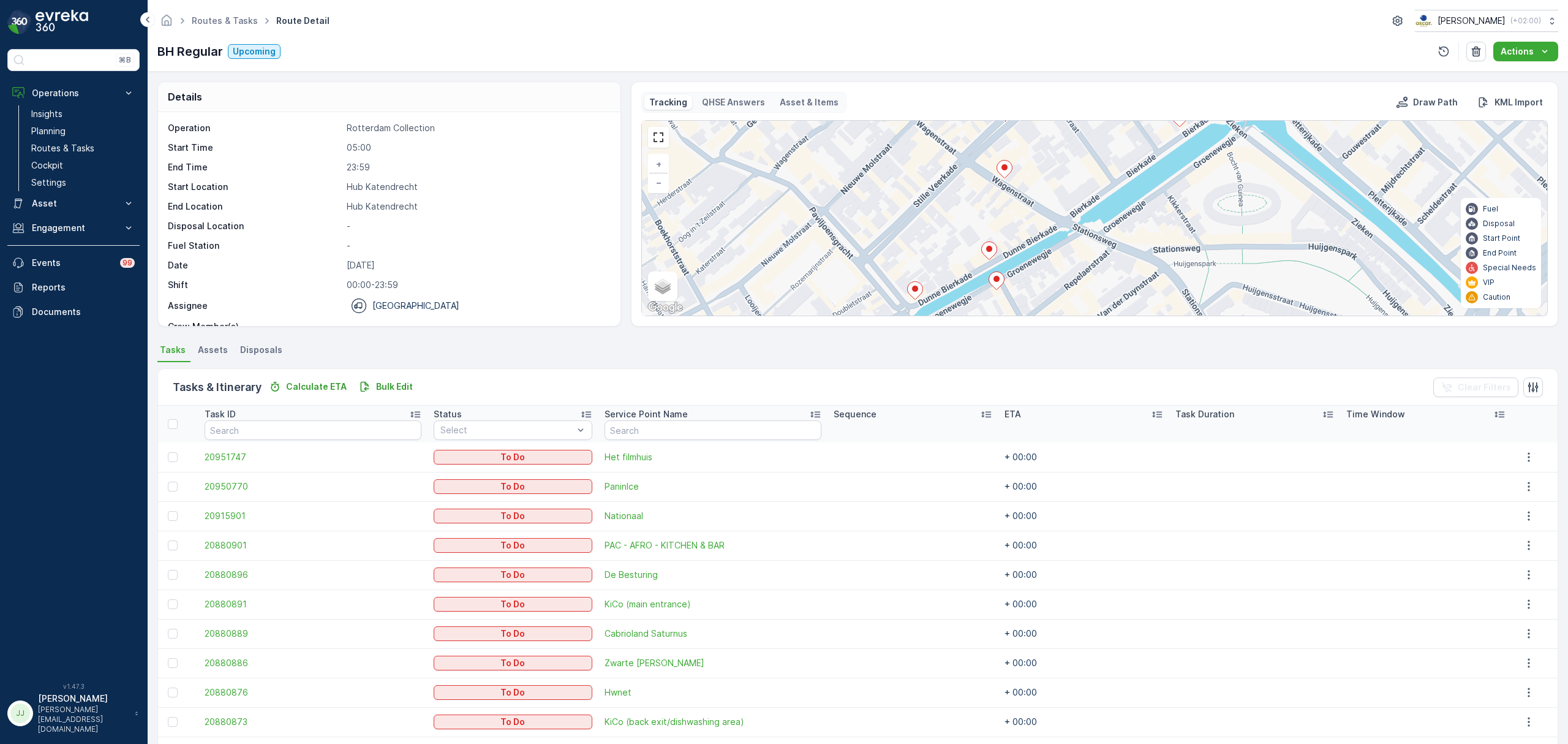
click at [1000, 264] on div "3 + − Satellite Roadmap Terrain Hybrid Leaflet Keyboard shortcuts Map Data Map …" at bounding box center [1095, 218] width 905 height 195
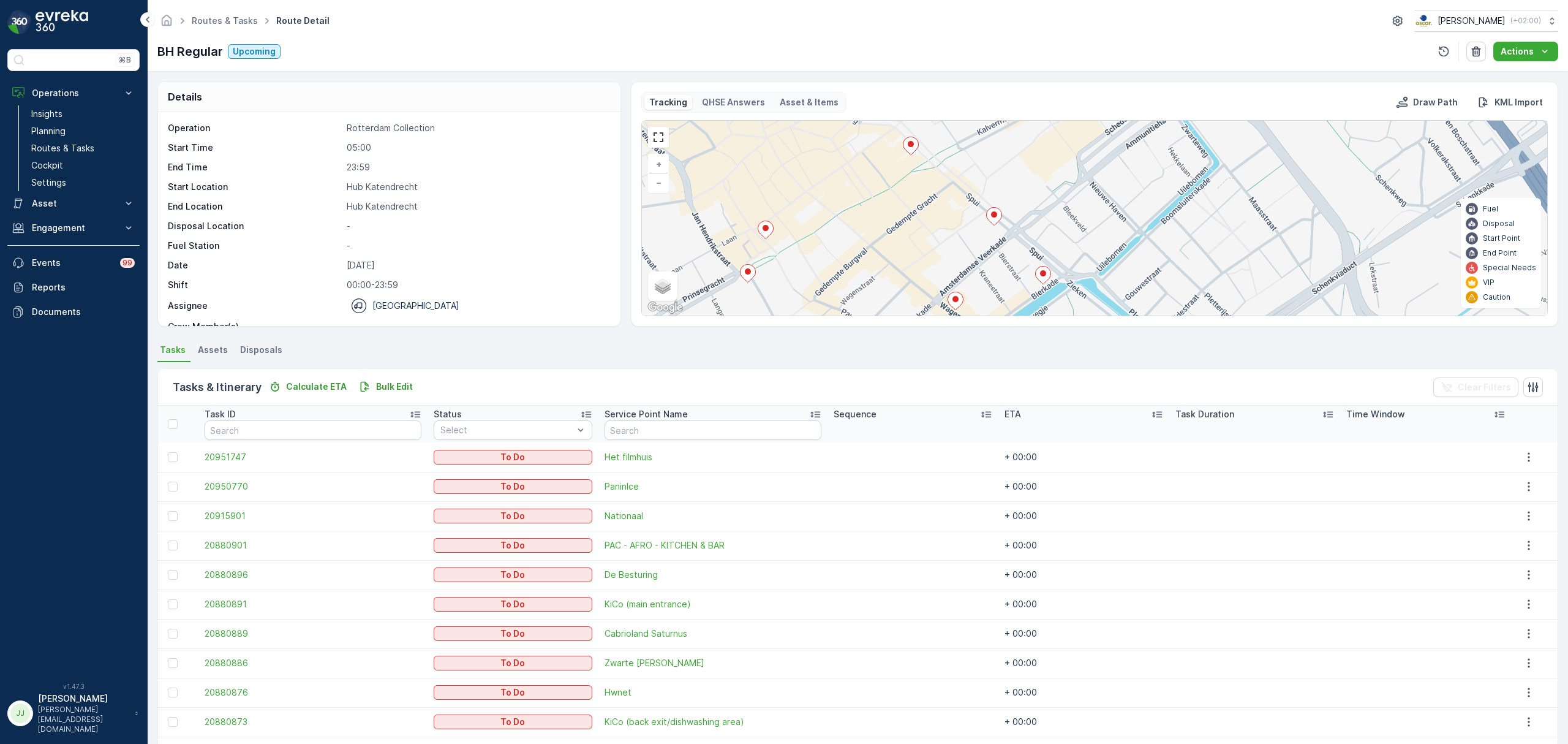
drag, startPoint x: 888, startPoint y: 262, endPoint x: 870, endPoint y: 290, distance: 33.3
click at [870, 290] on div "2 3 2 + − Satellite Roadmap Terrain Hybrid Leaflet Keyboard shortcuts Map Data …" at bounding box center [1095, 218] width 905 height 195
drag, startPoint x: 904, startPoint y: 215, endPoint x: 866, endPoint y: 290, distance: 84.1
click at [866, 290] on div "2 3 2 + − Satellite Roadmap Terrain Hybrid Leaflet Keyboard shortcuts Map Data …" at bounding box center [1095, 218] width 905 height 195
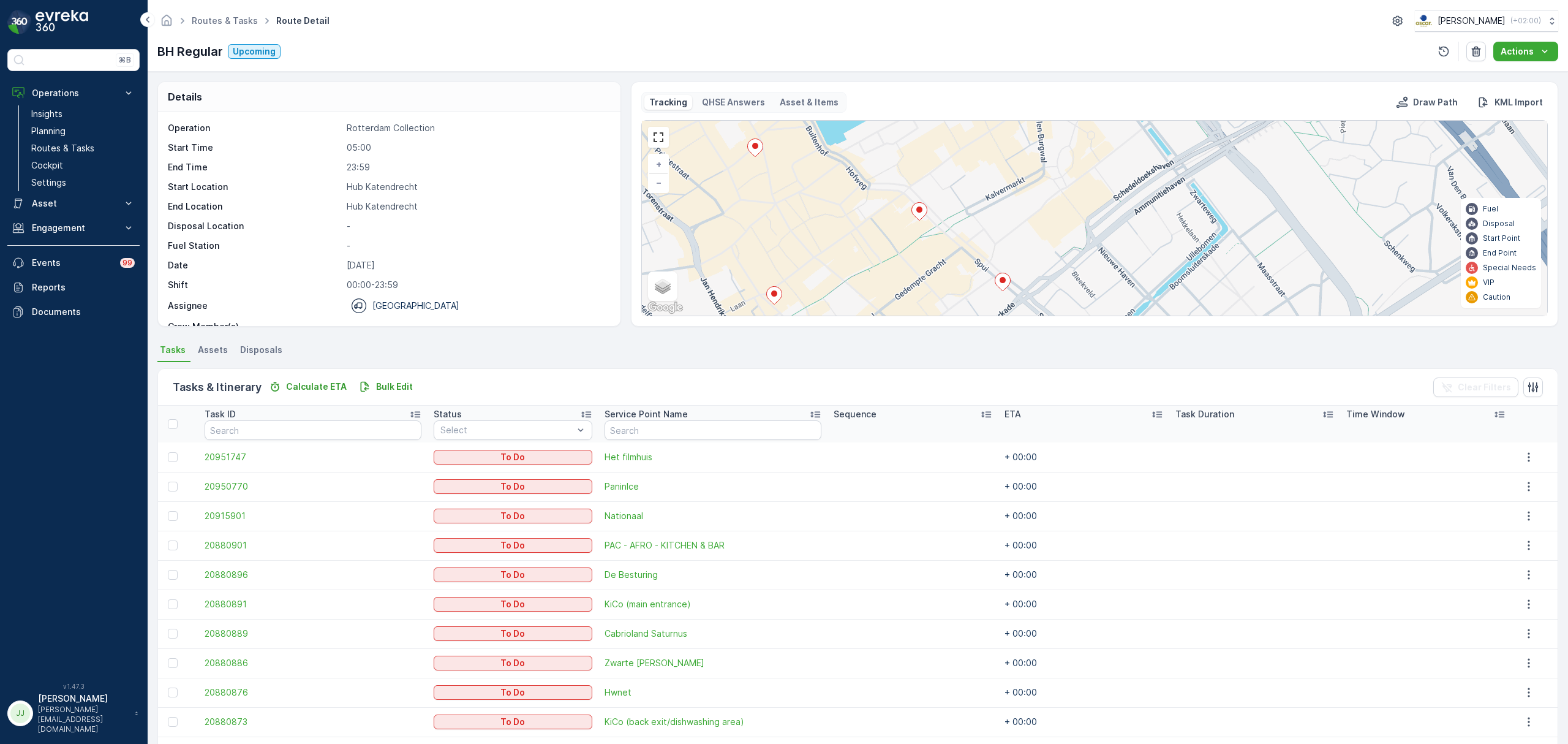
drag, startPoint x: 784, startPoint y: 244, endPoint x: 834, endPoint y: 231, distance: 51.7
click at [834, 231] on div "2 3 2 + − Satellite Roadmap Terrain Hybrid Leaflet Keyboard shortcuts Map Data …" at bounding box center [1095, 218] width 905 height 195
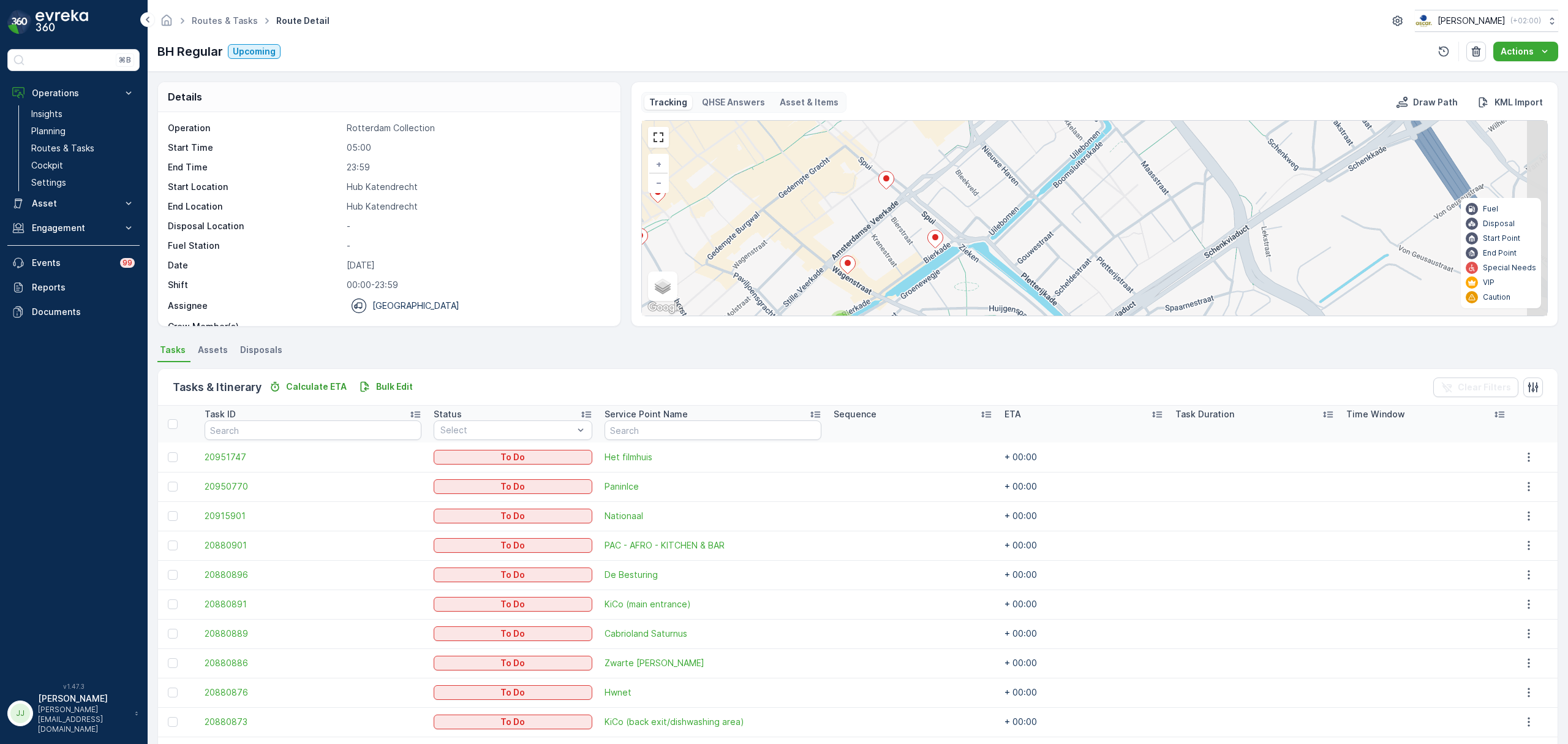
drag, startPoint x: 927, startPoint y: 245, endPoint x: 810, endPoint y: 143, distance: 155.2
click at [810, 143] on div "2 3 2 + − Satellite Roadmap Terrain Hybrid Leaflet Keyboard shortcuts Map Data …" at bounding box center [1095, 218] width 905 height 195
click at [847, 262] on ellipse at bounding box center [847, 263] width 7 height 7
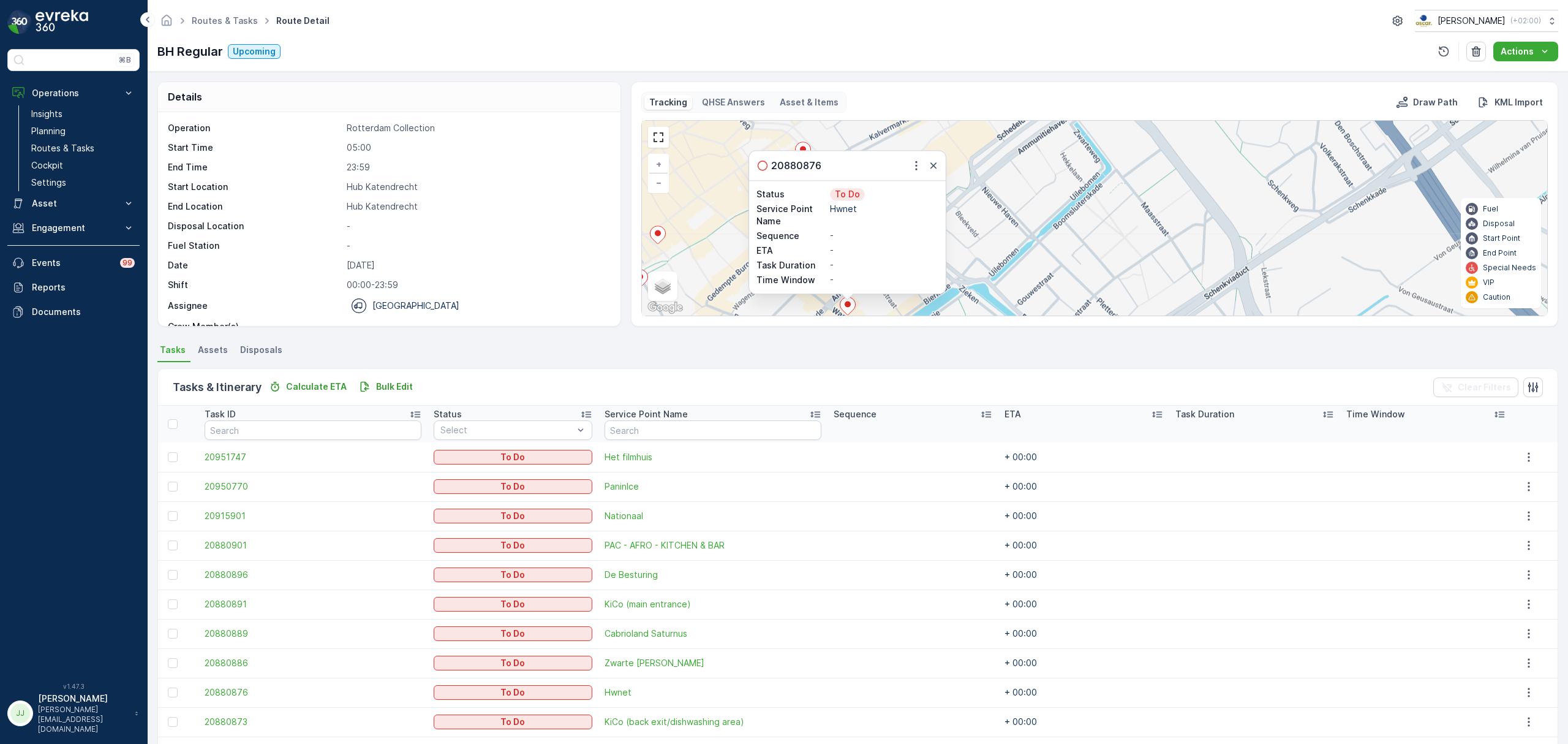
drag, startPoint x: 1126, startPoint y: 298, endPoint x: 1112, endPoint y: 204, distance: 95.0
click at [1112, 204] on div "2 3 2 20880876 Status To Do Service Point Name Hwnet Sequence - ETA - Task Dura…" at bounding box center [1095, 218] width 905 height 195
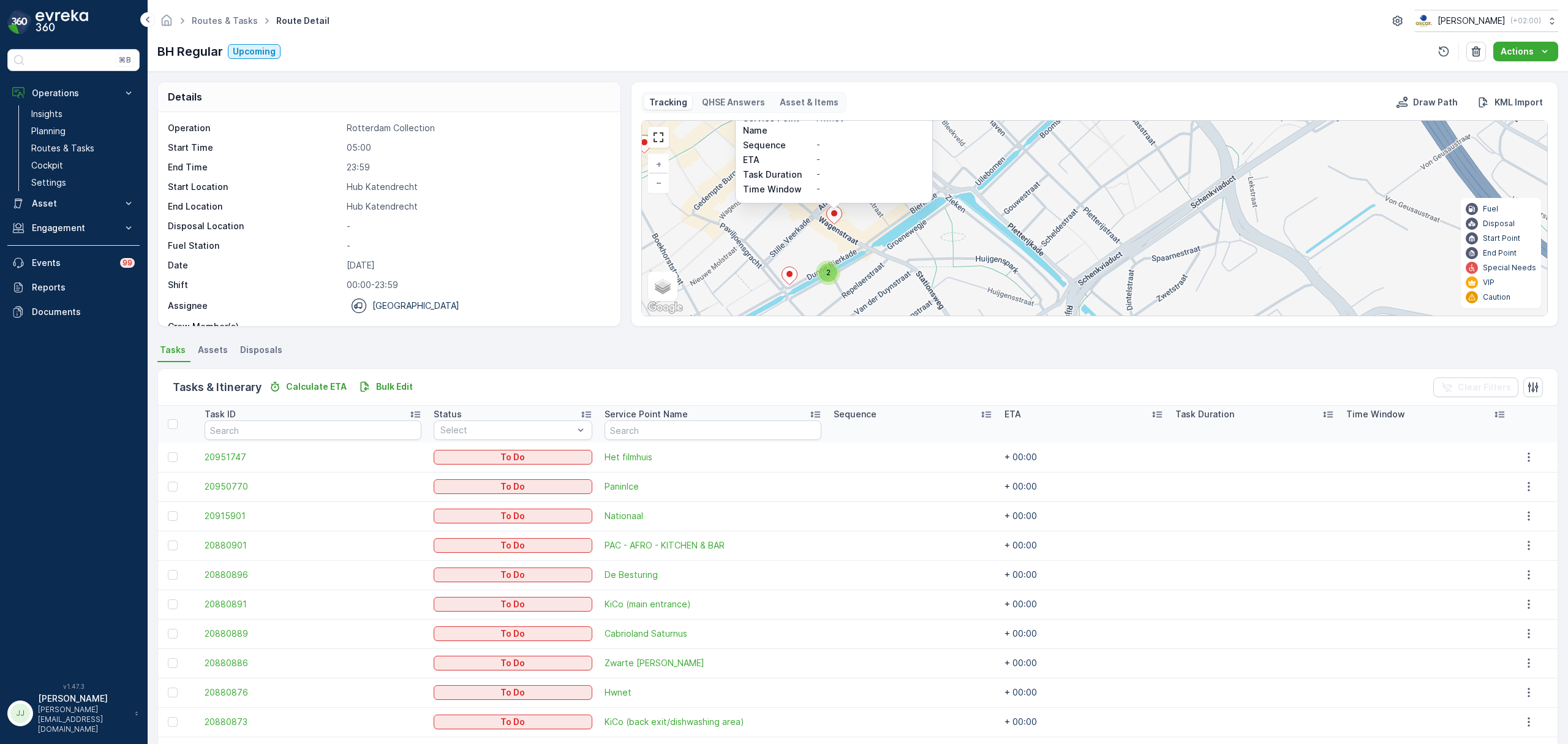
drag, startPoint x: 1000, startPoint y: 243, endPoint x: 1044, endPoint y: 253, distance: 45.1
click at [1044, 253] on div "2 3 2 20880876 Status To Do Service Point Name Hwnet Sequence - ETA - Task Dura…" at bounding box center [1095, 218] width 905 height 195
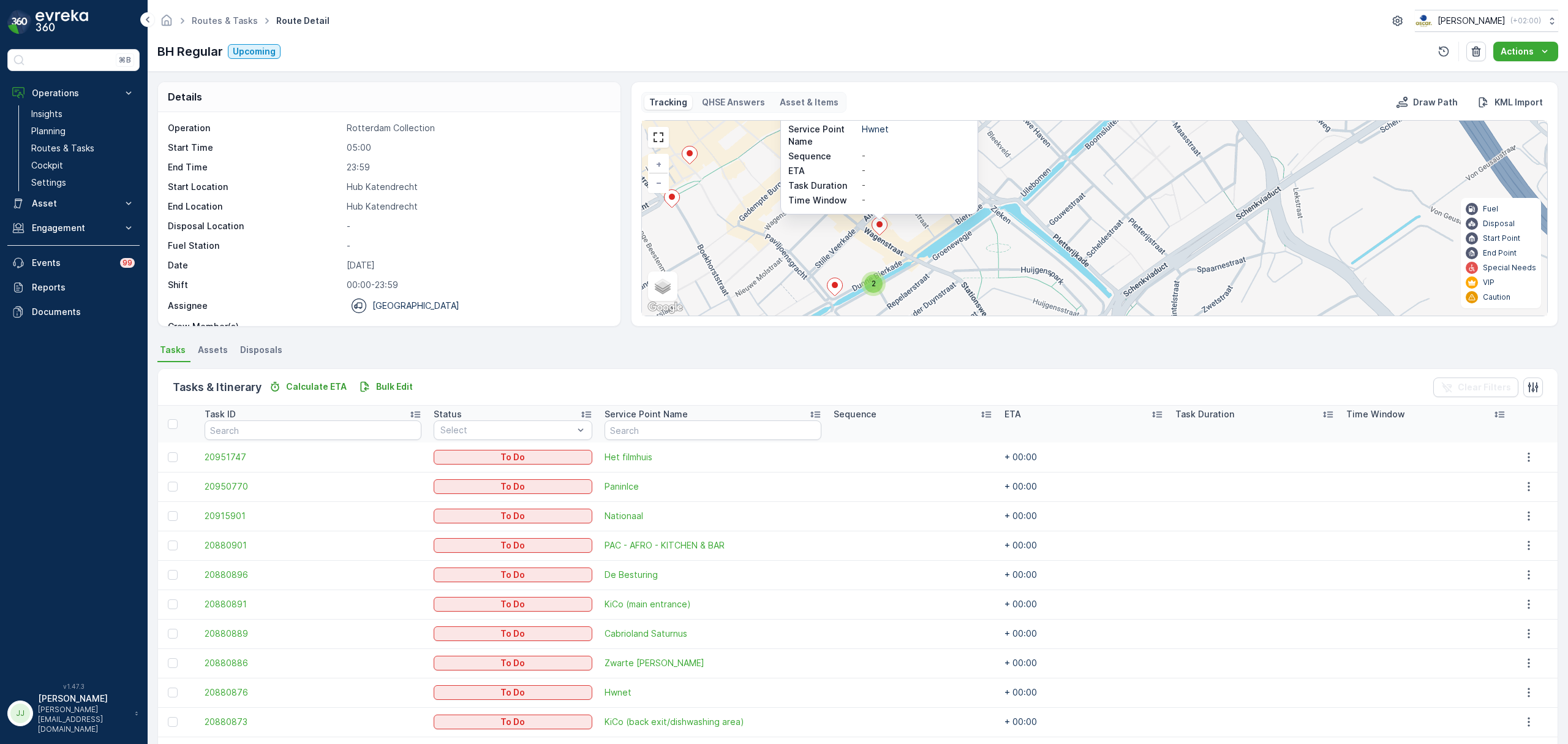
click at [873, 288] on span "2" at bounding box center [873, 283] width 5 height 9
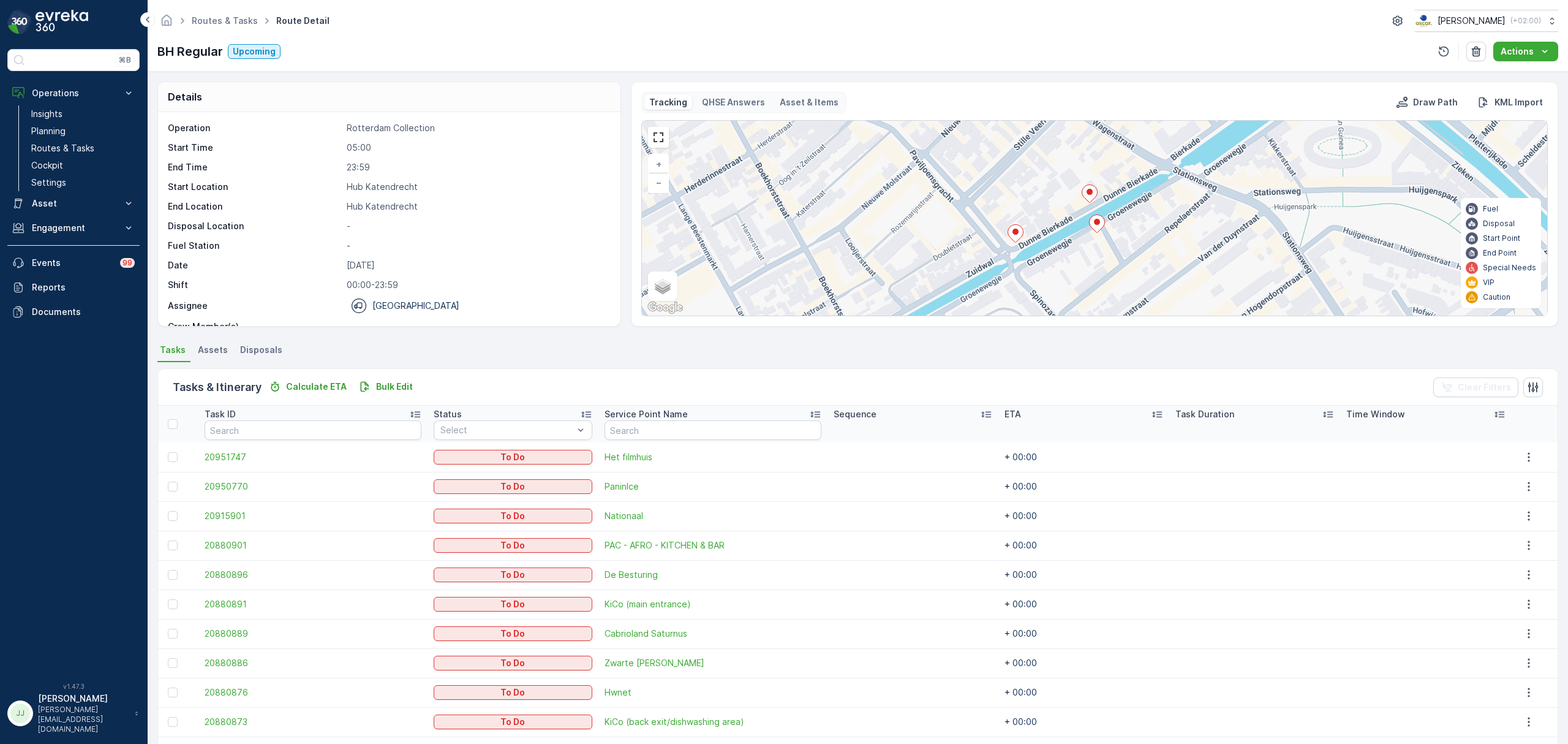
click at [1098, 199] on div "3 + − Satellite Roadmap Terrain Hybrid Leaflet Keyboard shortcuts Map Data Map …" at bounding box center [1095, 218] width 905 height 195
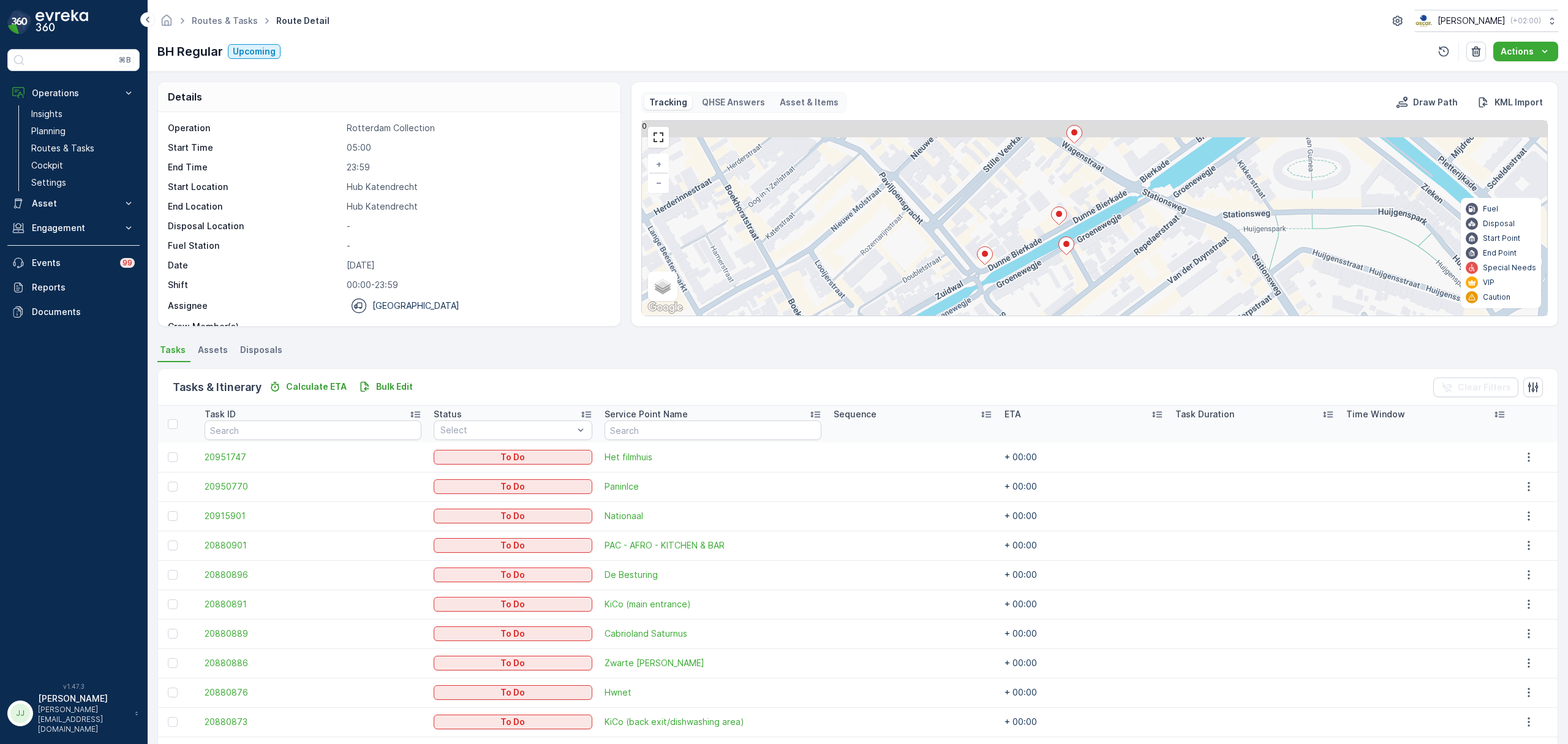
drag, startPoint x: 1184, startPoint y: 185, endPoint x: 1068, endPoint y: 271, distance: 144.4
click at [1068, 271] on div "3 + − Satellite Roadmap Terrain Hybrid Leaflet Keyboard shortcuts Map Data Map …" at bounding box center [1095, 218] width 905 height 195
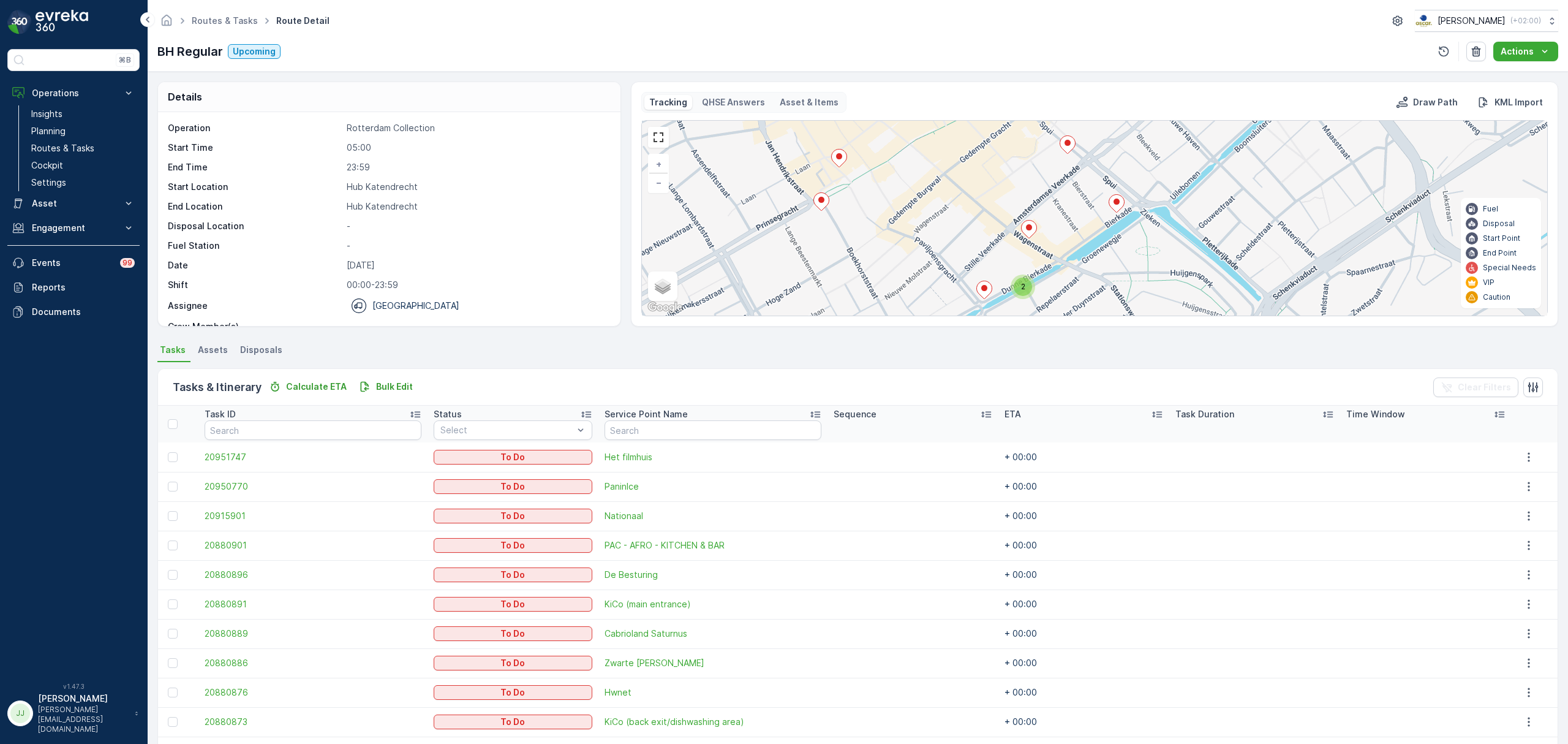
click at [1114, 206] on icon at bounding box center [1116, 203] width 15 height 18
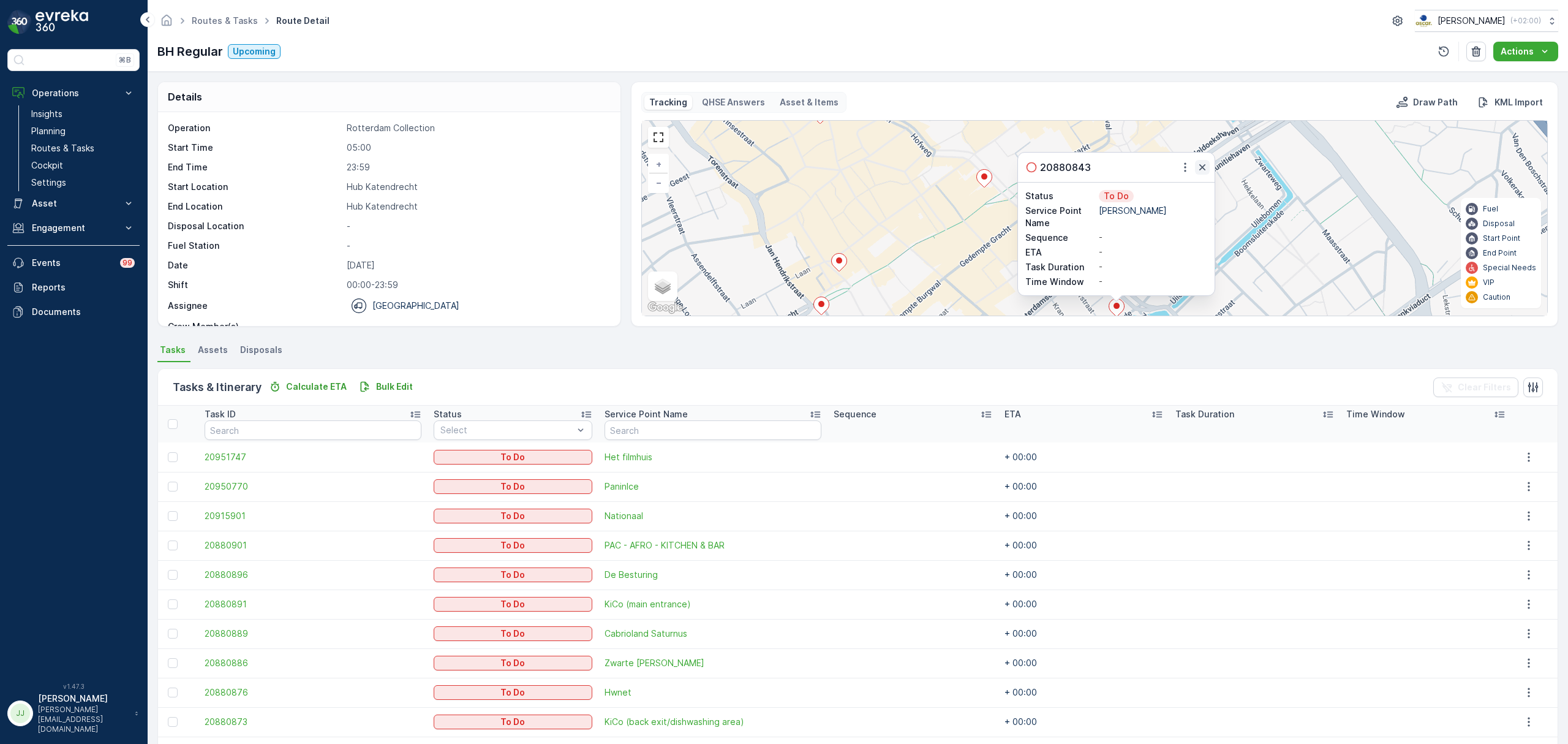
click at [1206, 167] on icon "button" at bounding box center [1202, 167] width 12 height 12
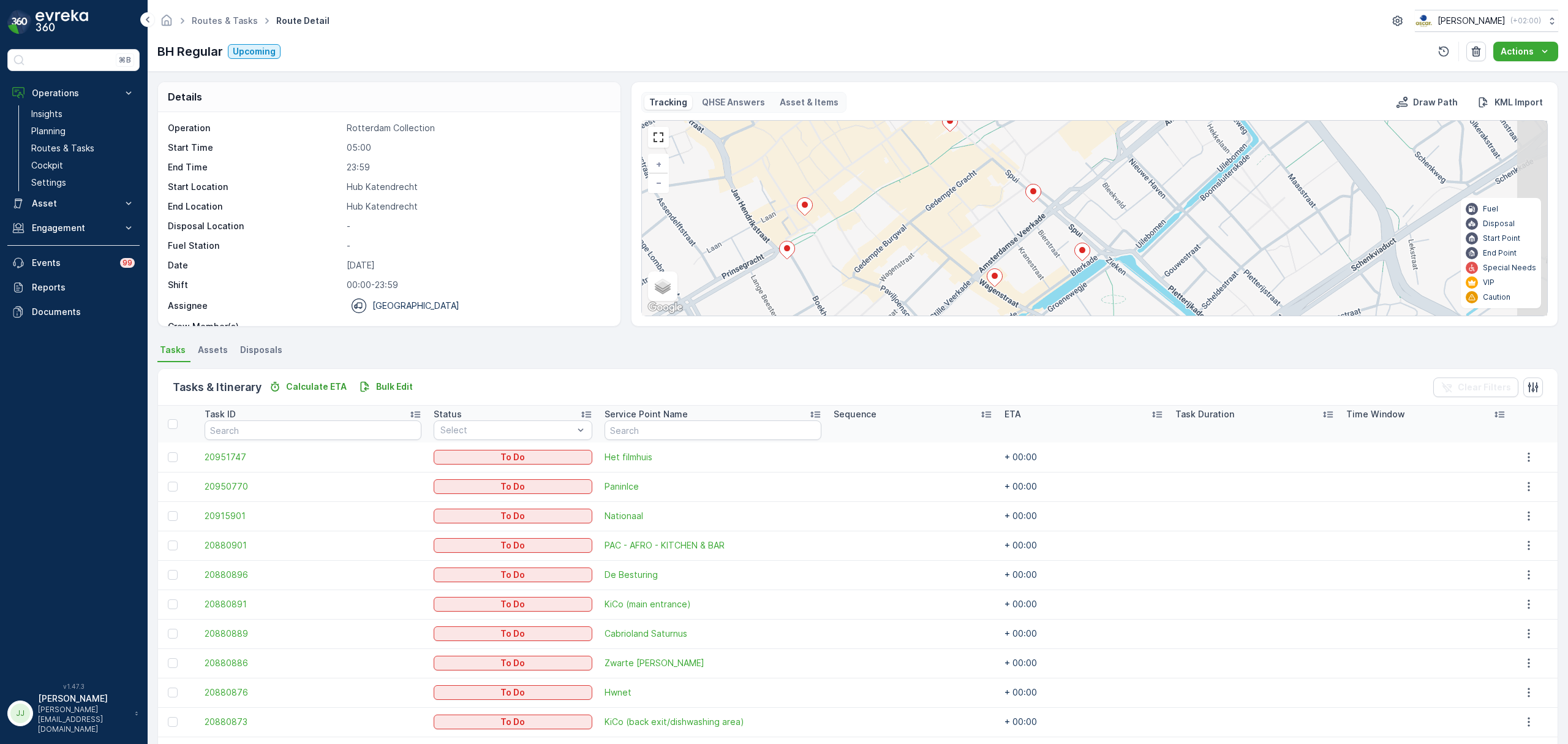
drag, startPoint x: 1191, startPoint y: 248, endPoint x: 1155, endPoint y: 194, distance: 64.9
click at [1155, 194] on div "2 3 2 + − Satellite Roadmap Terrain Hybrid Leaflet Keyboard shortcuts Map Data …" at bounding box center [1095, 218] width 905 height 195
drag, startPoint x: 1146, startPoint y: 241, endPoint x: 1103, endPoint y: 183, distance: 72.2
click at [1103, 183] on div "2 3 2 + − Satellite Roadmap Terrain Hybrid Leaflet Keyboard shortcuts Map Data …" at bounding box center [1095, 218] width 905 height 195
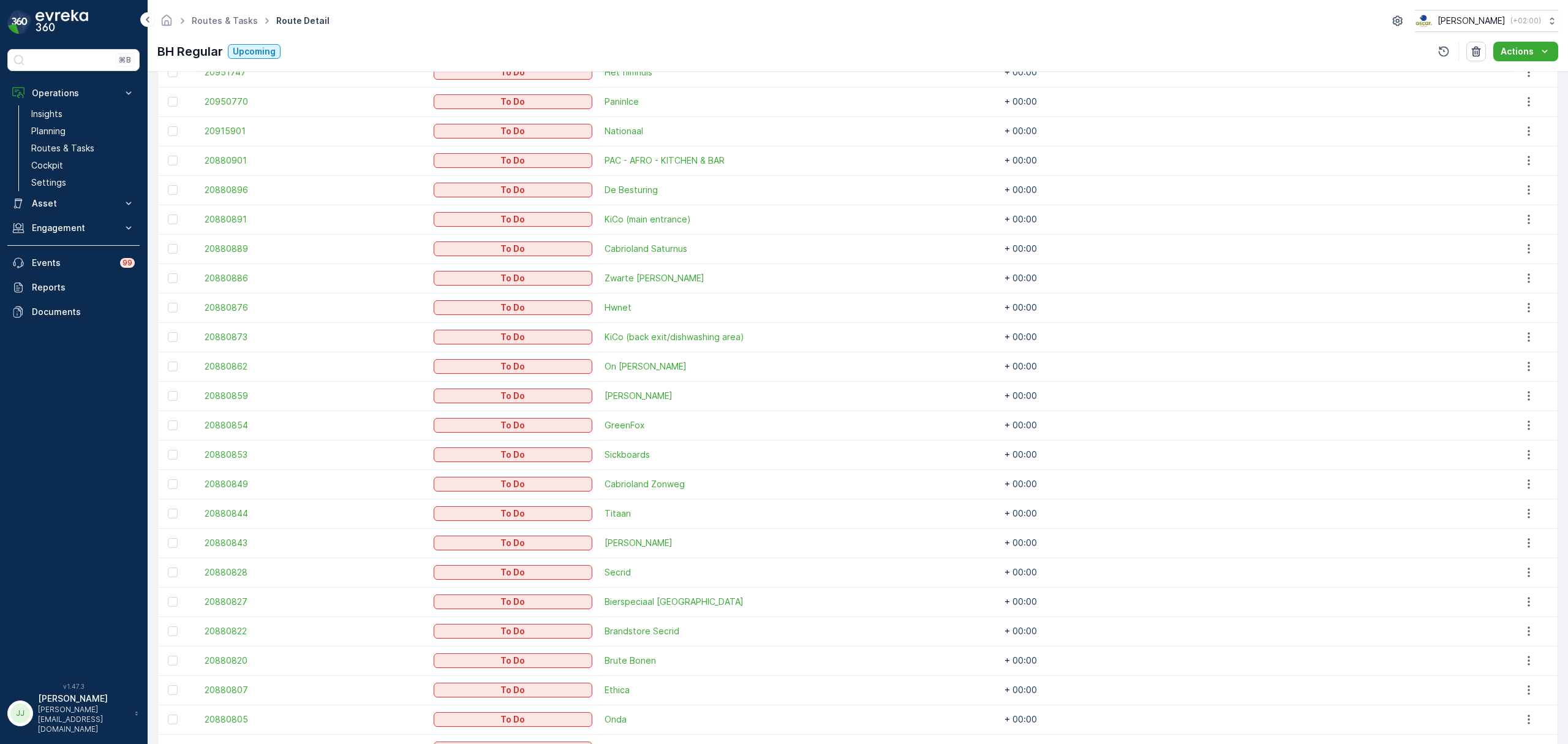
scroll to position [408, 0]
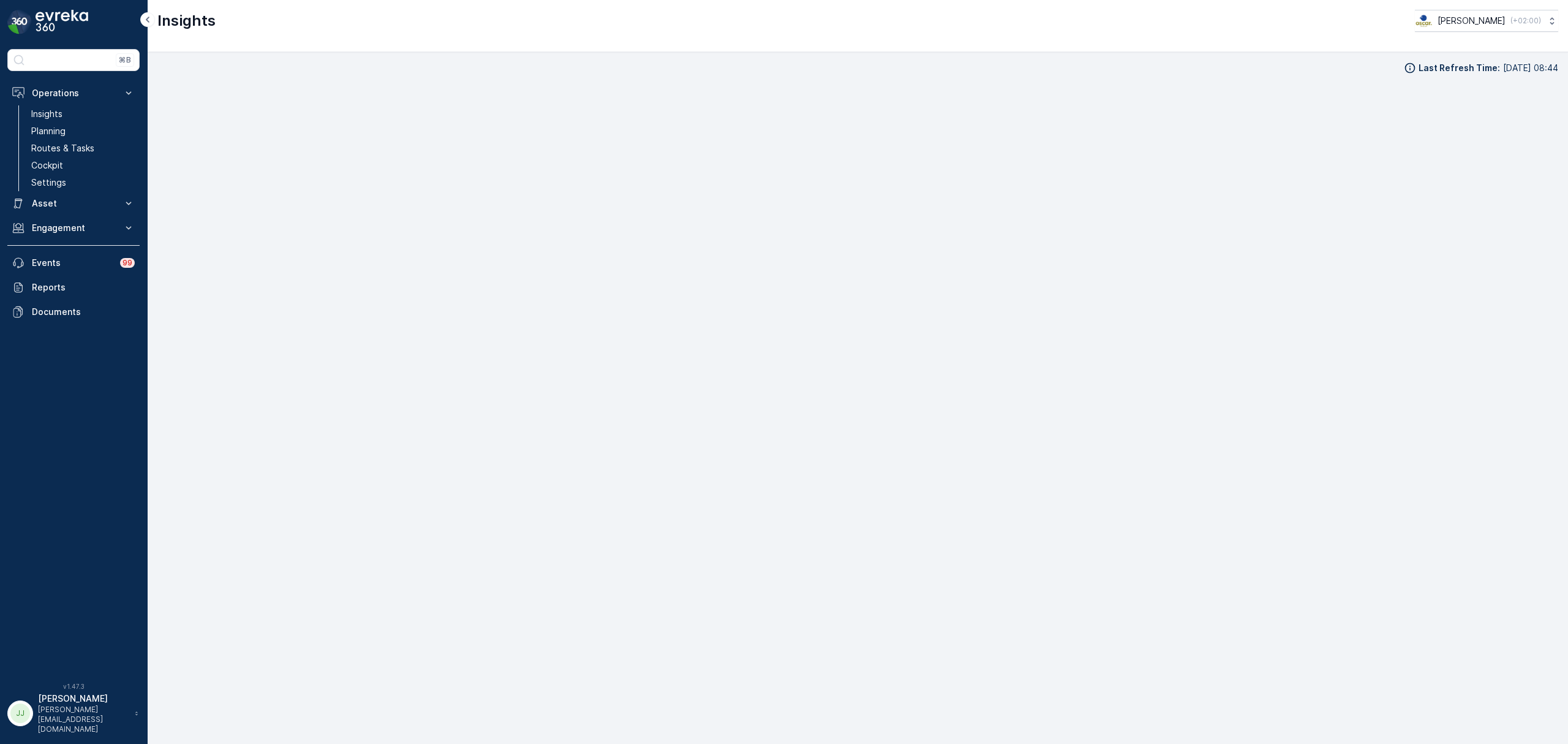
scroll to position [17, 0]
click at [71, 147] on p "Routes & Tasks" at bounding box center [62, 148] width 63 height 12
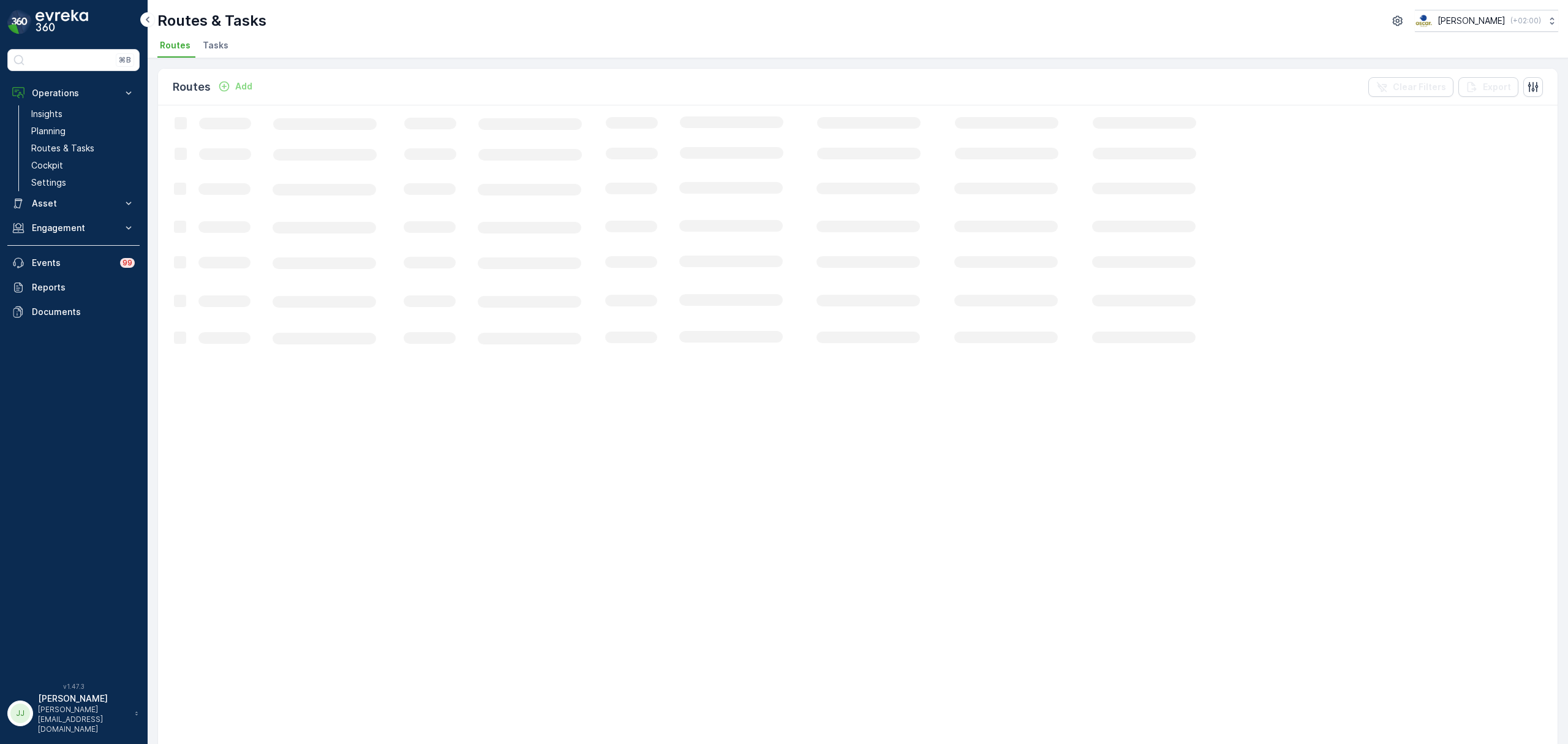
click at [212, 46] on span "Tasks" at bounding box center [215, 45] width 25 height 12
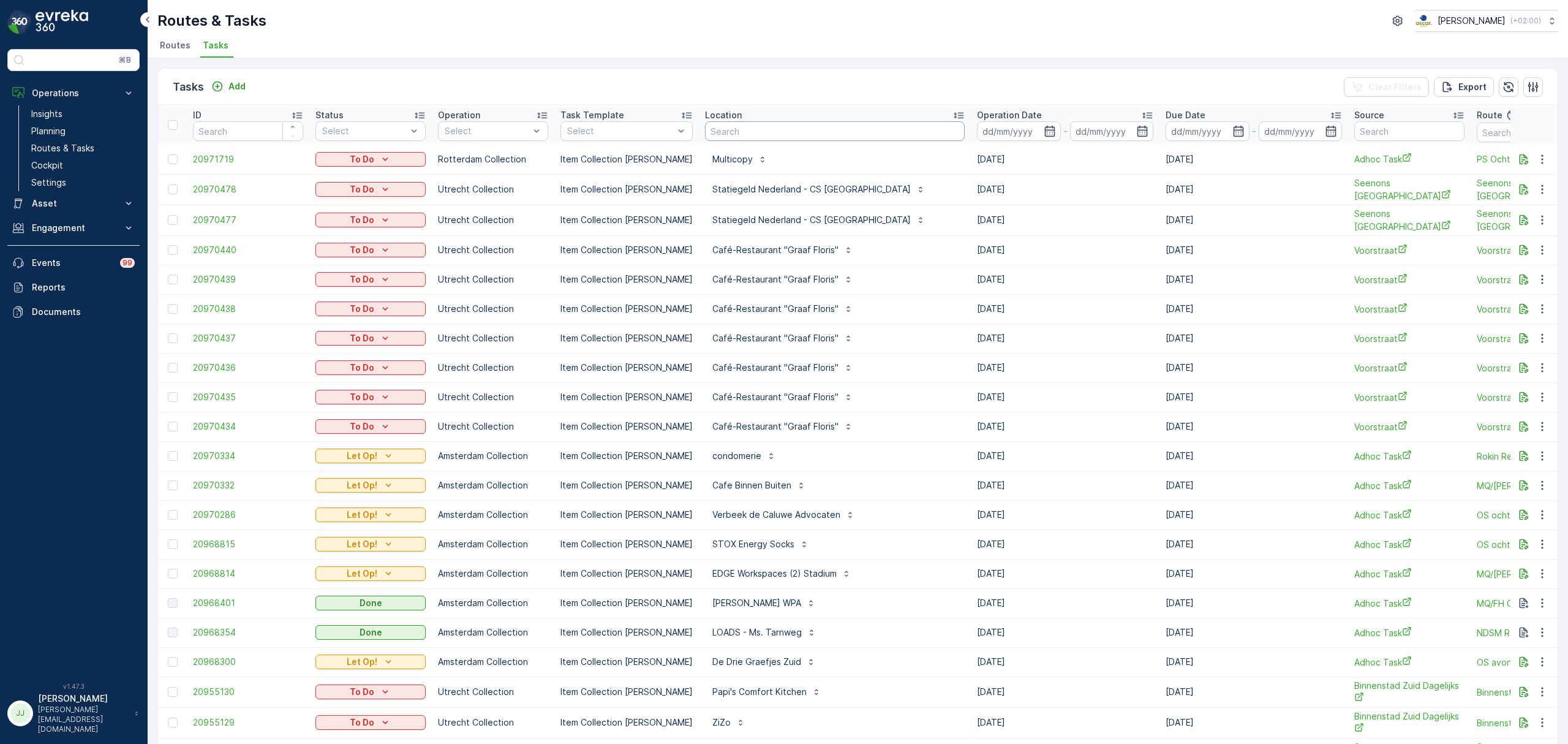
click at [755, 133] on input "text" at bounding box center [835, 131] width 260 height 20
type input "secrid"
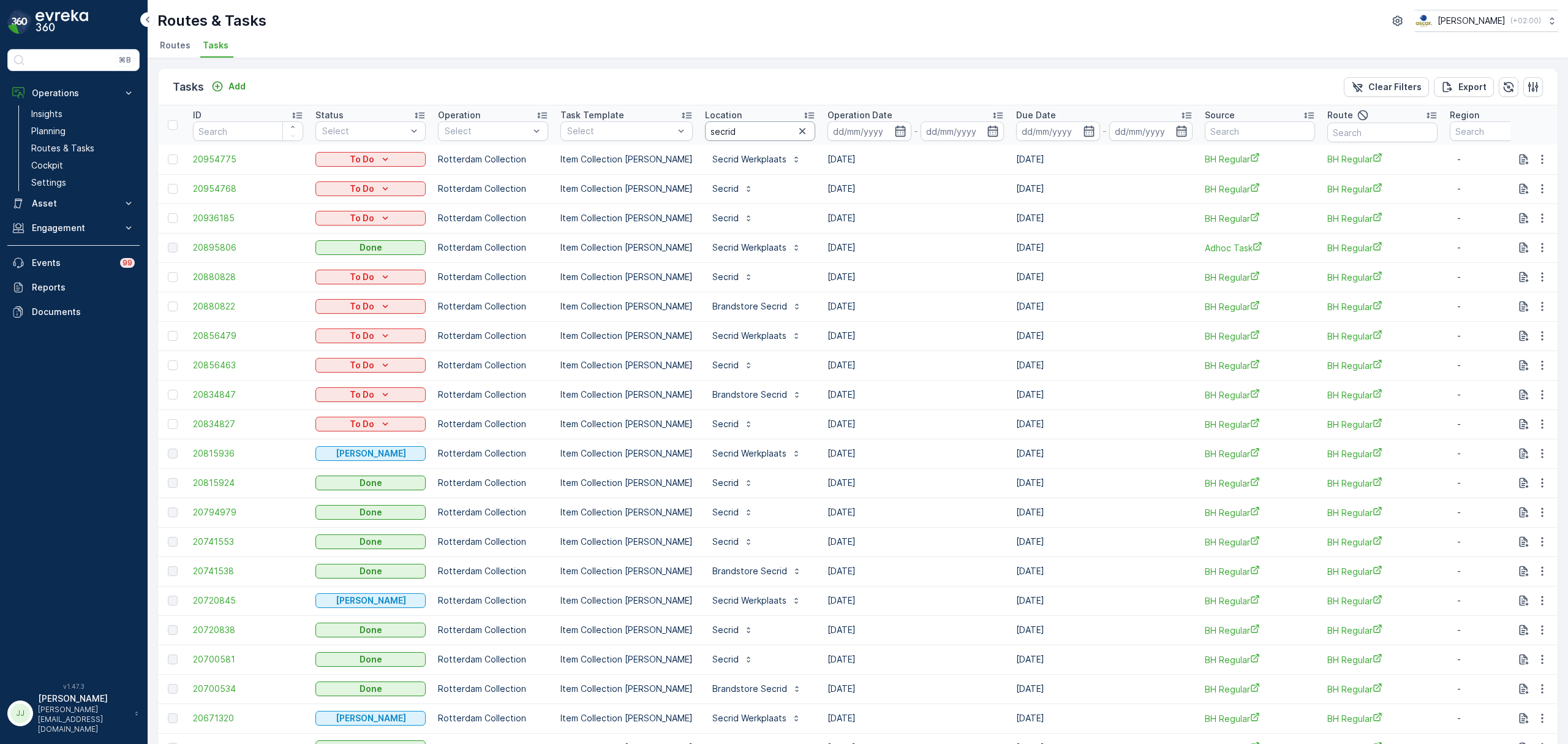
click at [755, 130] on input "secrid" at bounding box center [760, 131] width 110 height 20
type input "secrid werk"
